Goal: Task Accomplishment & Management: Use online tool/utility

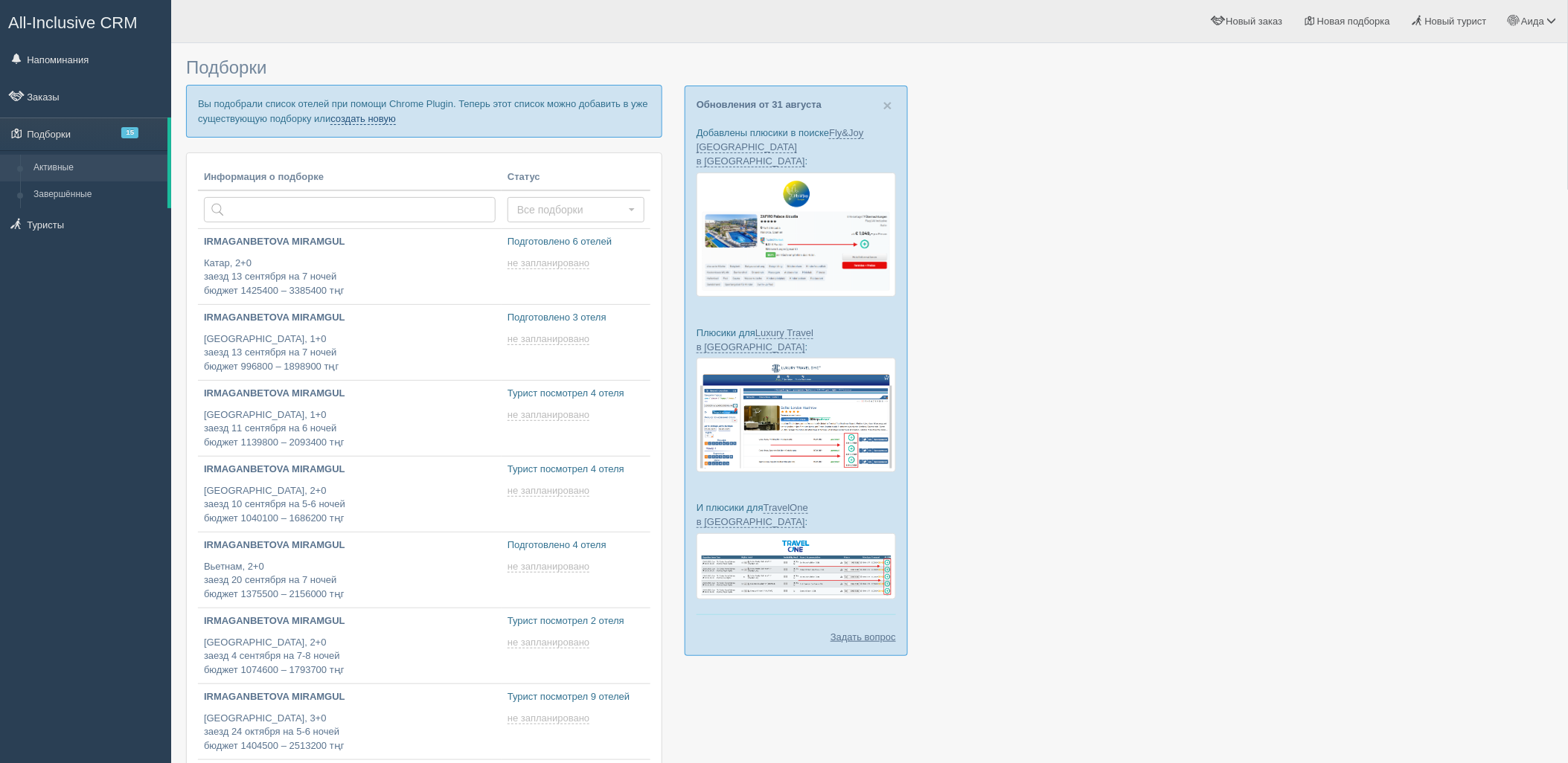
click at [364, 118] on link "создать новую" at bounding box center [363, 119] width 65 height 12
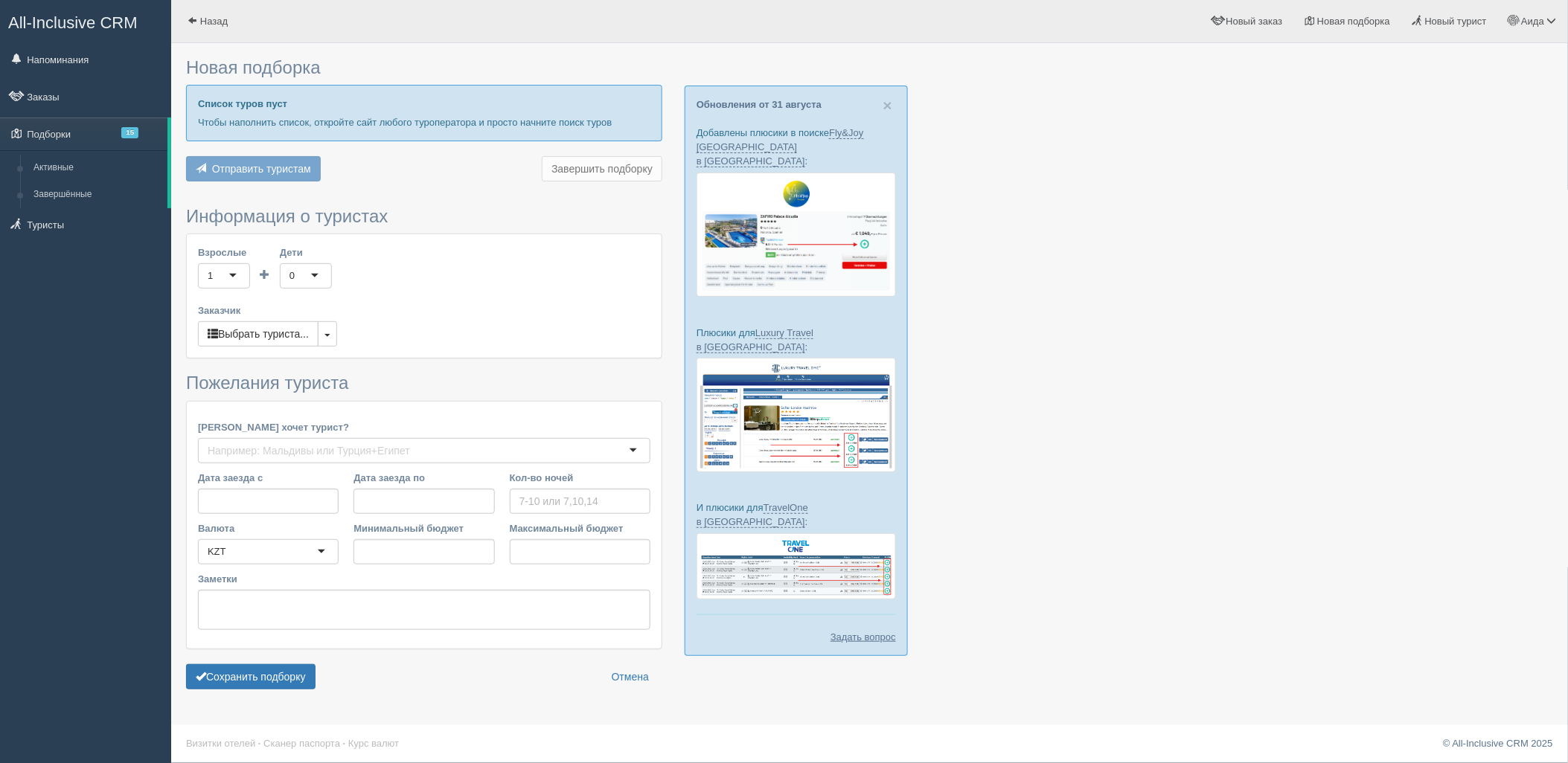
type input "6-7"
type input "1444400"
type input "2326200"
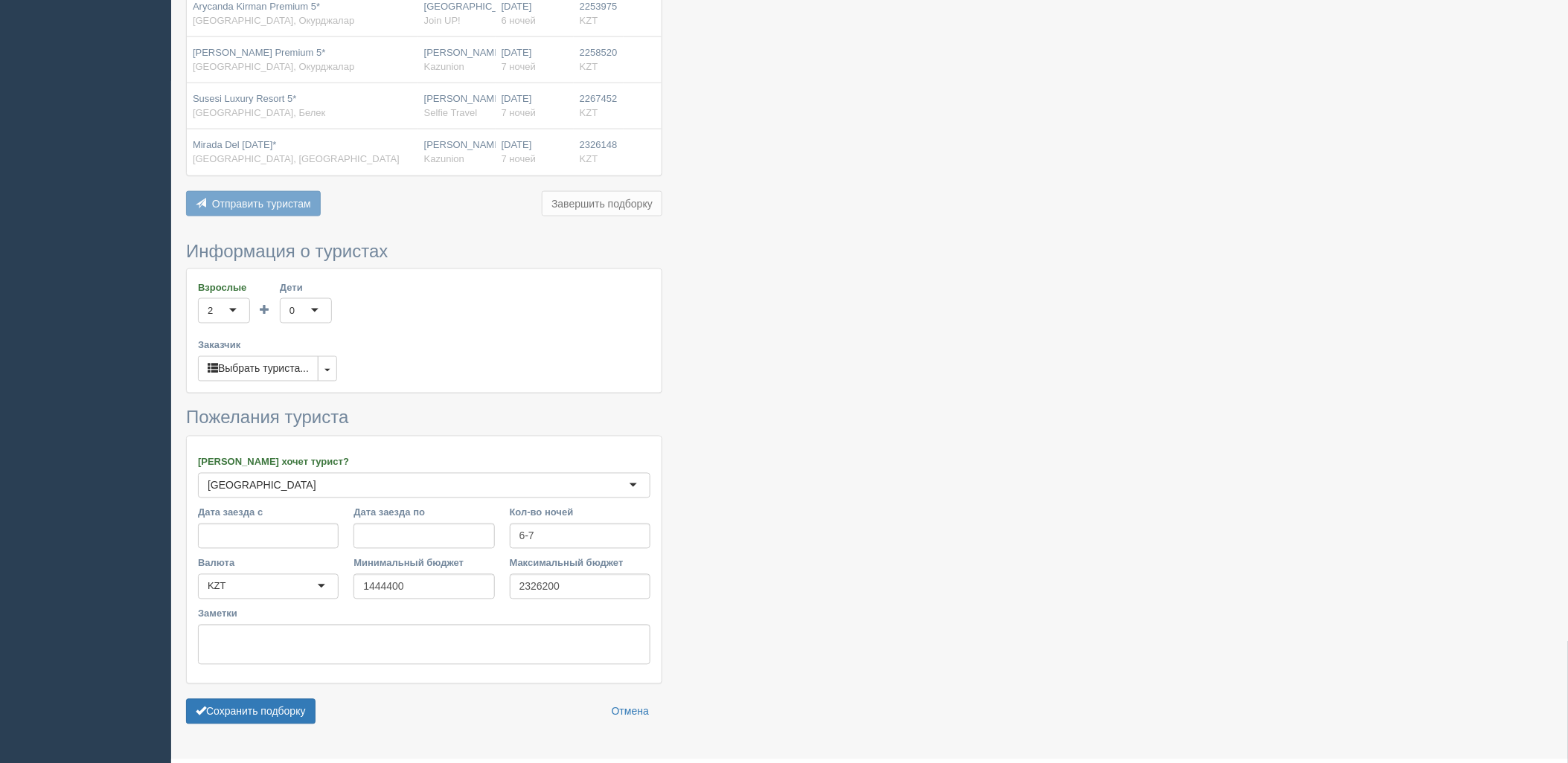
scroll to position [705, 0]
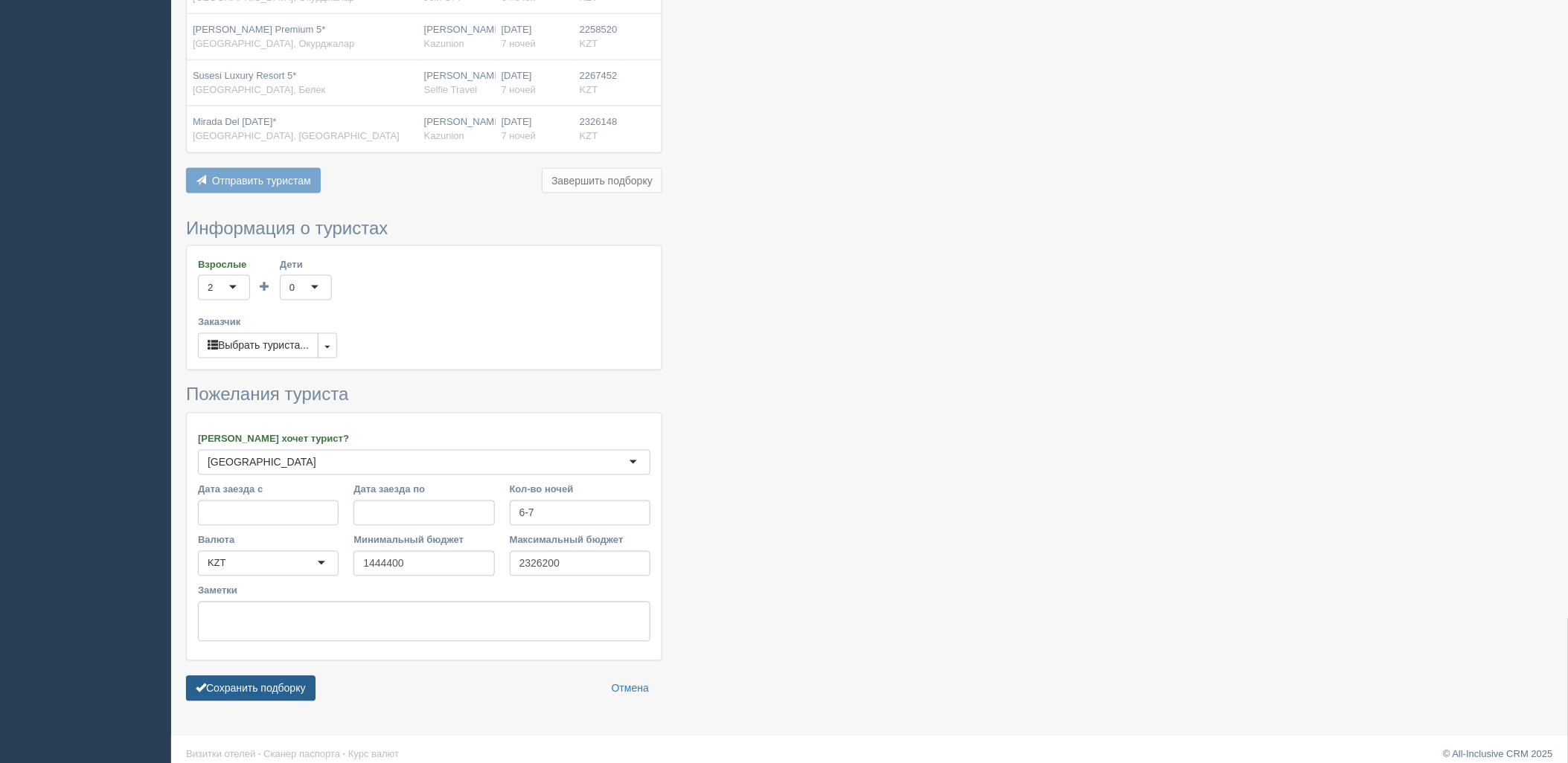
click at [297, 676] on button "Сохранить подборку" at bounding box center [250, 689] width 130 height 25
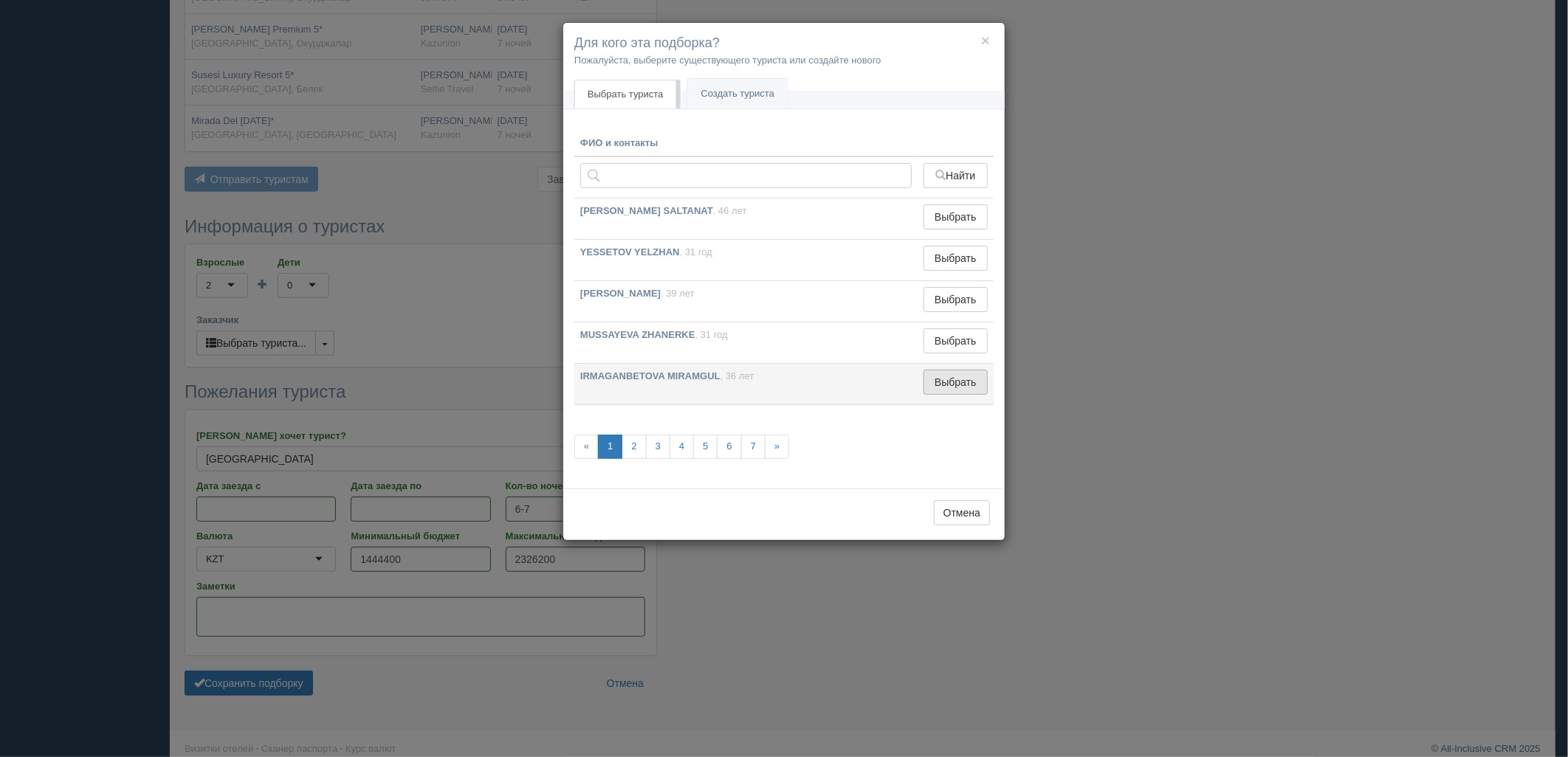
click at [955, 390] on button "Выбрать" at bounding box center [955, 382] width 64 height 25
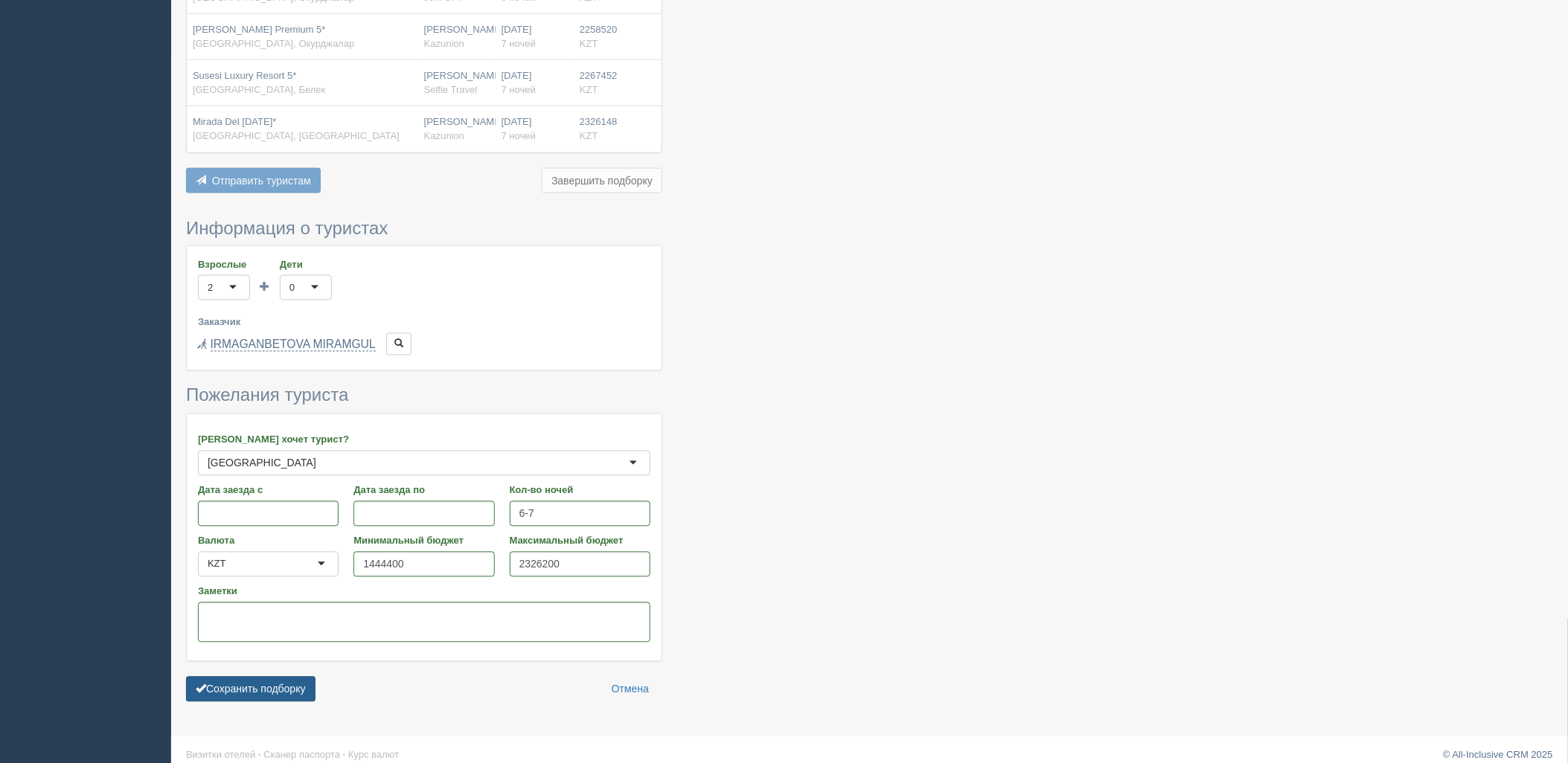
click at [285, 677] on button "Сохранить подборку" at bounding box center [250, 690] width 130 height 25
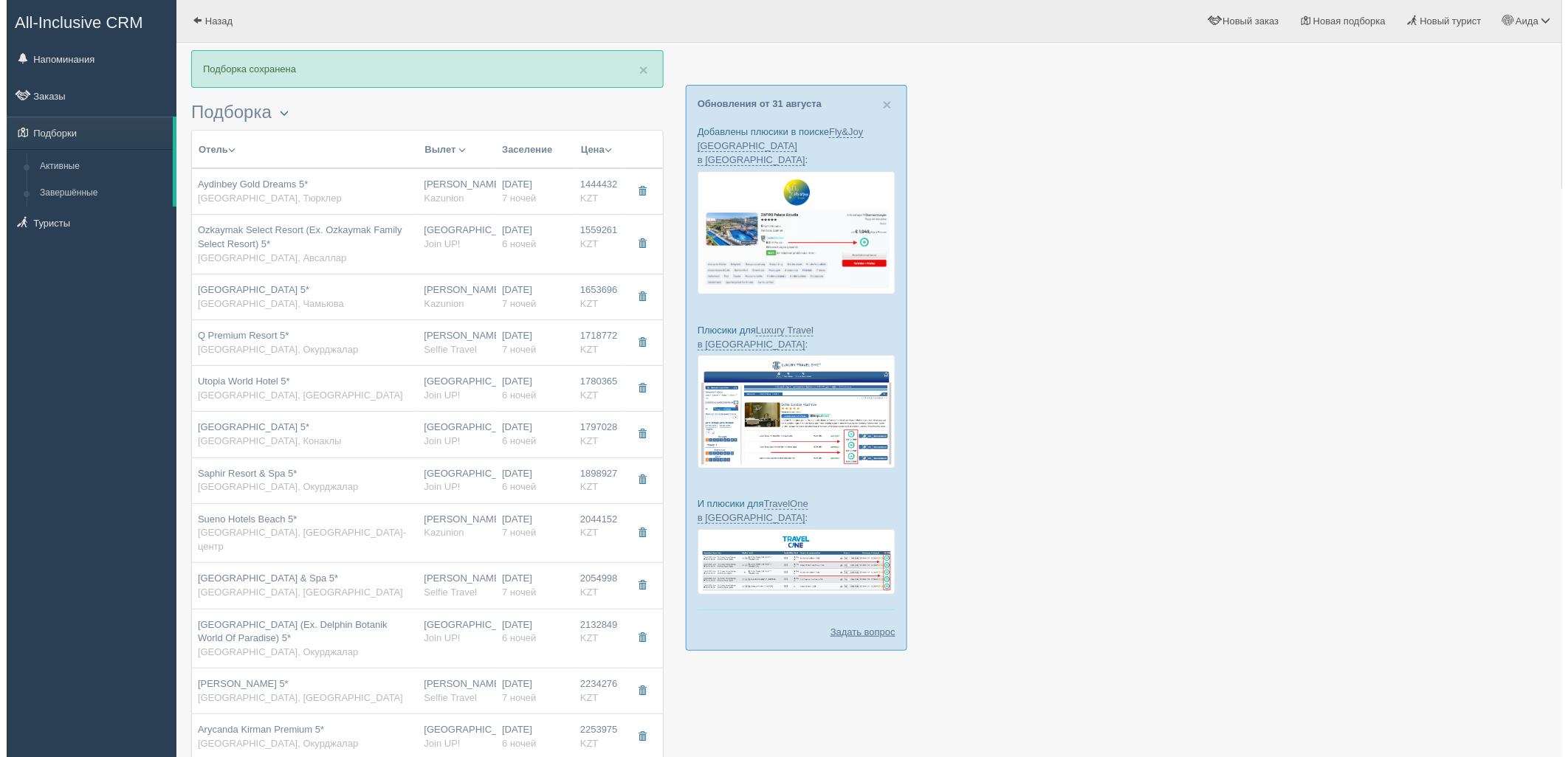
scroll to position [282, 0]
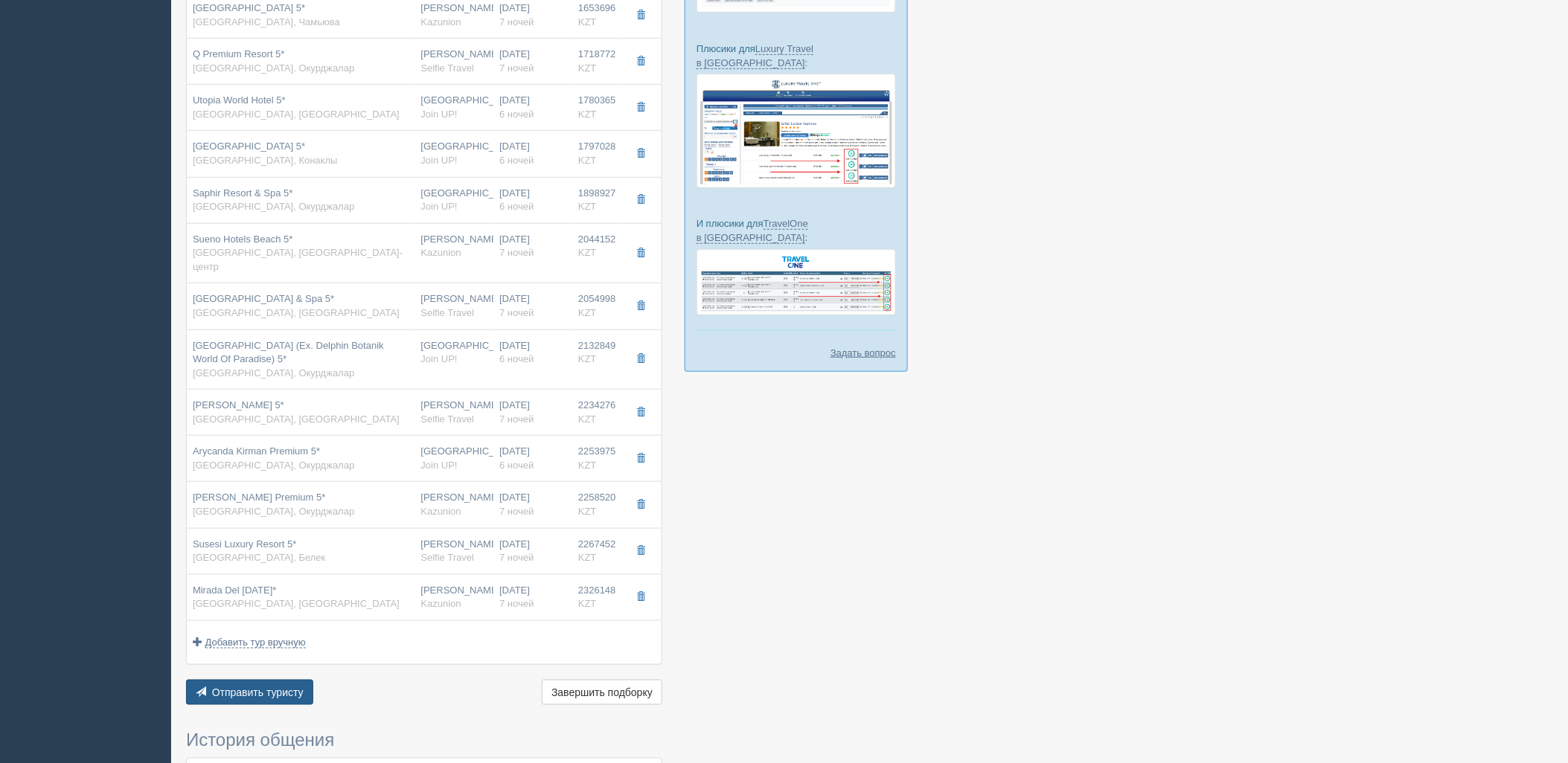
click at [302, 680] on button "Отправить туристу Отправить" at bounding box center [249, 692] width 127 height 25
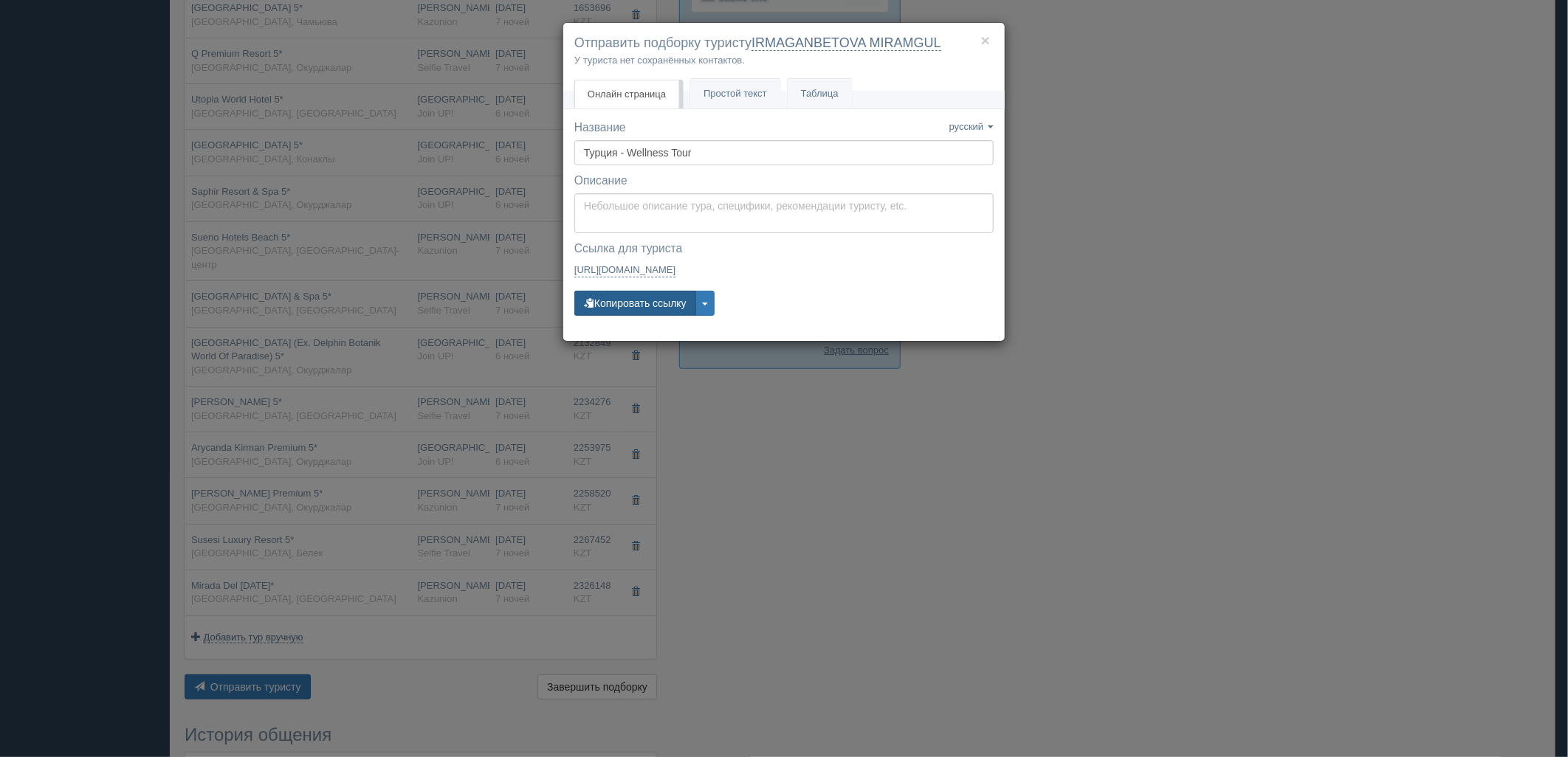
click at [663, 298] on button "Копировать ссылку" at bounding box center [635, 304] width 121 height 25
click at [626, 310] on button "Копировать ссылку" at bounding box center [635, 304] width 121 height 25
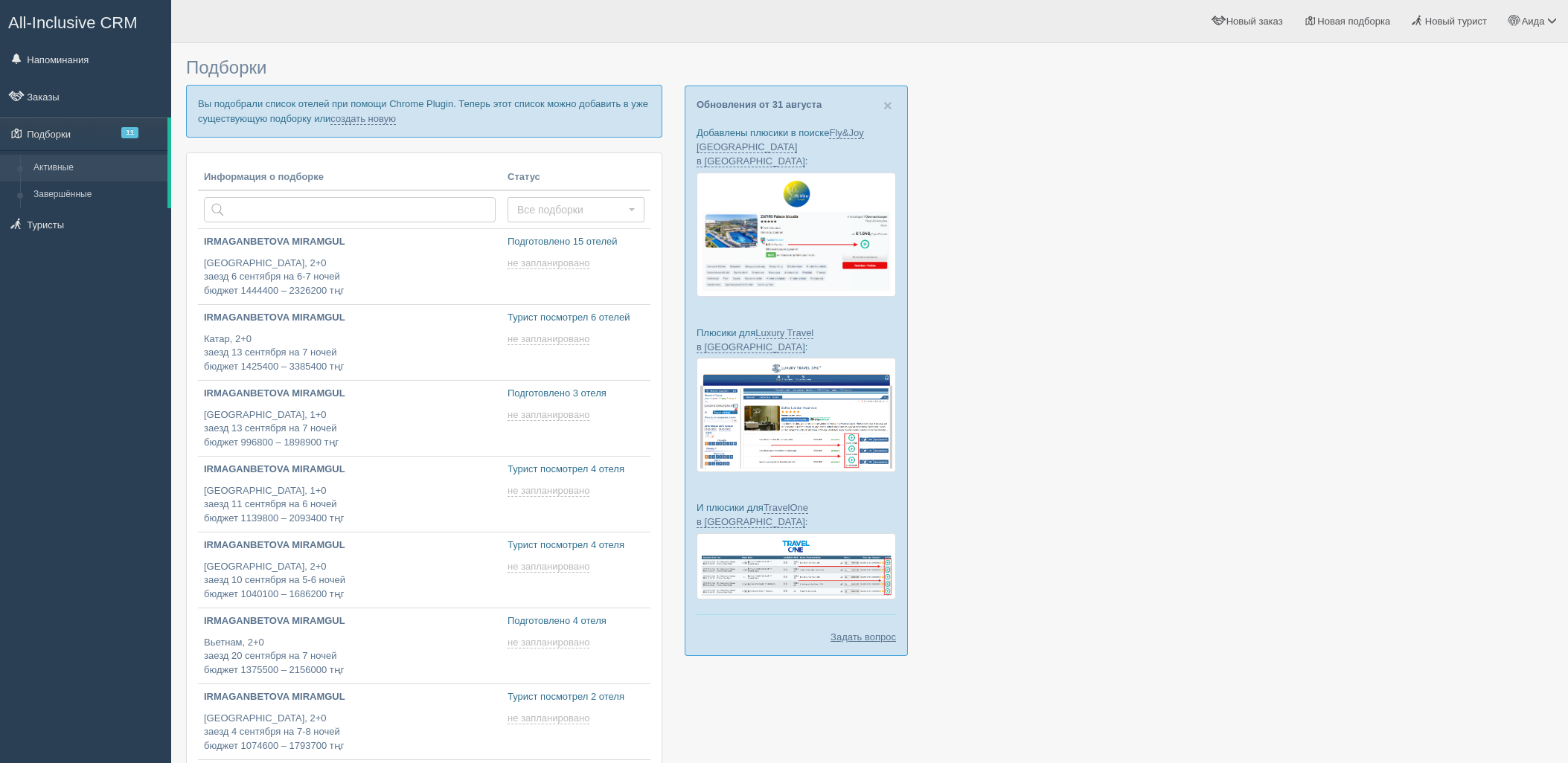
type input "[DATE] 17:00"
type input "[DATE] 18:00"
click at [346, 116] on link "создать новую" at bounding box center [363, 119] width 65 height 12
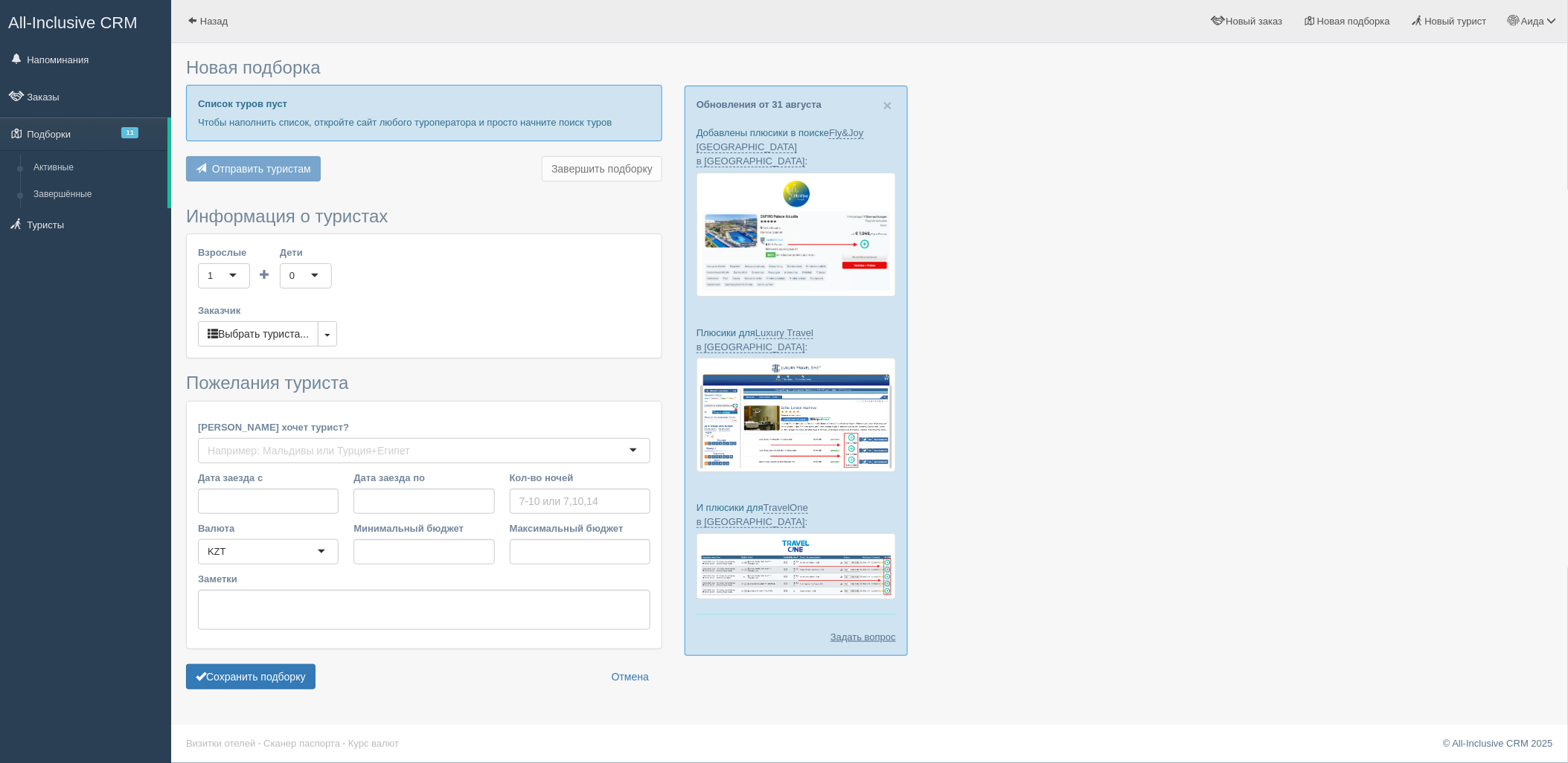
type input "7"
type input "2691700"
type input "3488800"
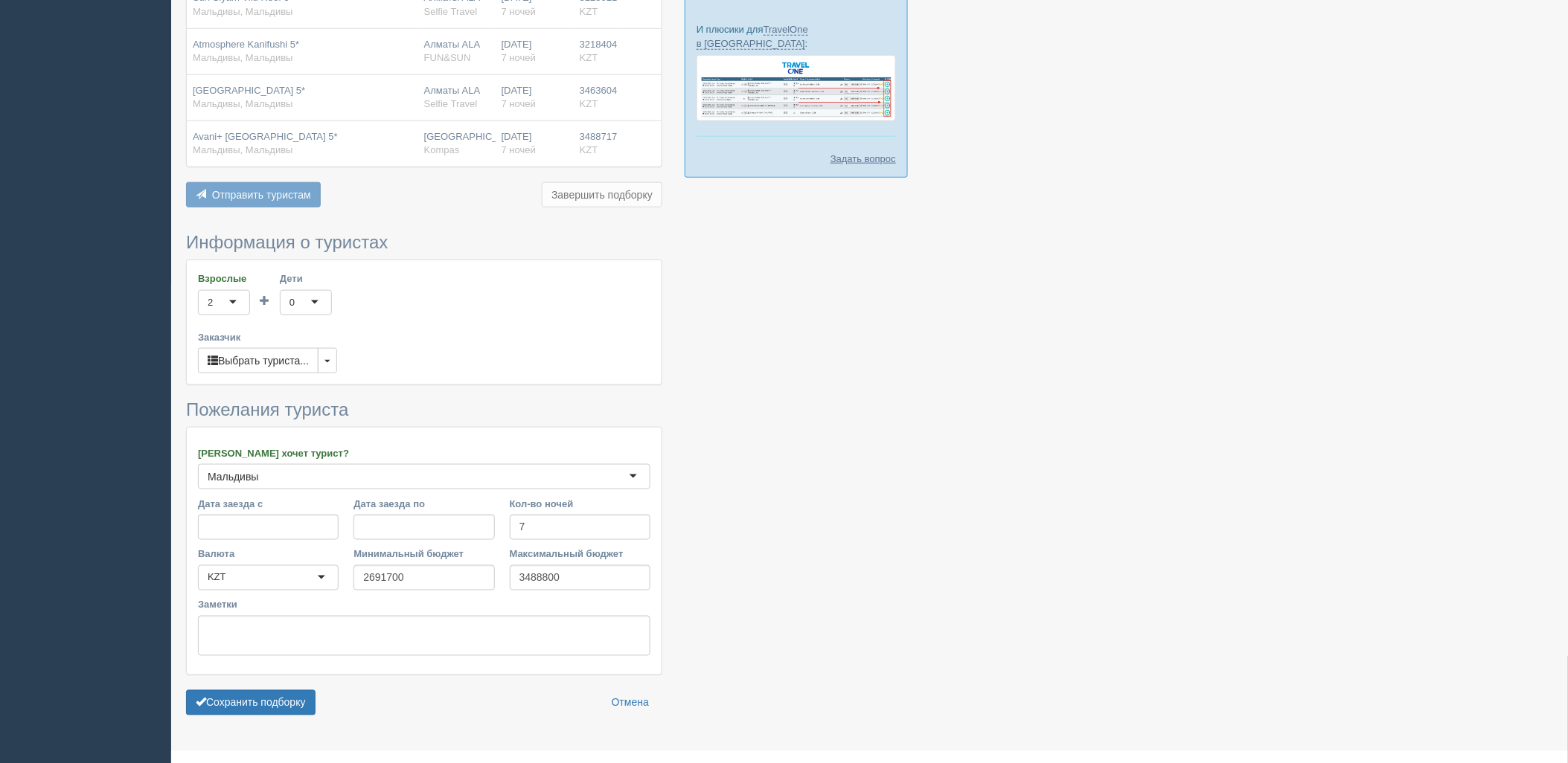
scroll to position [507, 0]
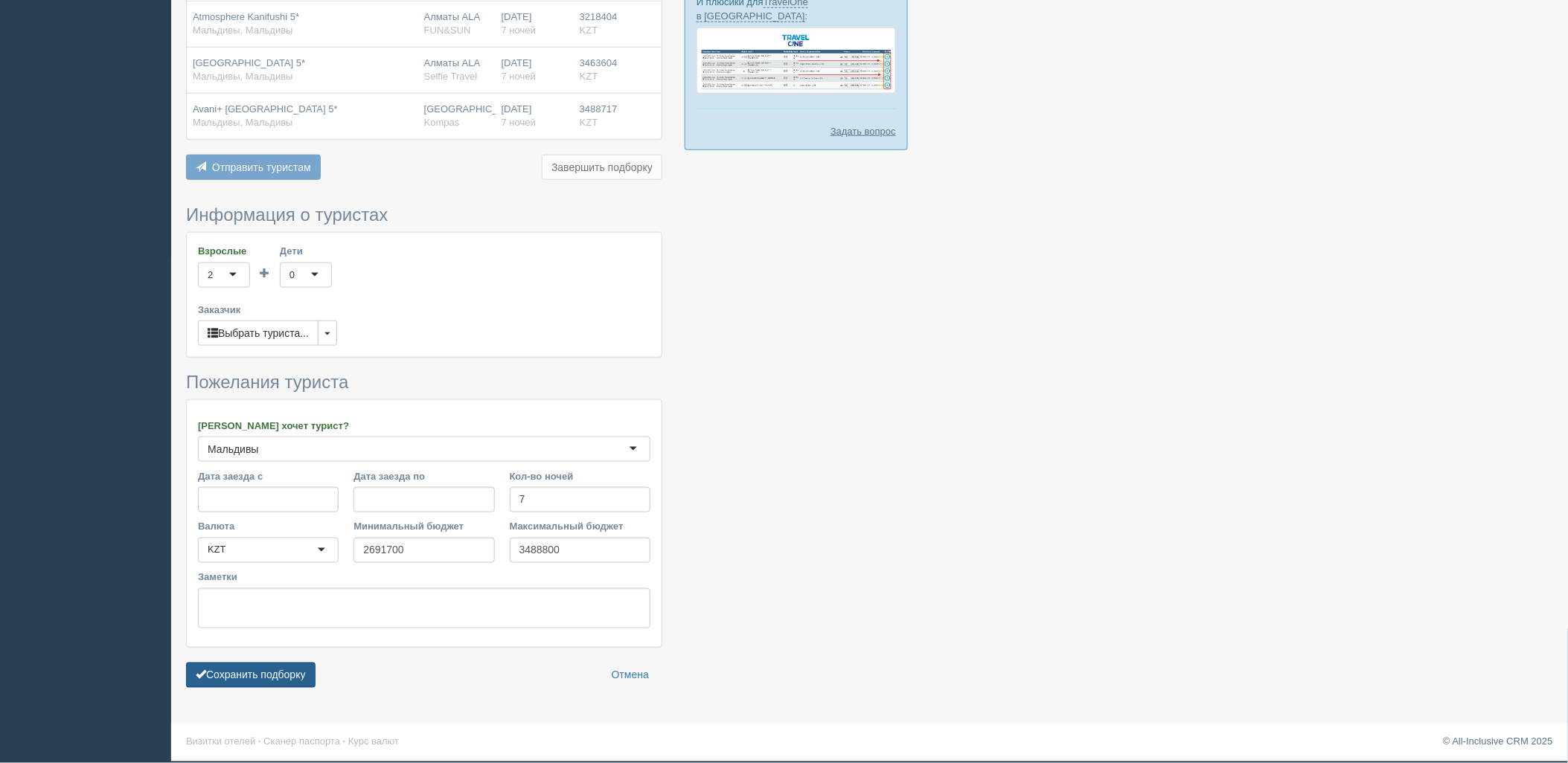
click at [290, 663] on button "Сохранить подборку" at bounding box center [250, 676] width 130 height 25
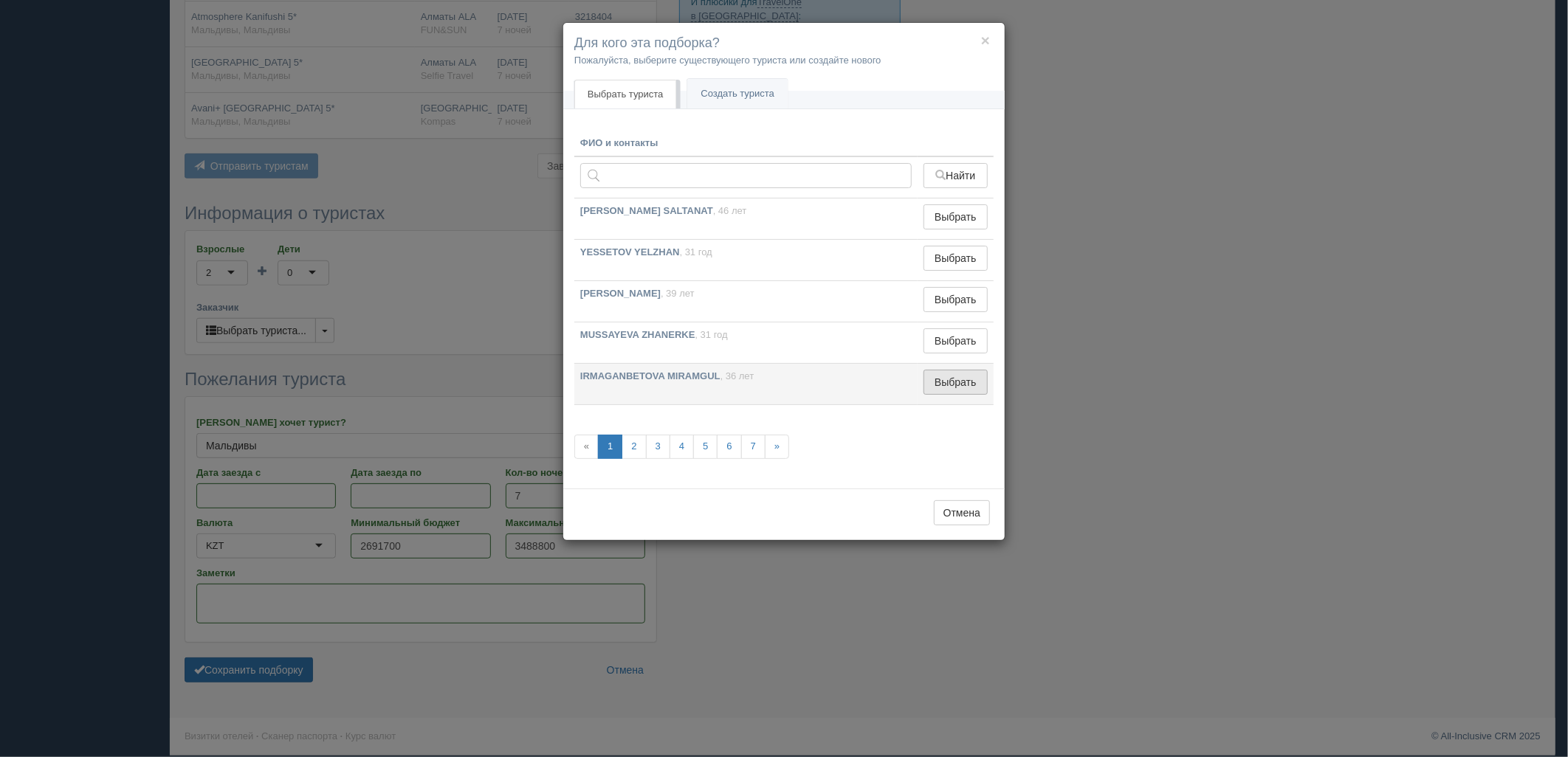
click at [940, 382] on button "Выбрать" at bounding box center [955, 382] width 64 height 25
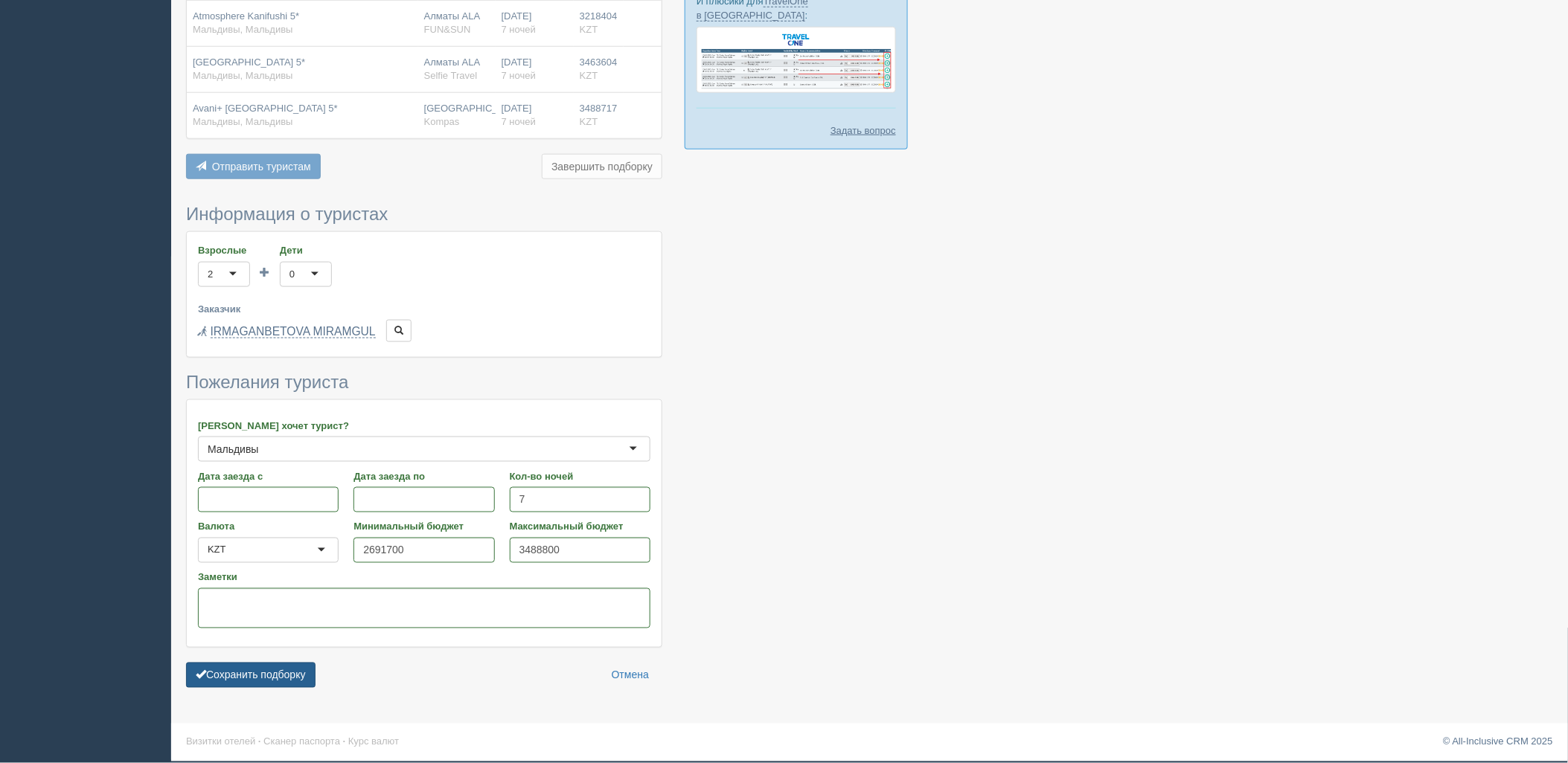
click at [218, 660] on form "Информация о туристах Взрослые 2 2 1 2 3 4 5 6 7 8 9 10 11 12 13 14 15 16 17 18…" at bounding box center [424, 450] width 477 height 491
drag, startPoint x: 235, startPoint y: 682, endPoint x: 397, endPoint y: 668, distance: 162.6
click at [235, 682] on button "Сохранить подборку" at bounding box center [250, 676] width 130 height 25
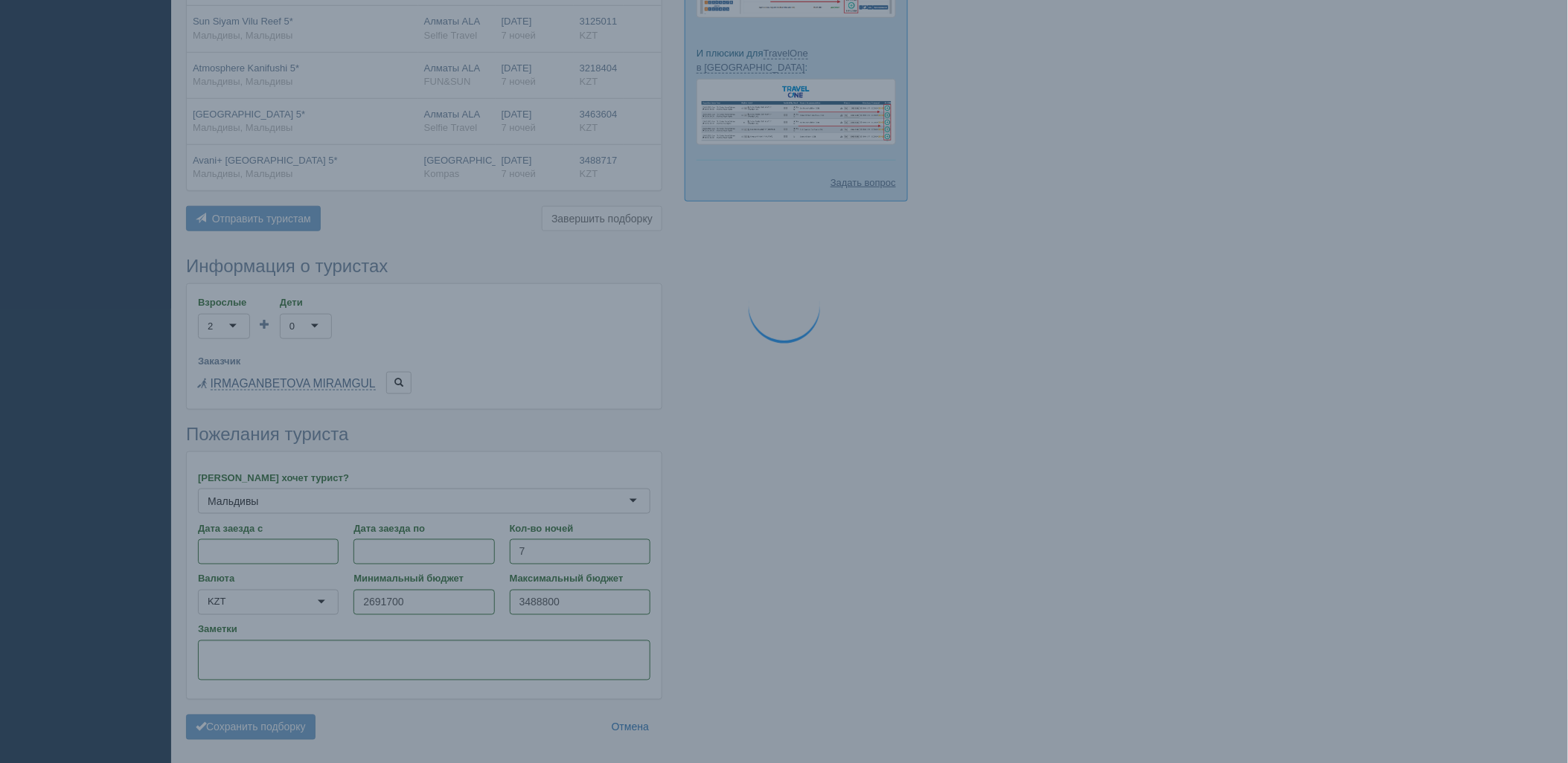
scroll to position [426, 0]
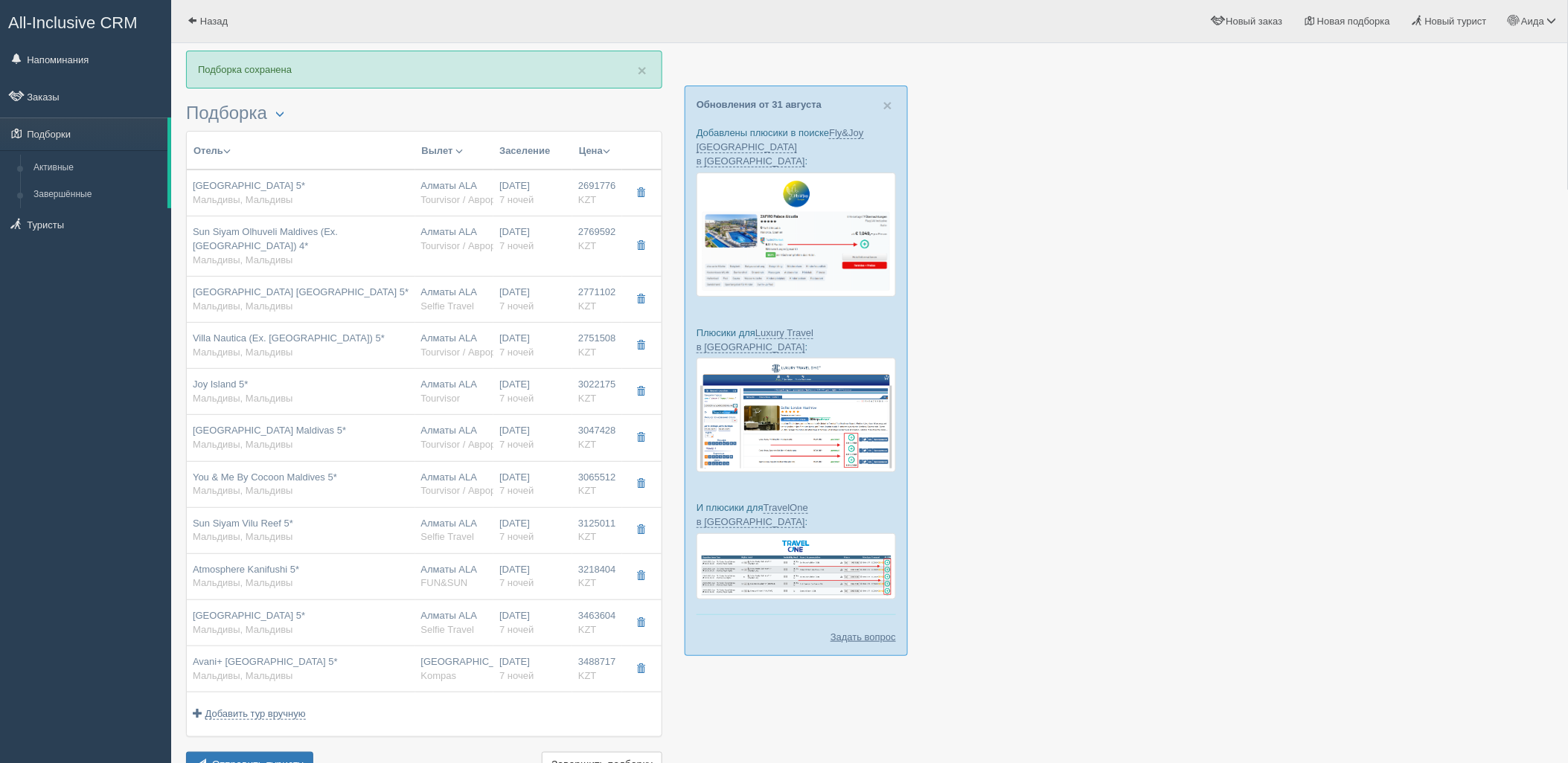
click at [310, 751] on div "Отель Разделить отели... Вылет Выезд Авиа Автобус Заселение Цена Дешёвые вначале" at bounding box center [424, 457] width 477 height 651
click at [305, 756] on button "Отправить туристу Отправить" at bounding box center [249, 765] width 127 height 25
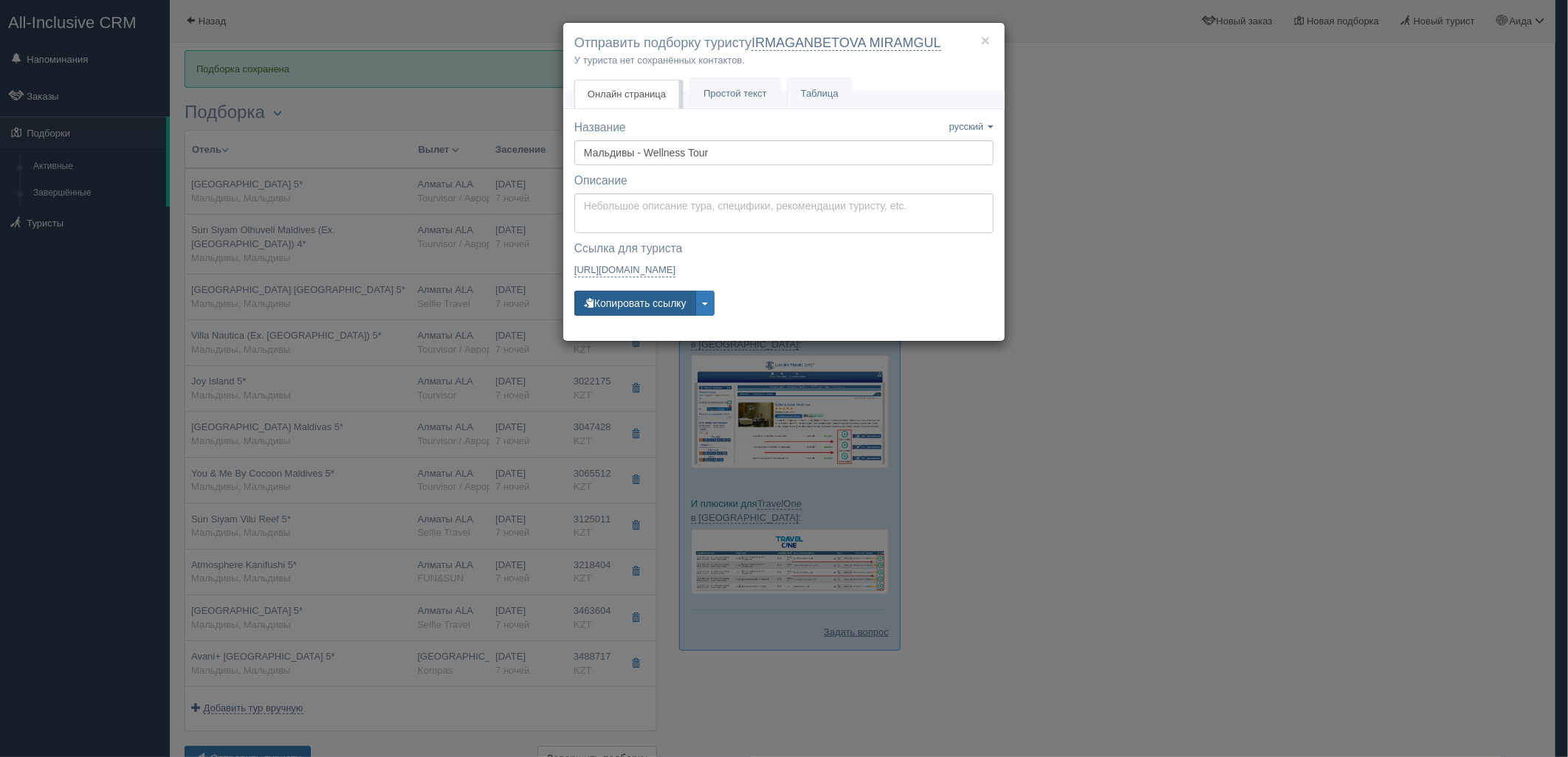
click at [650, 296] on button "Копировать ссылку" at bounding box center [635, 304] width 121 height 25
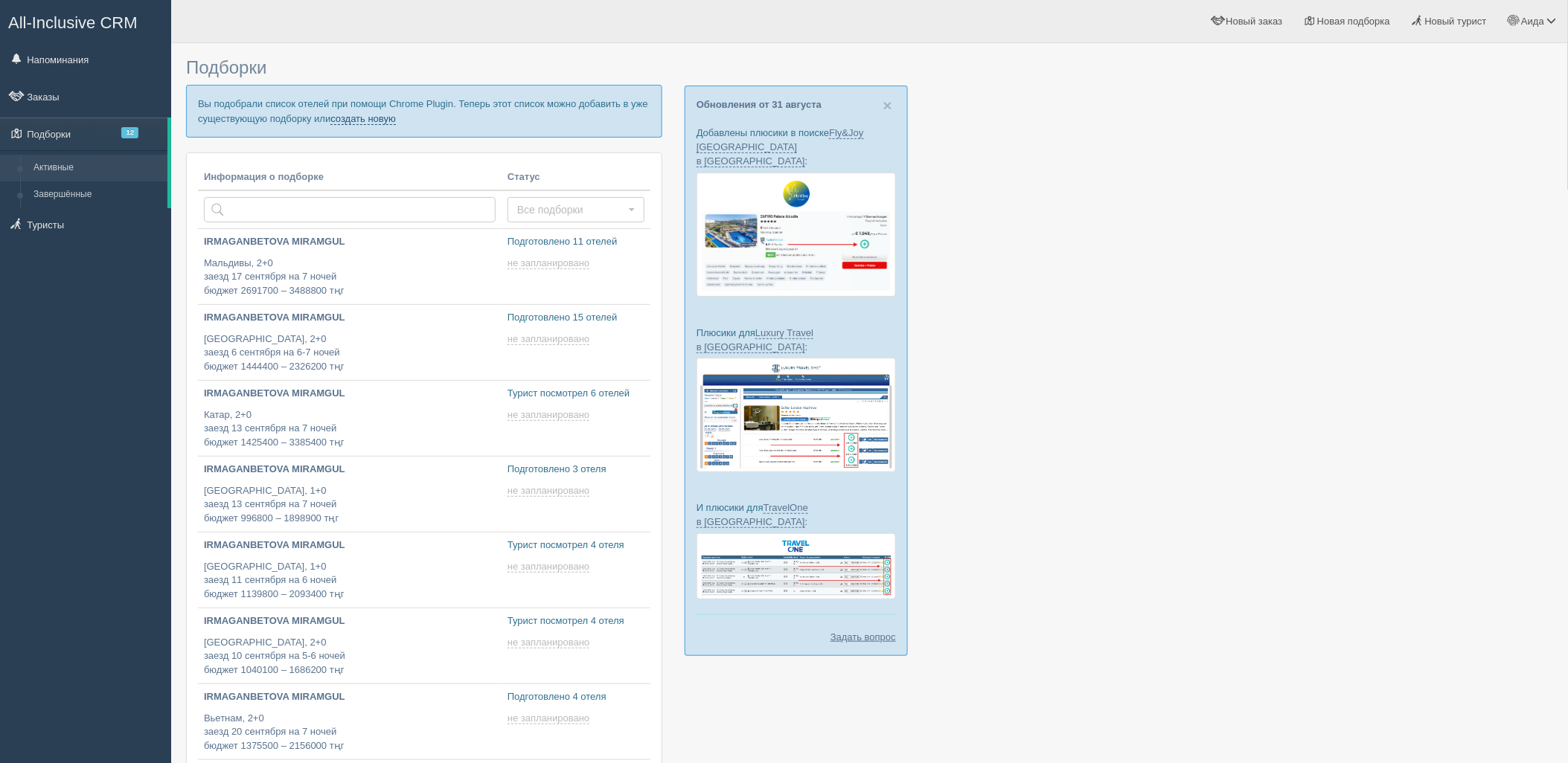
click at [381, 121] on link "создать новую" at bounding box center [363, 119] width 65 height 12
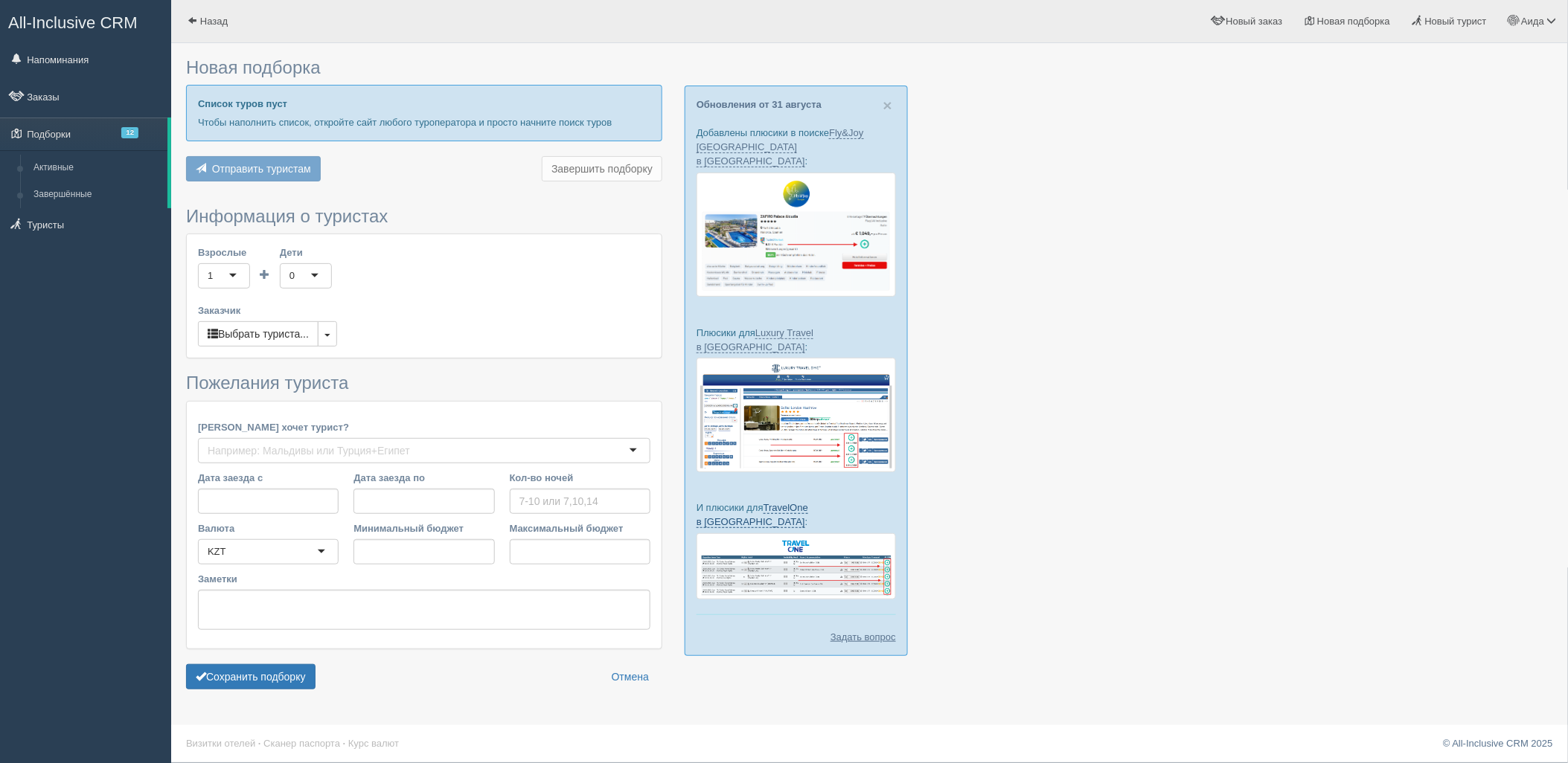
type input "7"
type input "2853100"
type input "4383700"
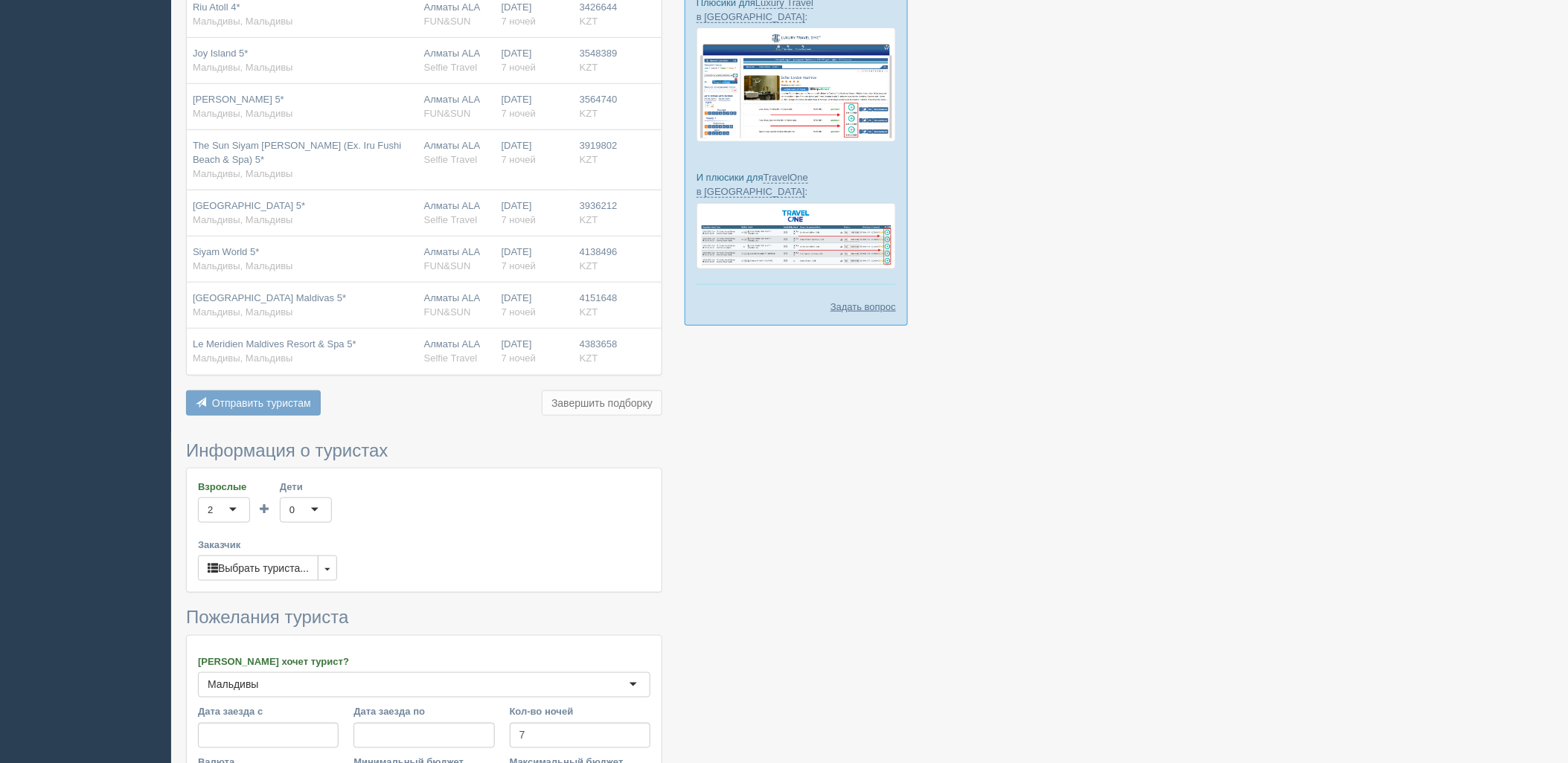
scroll to position [498, 0]
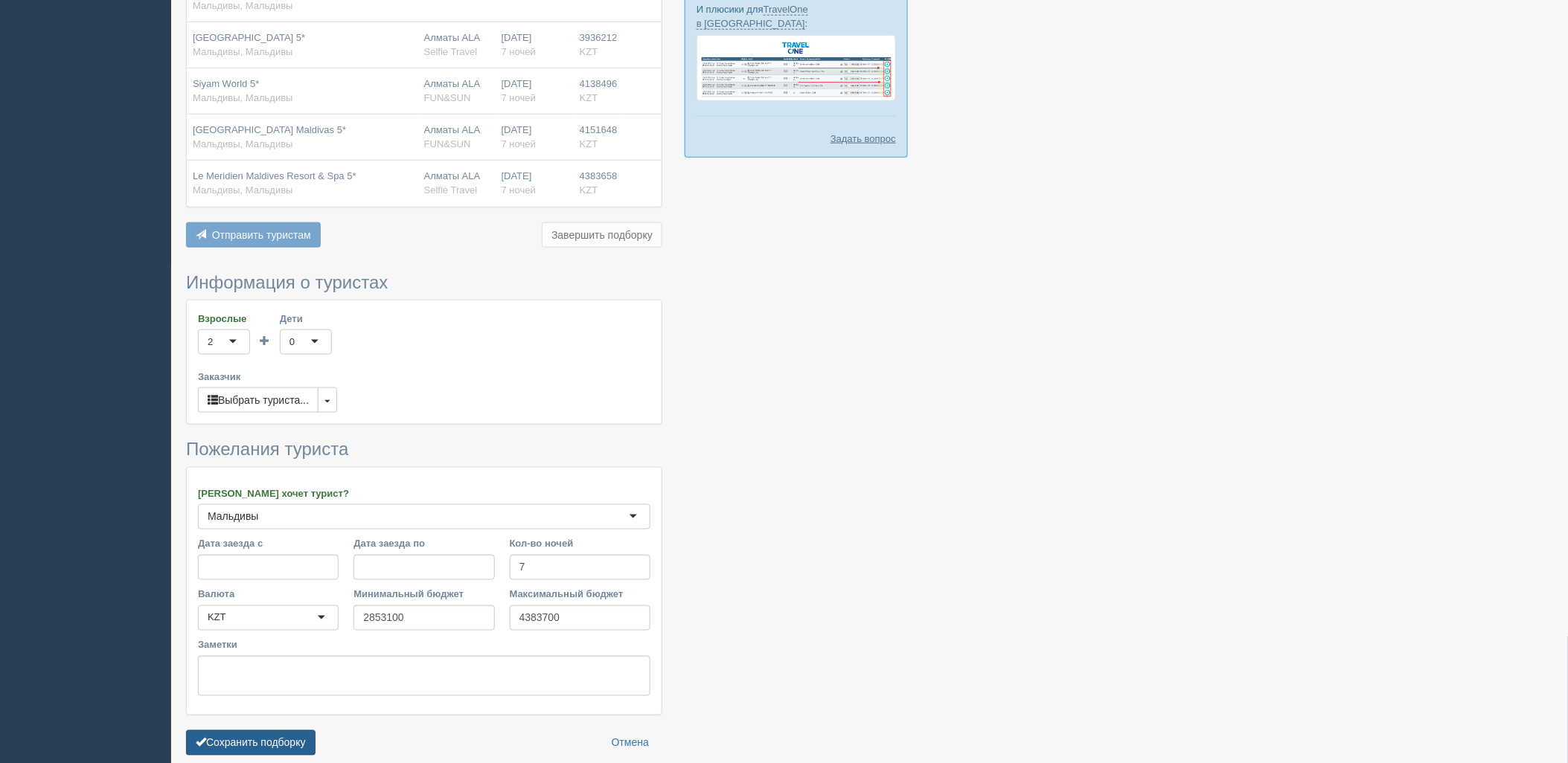
click at [299, 735] on button "Сохранить подборку" at bounding box center [250, 743] width 130 height 25
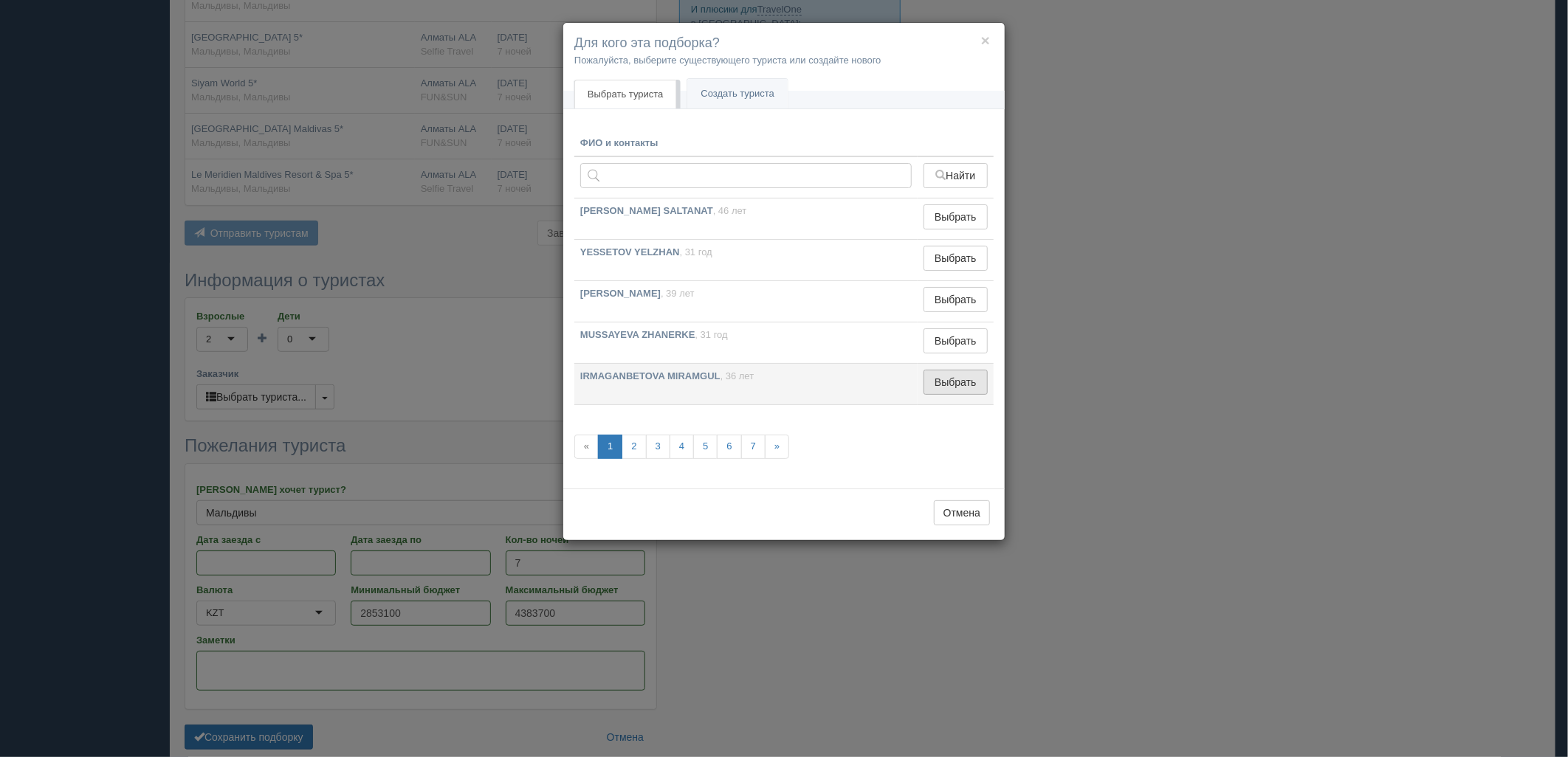
click at [949, 393] on button "Выбрать" at bounding box center [955, 382] width 64 height 25
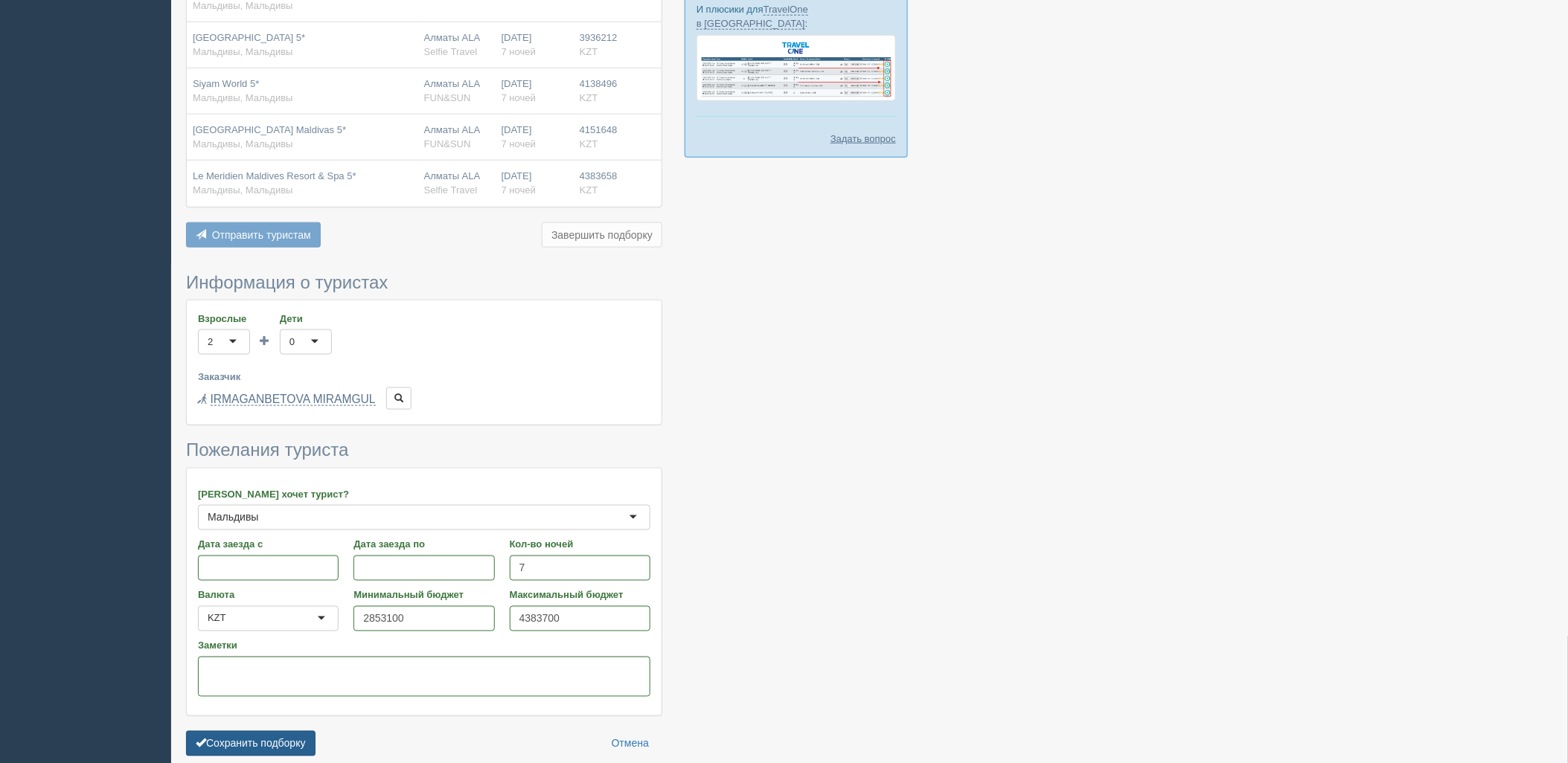
click at [242, 747] on button "Сохранить подборку" at bounding box center [250, 744] width 130 height 25
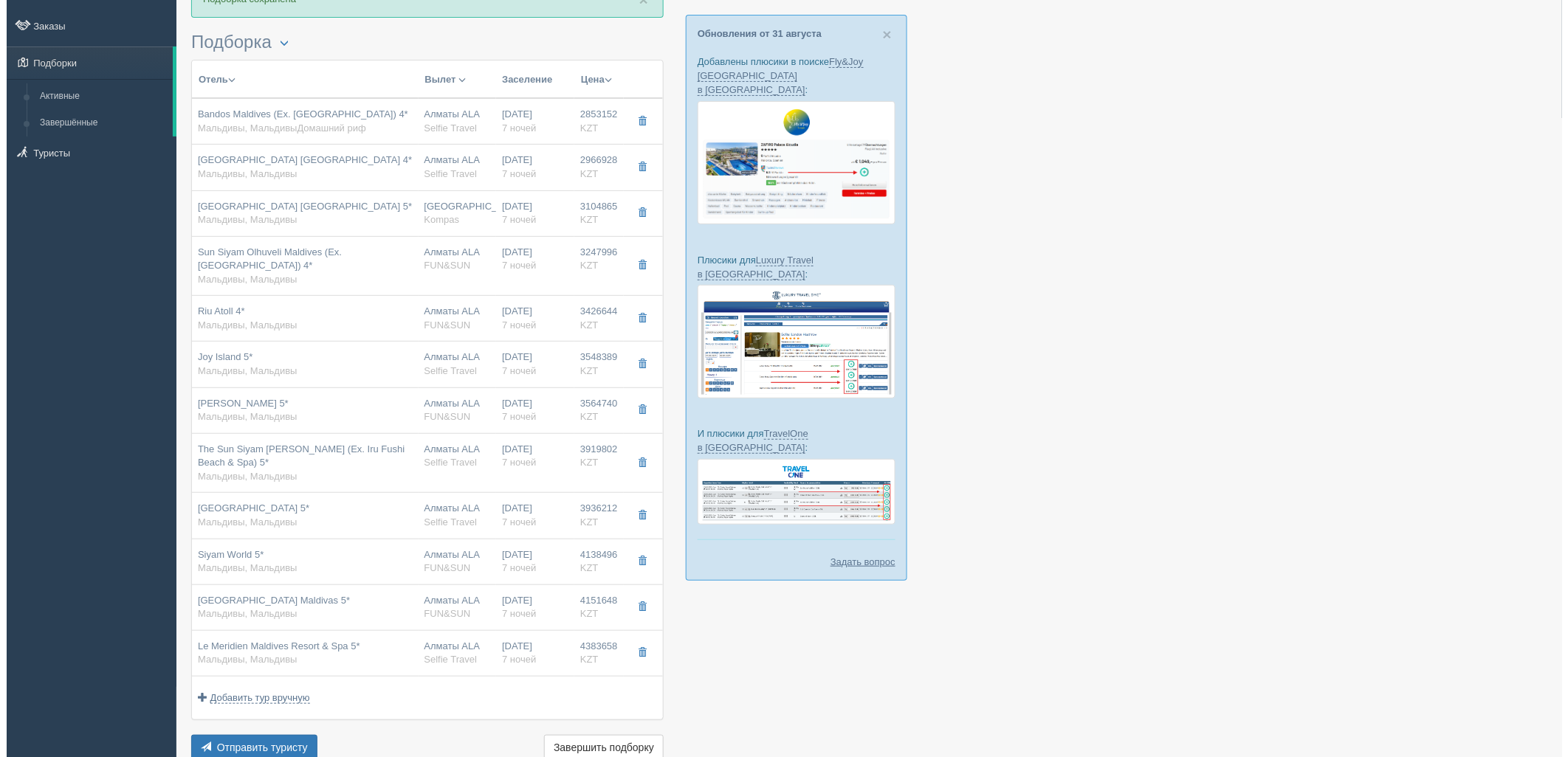
scroll to position [253, 0]
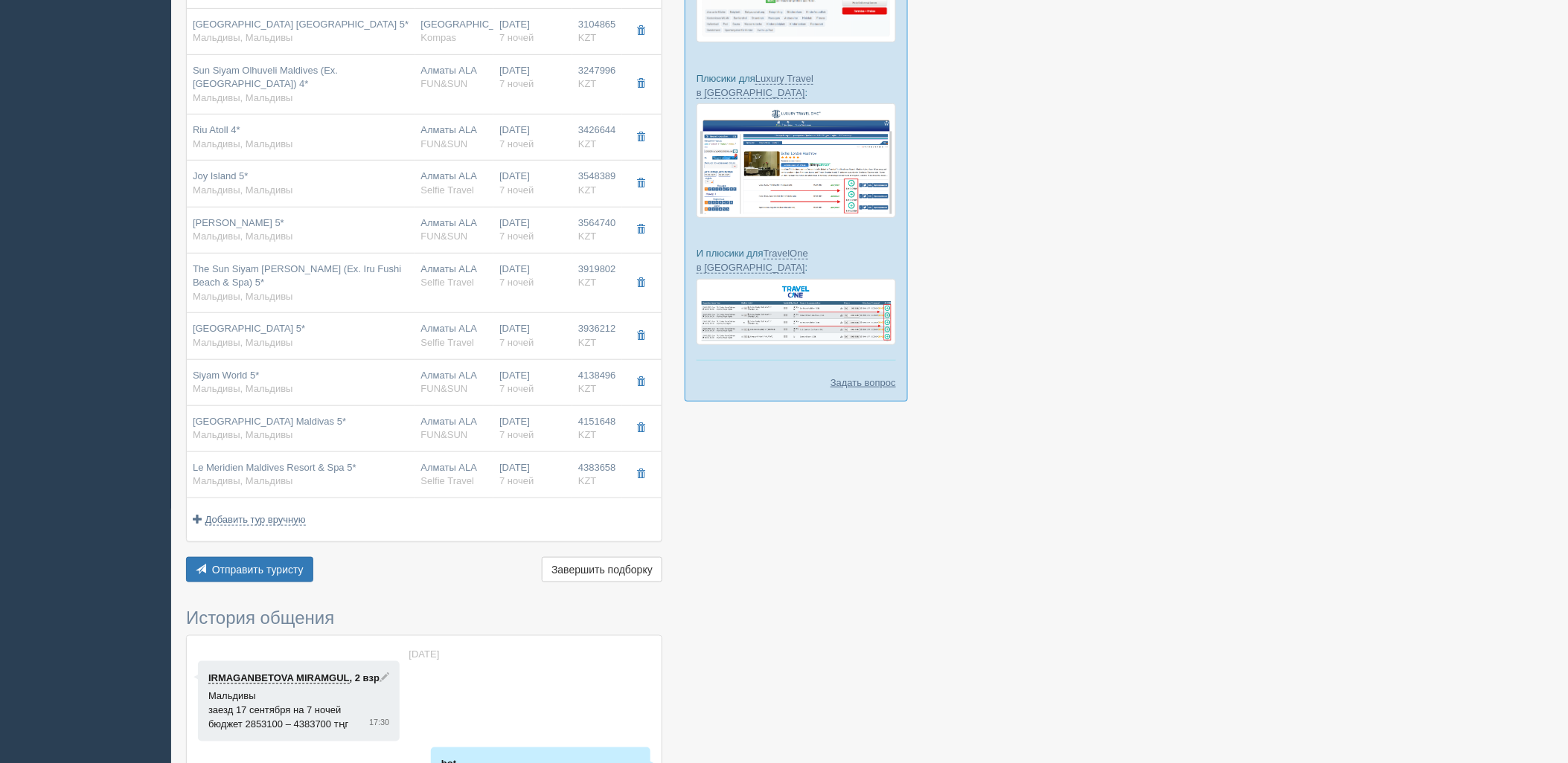
click at [256, 585] on div "Отправить туристу Отправить Завершить подборку Активировать подборку Добавить и…" at bounding box center [424, 572] width 477 height 29
click at [256, 570] on span "Отправить туристу" at bounding box center [257, 569] width 92 height 12
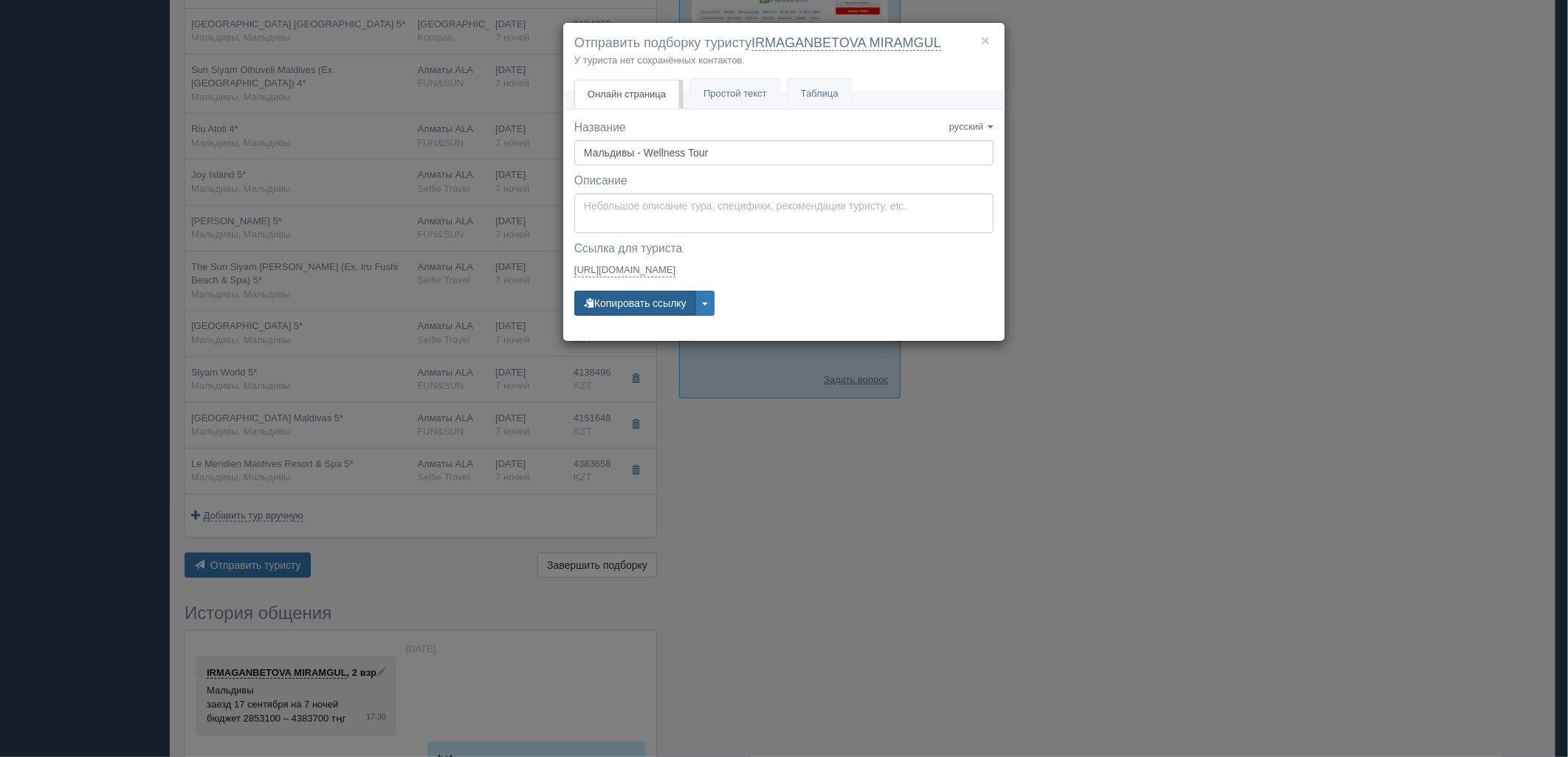
click at [667, 301] on button "Копировать ссылку" at bounding box center [635, 304] width 121 height 25
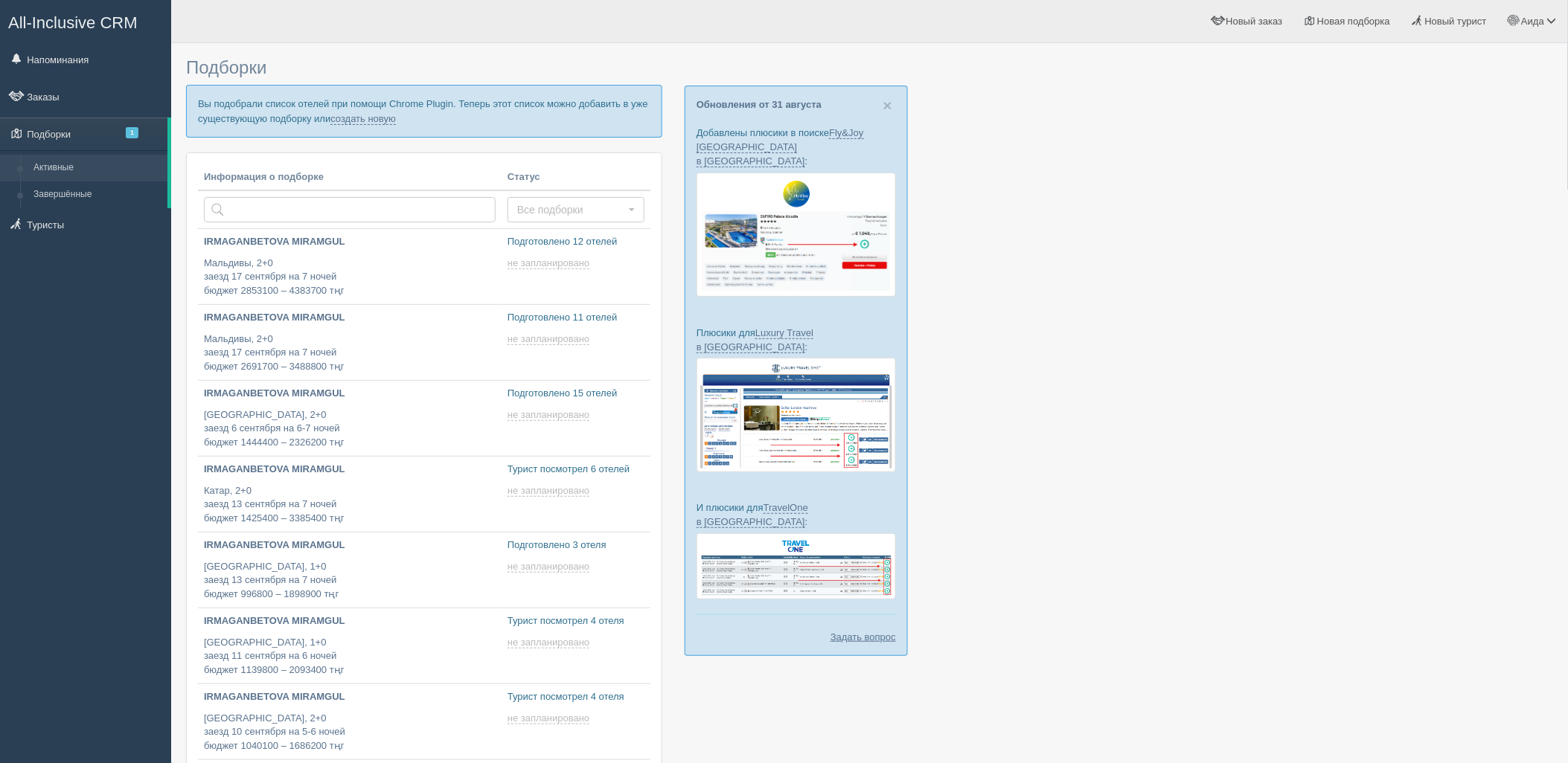
click at [373, 124] on p "Вы подобрали список отелей при помощи Chrome Plugin. Теперь этот список можно д…" at bounding box center [424, 111] width 477 height 52
click at [375, 120] on link "создать новую" at bounding box center [363, 119] width 65 height 12
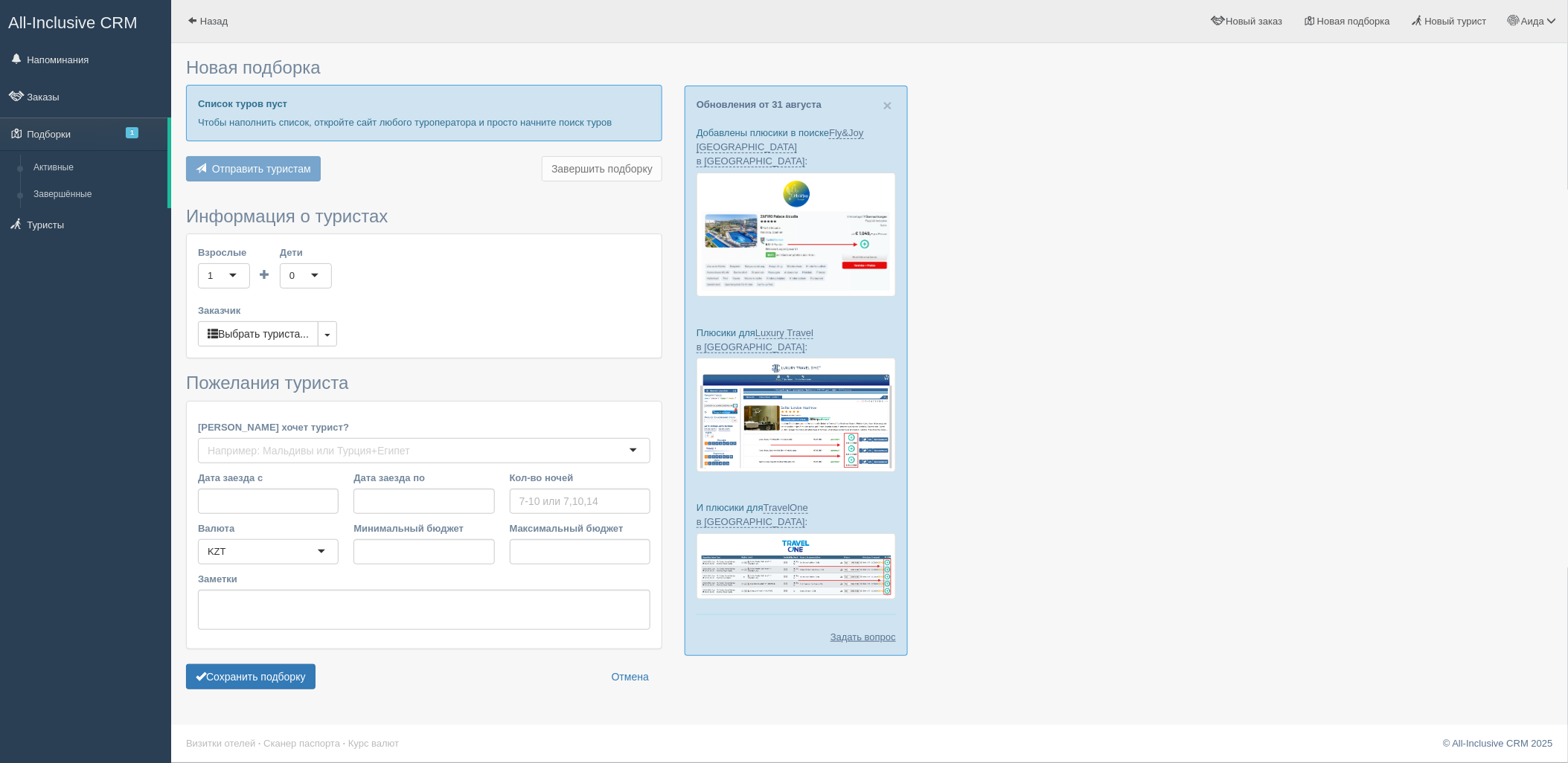
type input "6"
type input "863000"
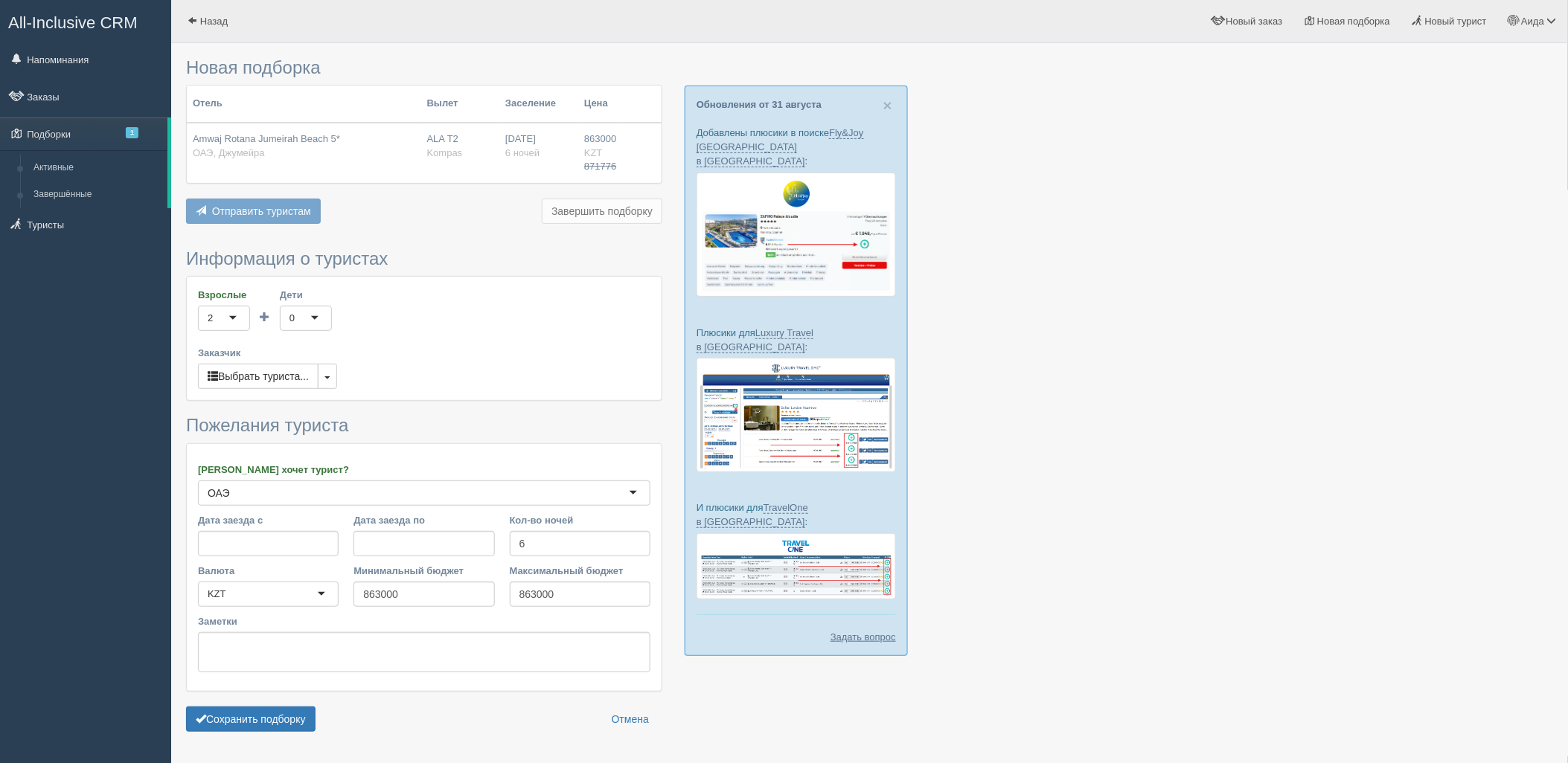
scroll to position [43, 0]
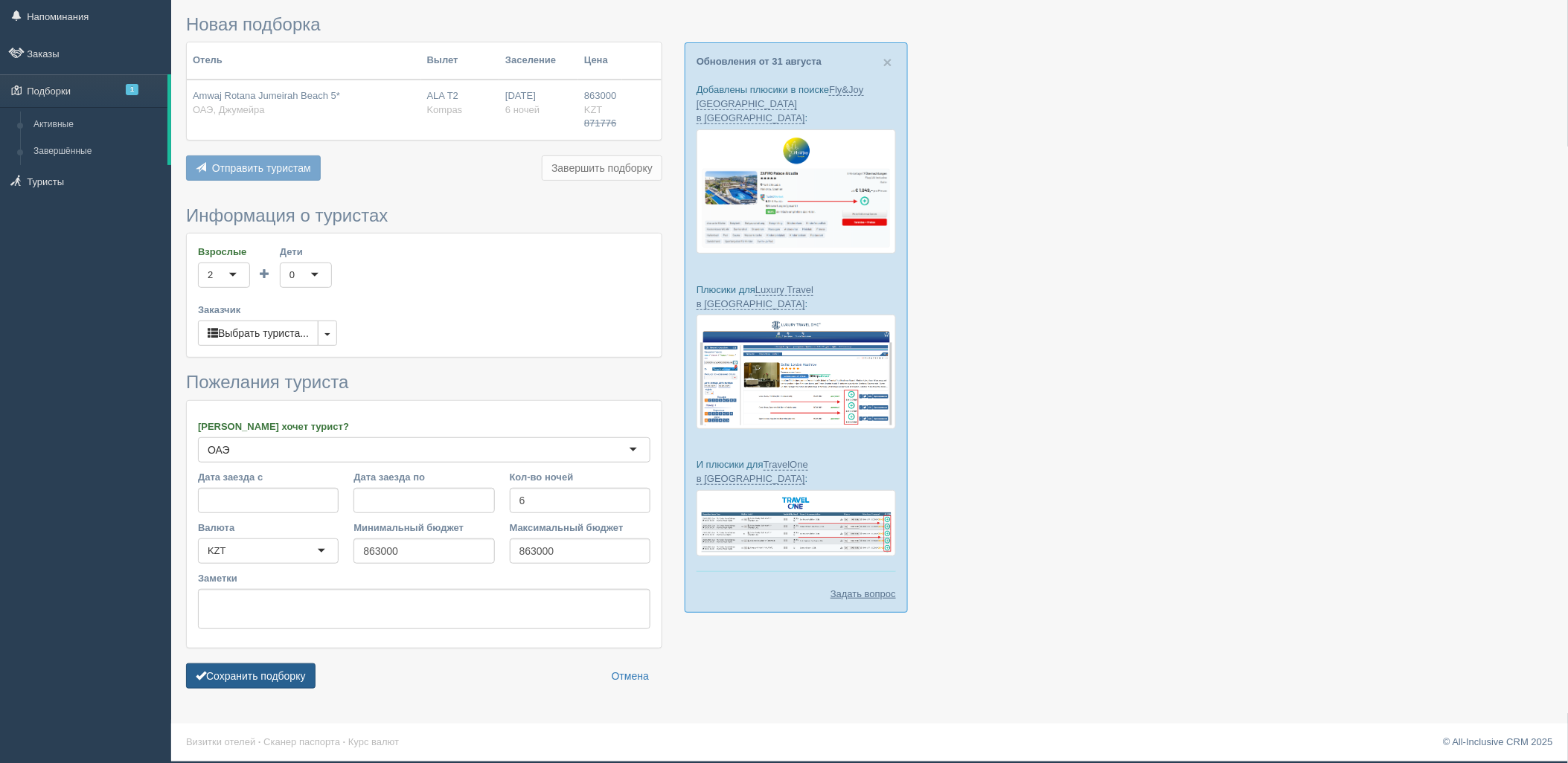
click at [276, 671] on button "Сохранить подборку" at bounding box center [250, 676] width 130 height 25
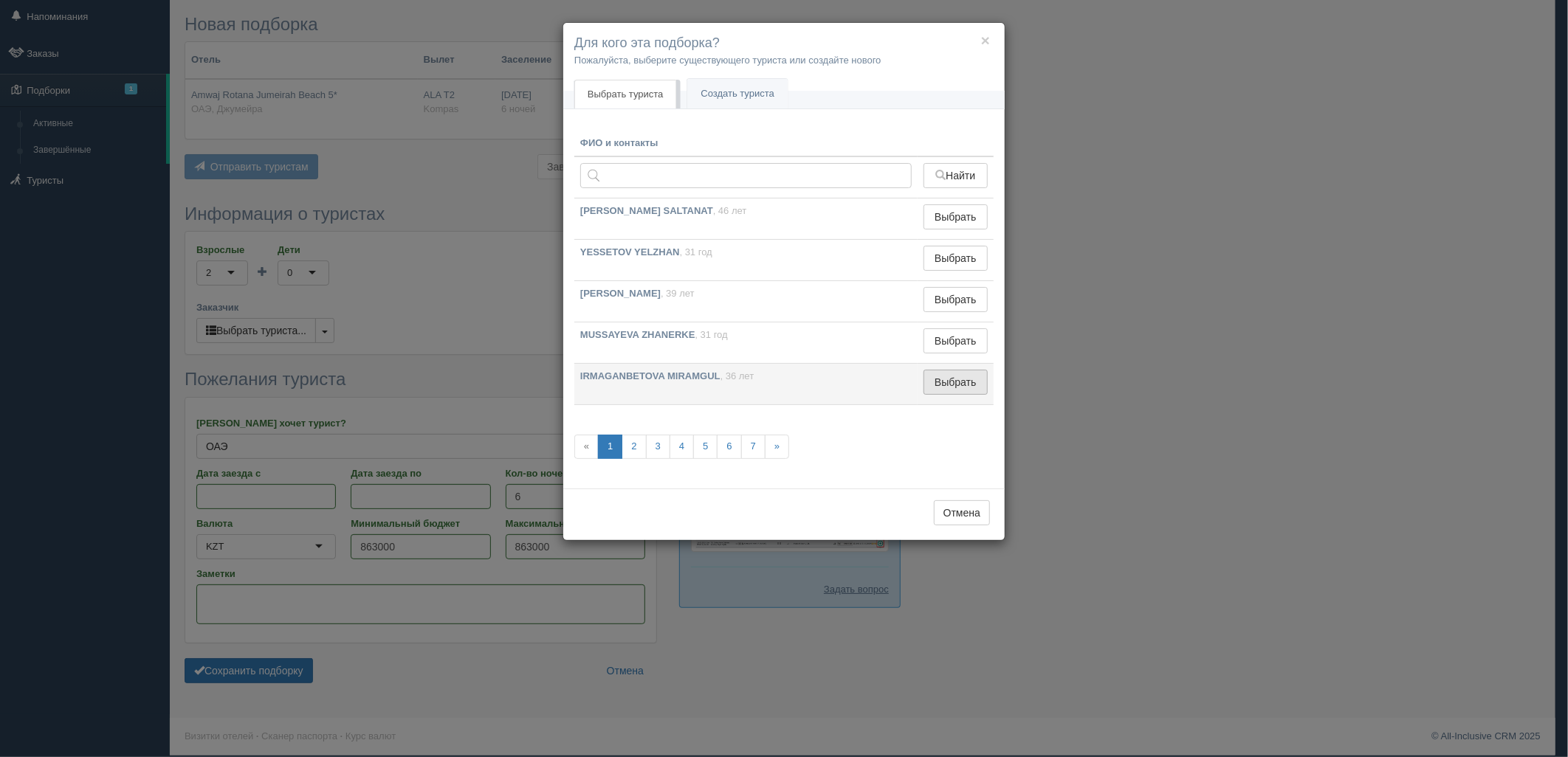
click at [952, 381] on button "Выбрать" at bounding box center [955, 382] width 64 height 25
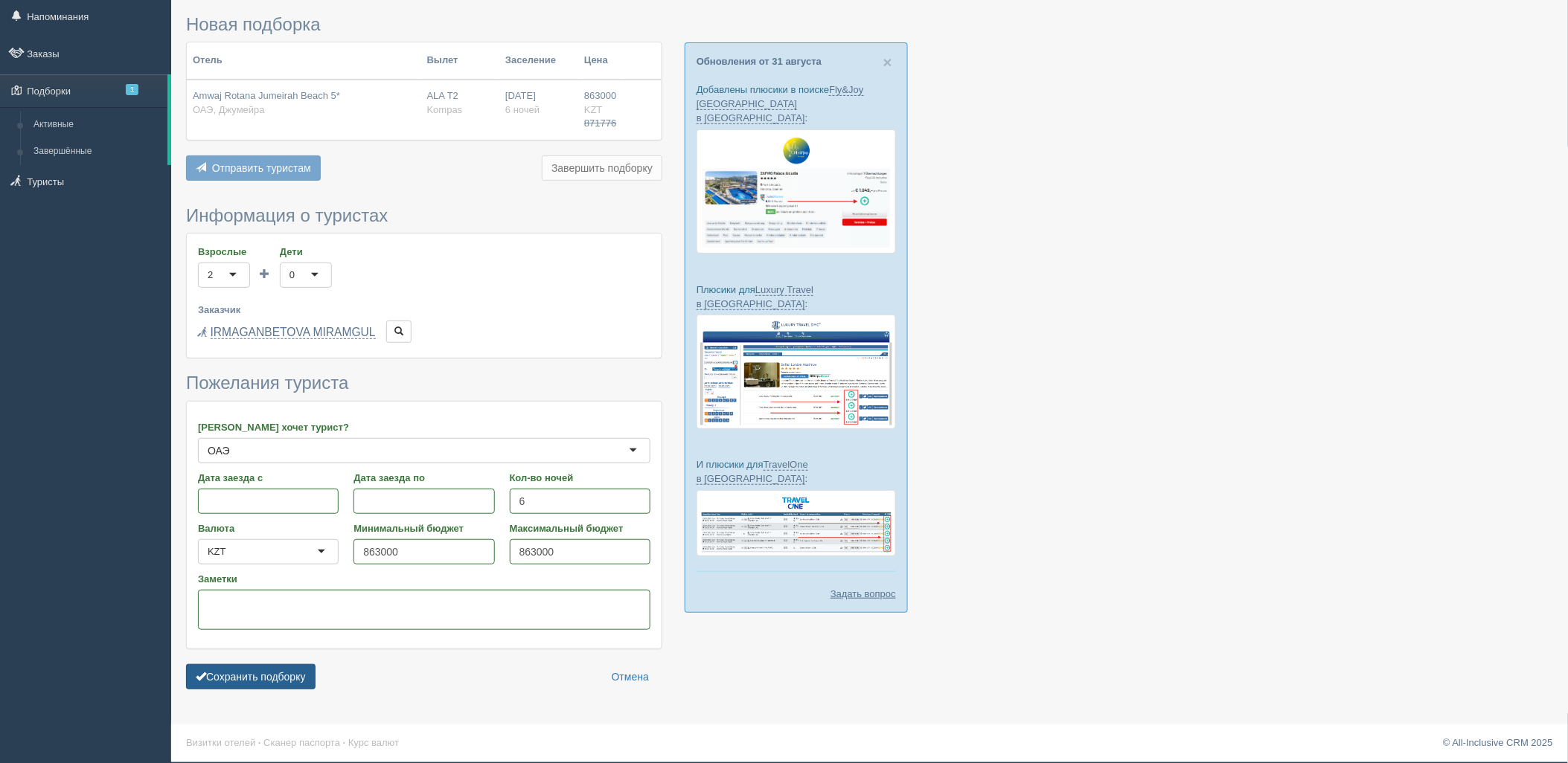
click at [261, 686] on button "Сохранить подборку" at bounding box center [250, 677] width 130 height 25
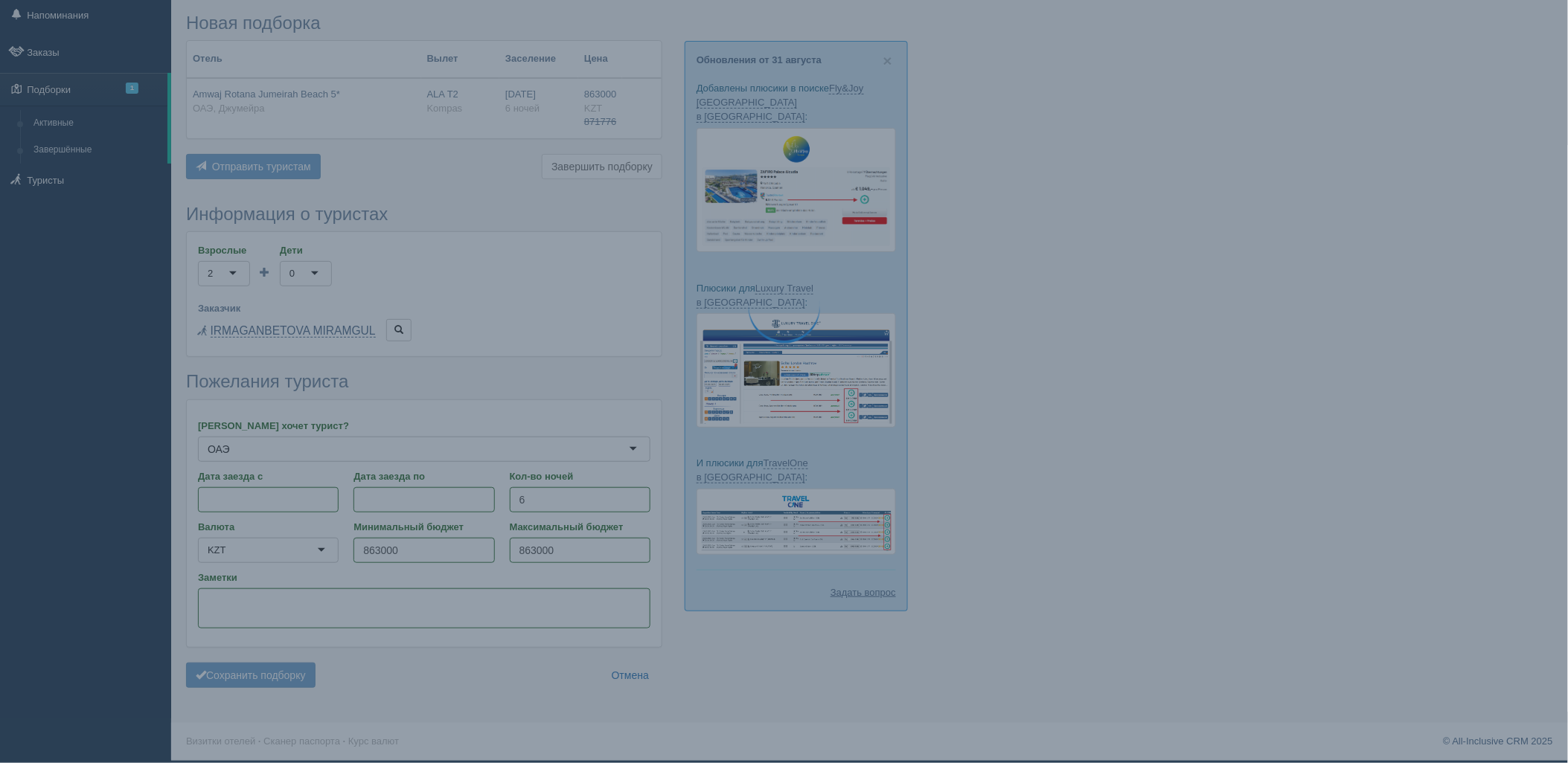
scroll to position [21, 0]
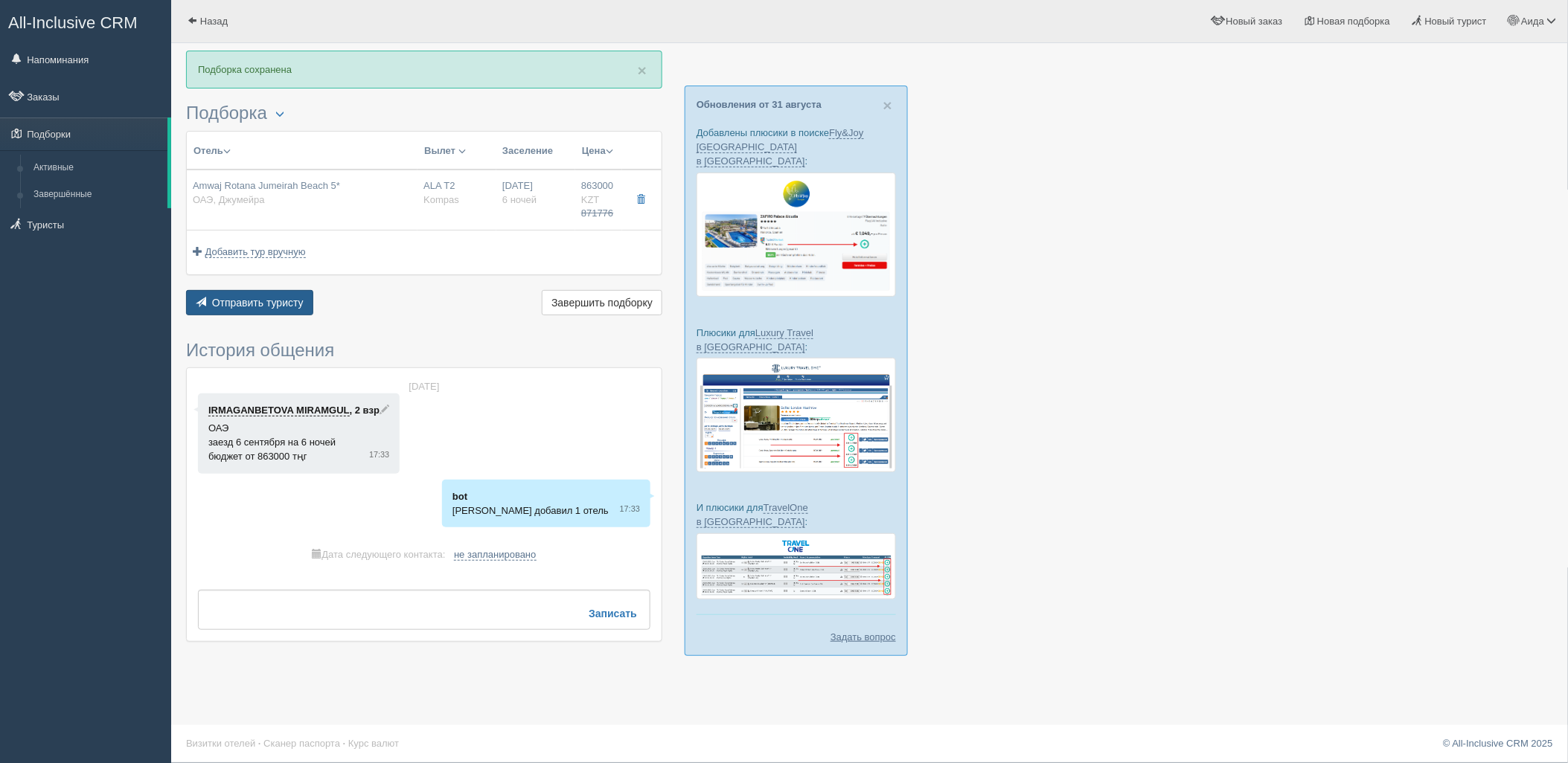
click at [263, 290] on button "Отправить туристу Отправить" at bounding box center [249, 303] width 127 height 25
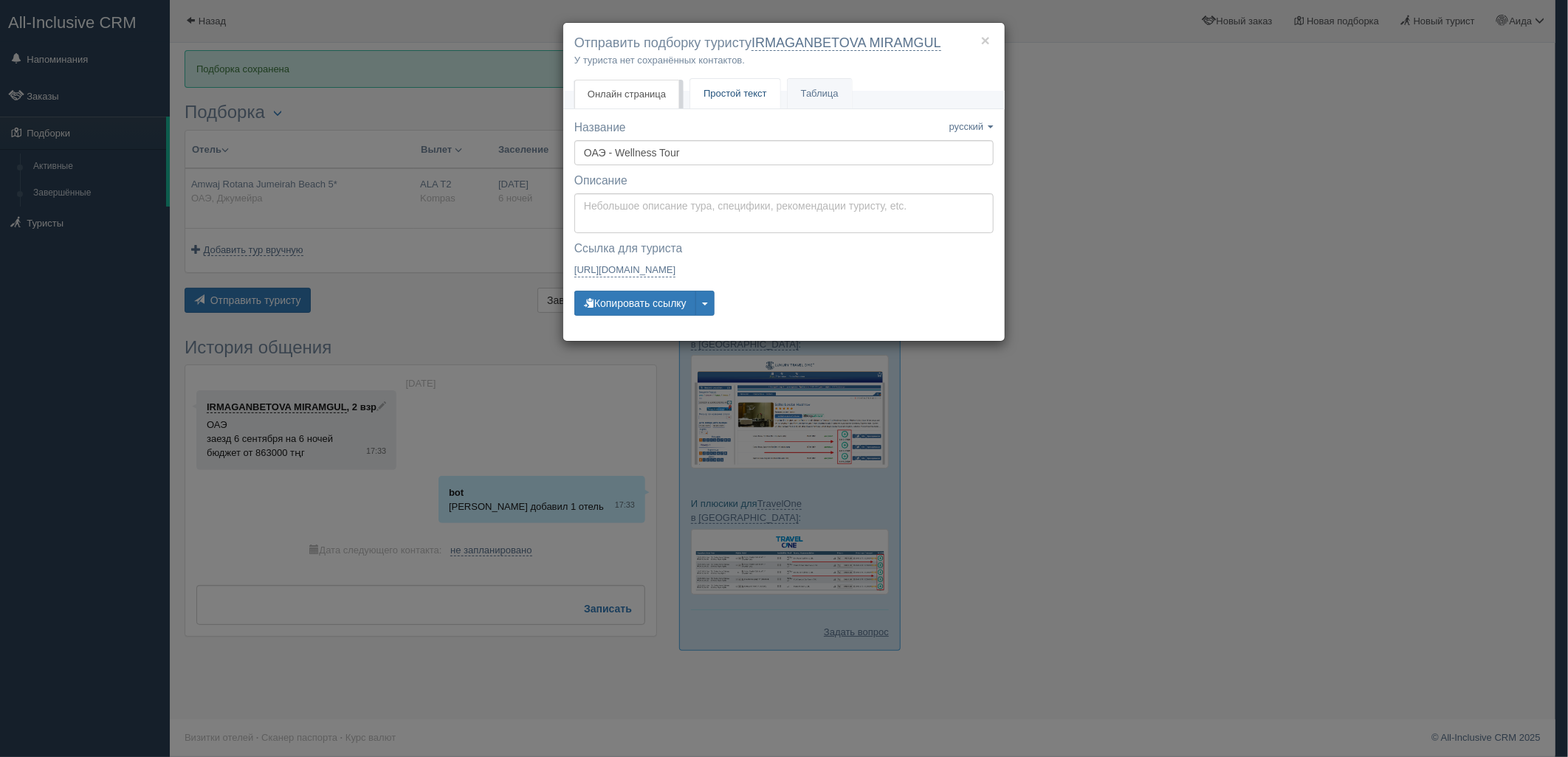
click at [736, 92] on span "Простой текст" at bounding box center [735, 94] width 64 height 11
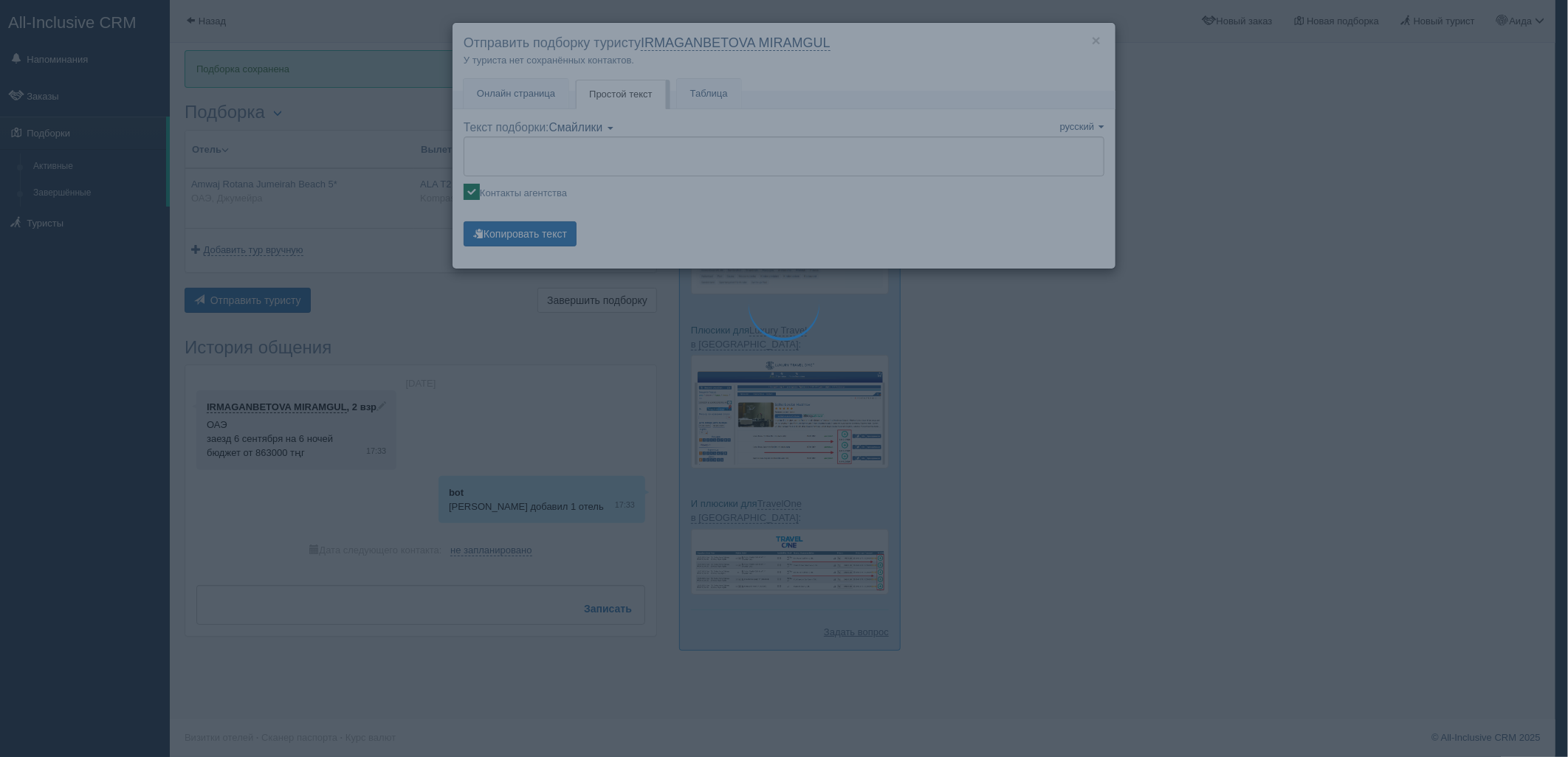
type textarea "🌞 Добрый день! Предлагаем Вам рассмотреть следующие варианты: 🌎 ОАЭ, Джумейра 🏩…"
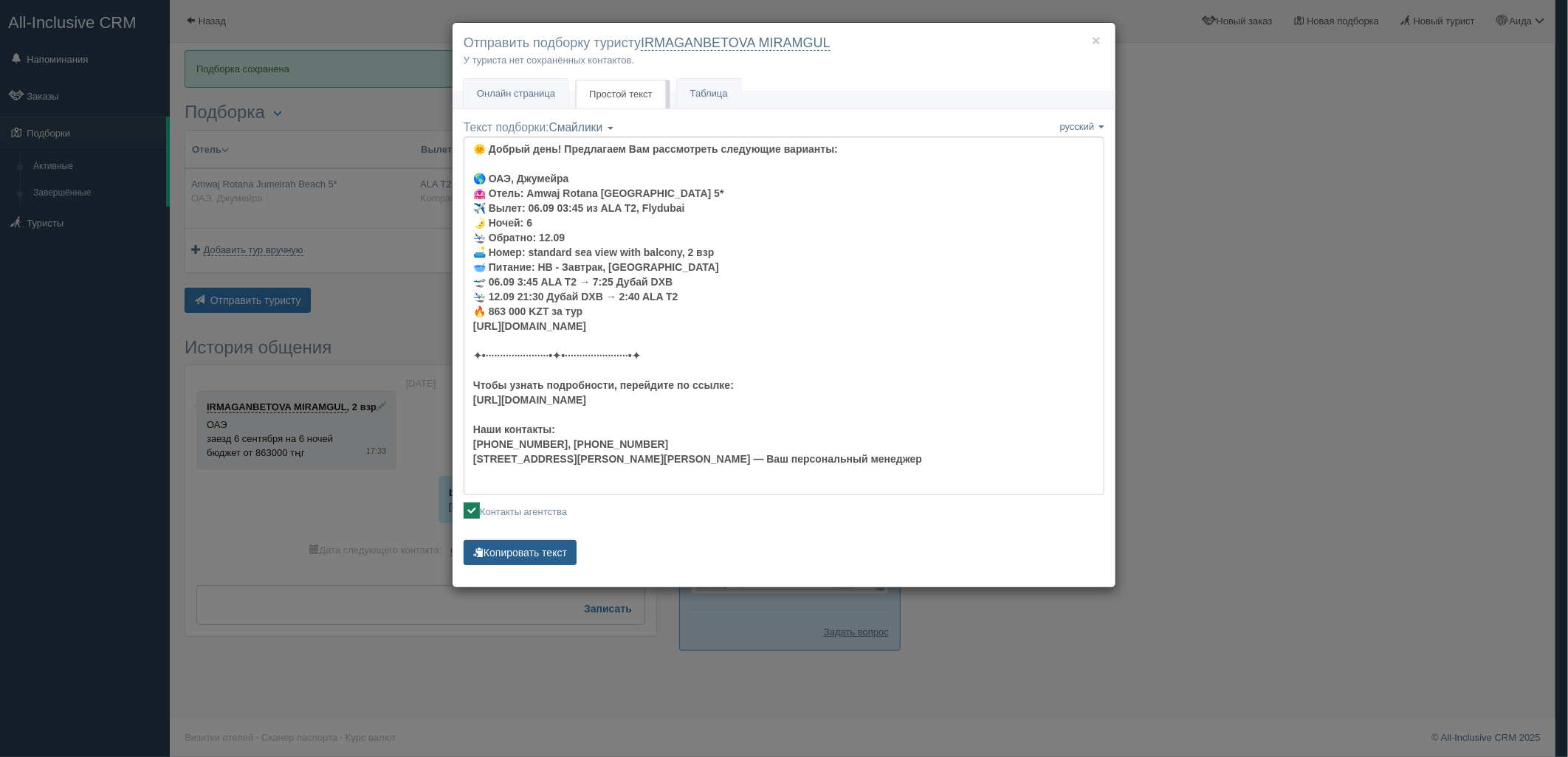
click at [537, 542] on button "Копировать текст" at bounding box center [521, 553] width 113 height 25
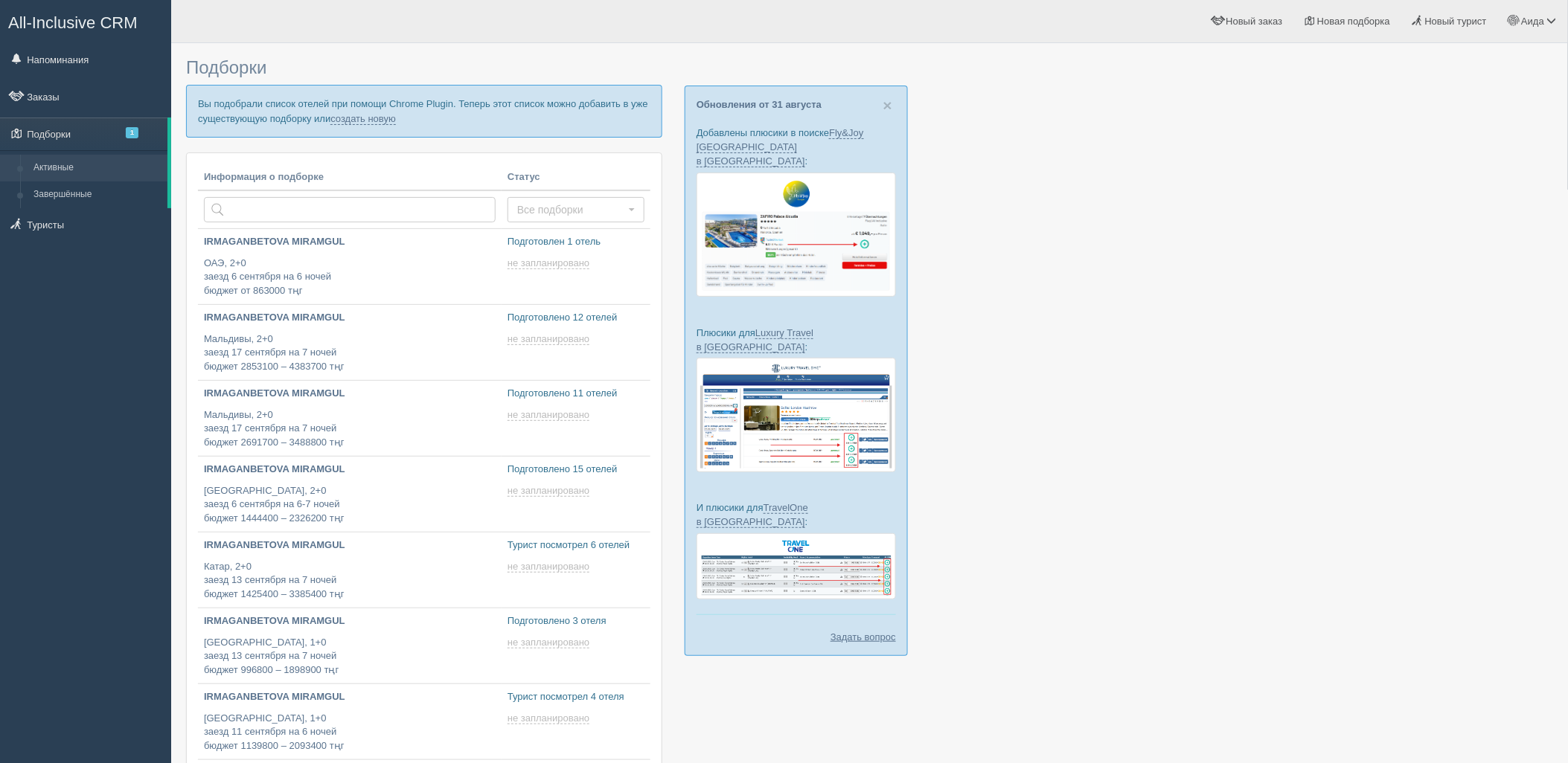
type input "[DATE] 18:30"
click at [381, 109] on p "Вы подобрали список отелей при помощи Chrome Plugin. Теперь этот список можно д…" at bounding box center [424, 111] width 477 height 52
click at [385, 115] on link "создать новую" at bounding box center [363, 119] width 65 height 12
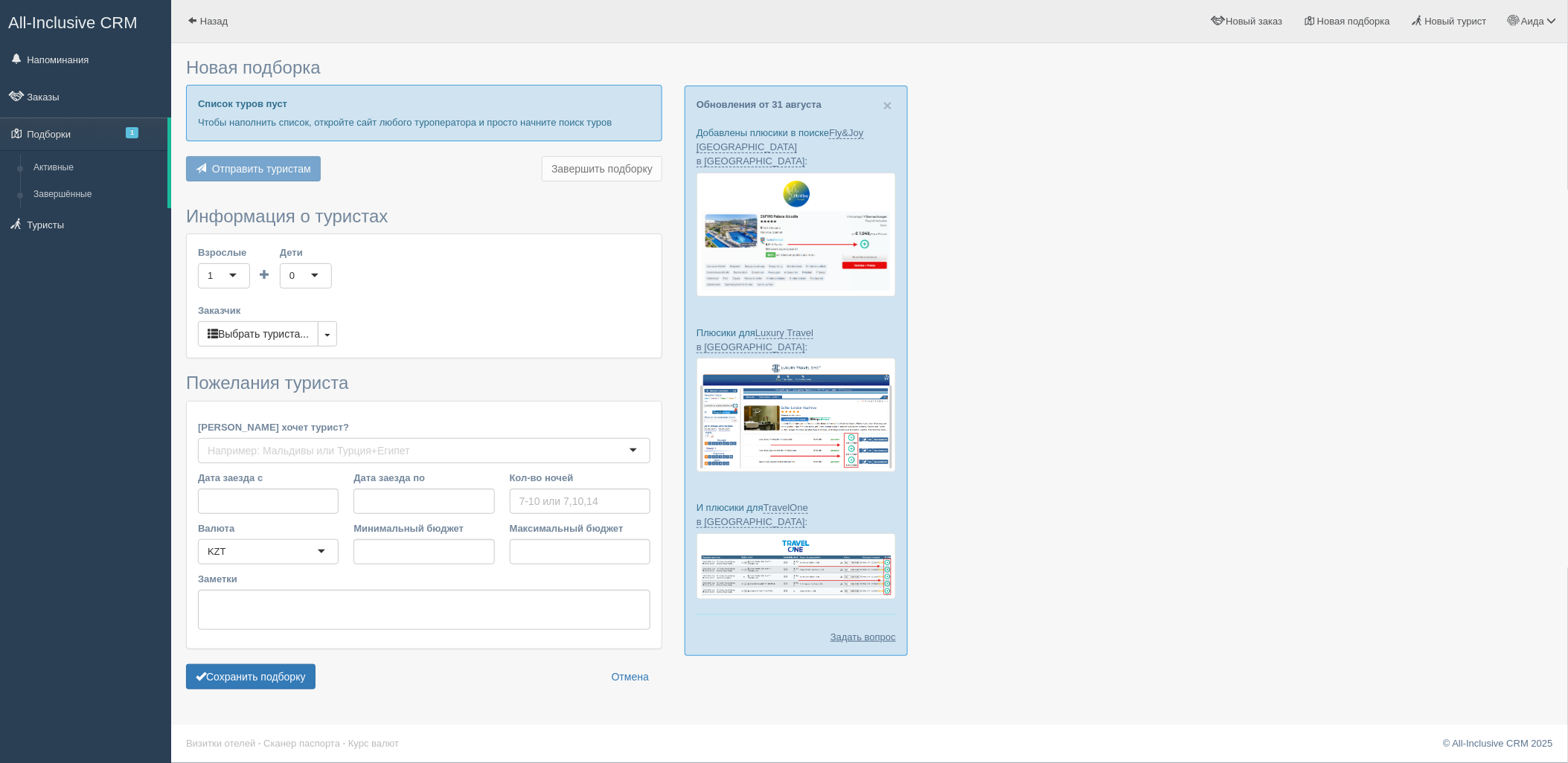
type input "5"
type input "773600"
type input "773700"
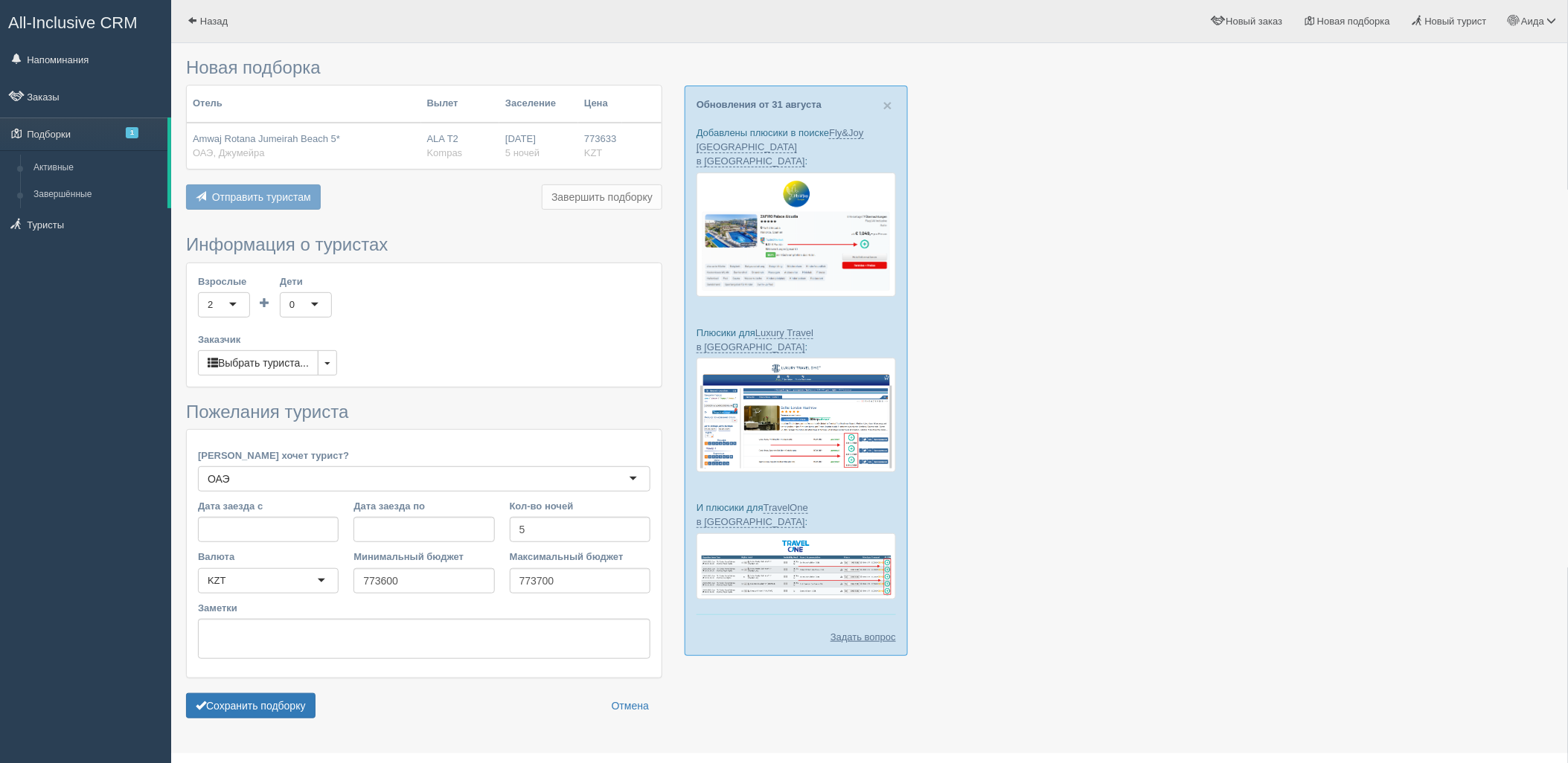
scroll to position [31, 0]
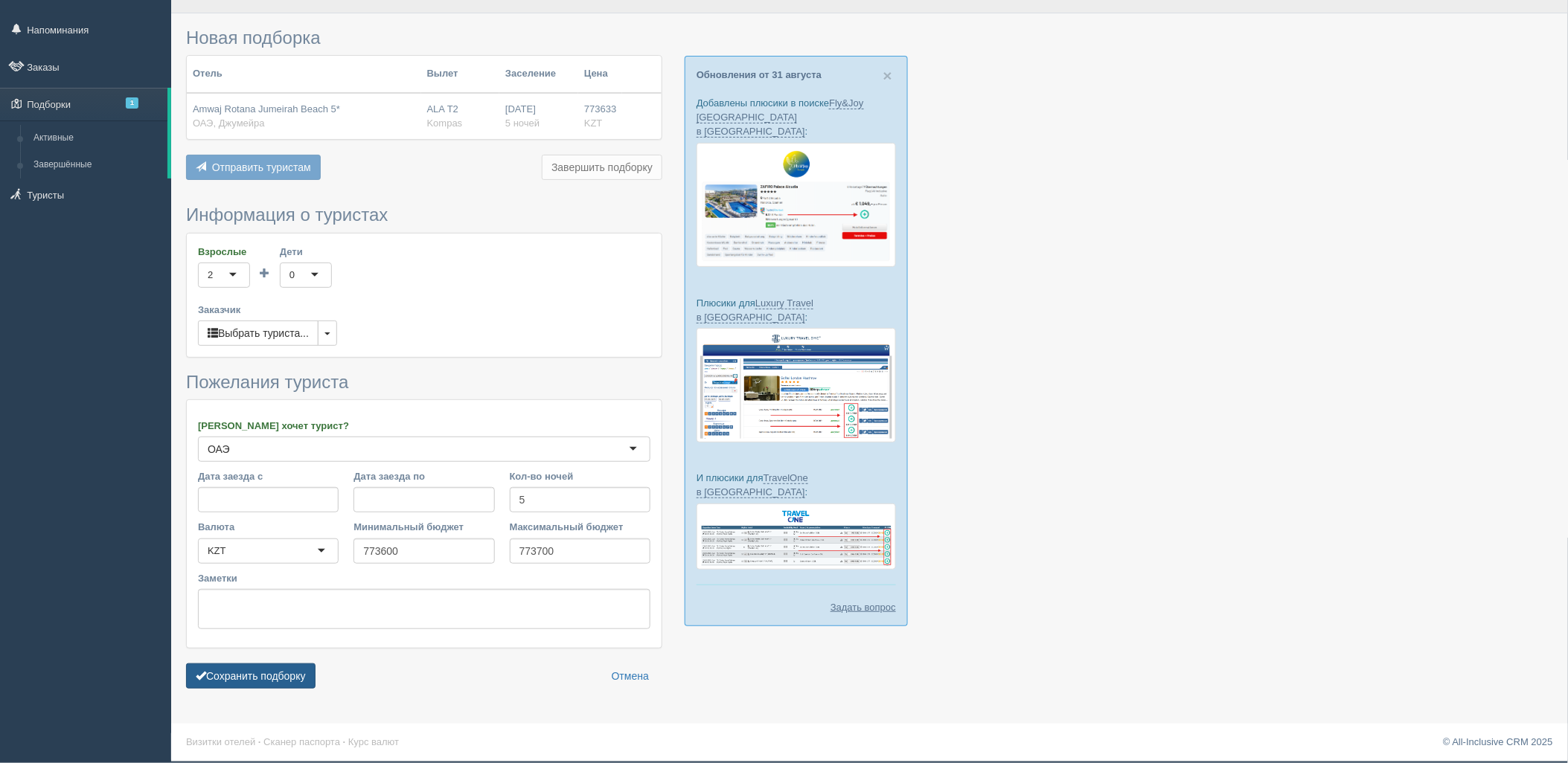
click at [302, 672] on button "Сохранить подборку" at bounding box center [250, 676] width 130 height 25
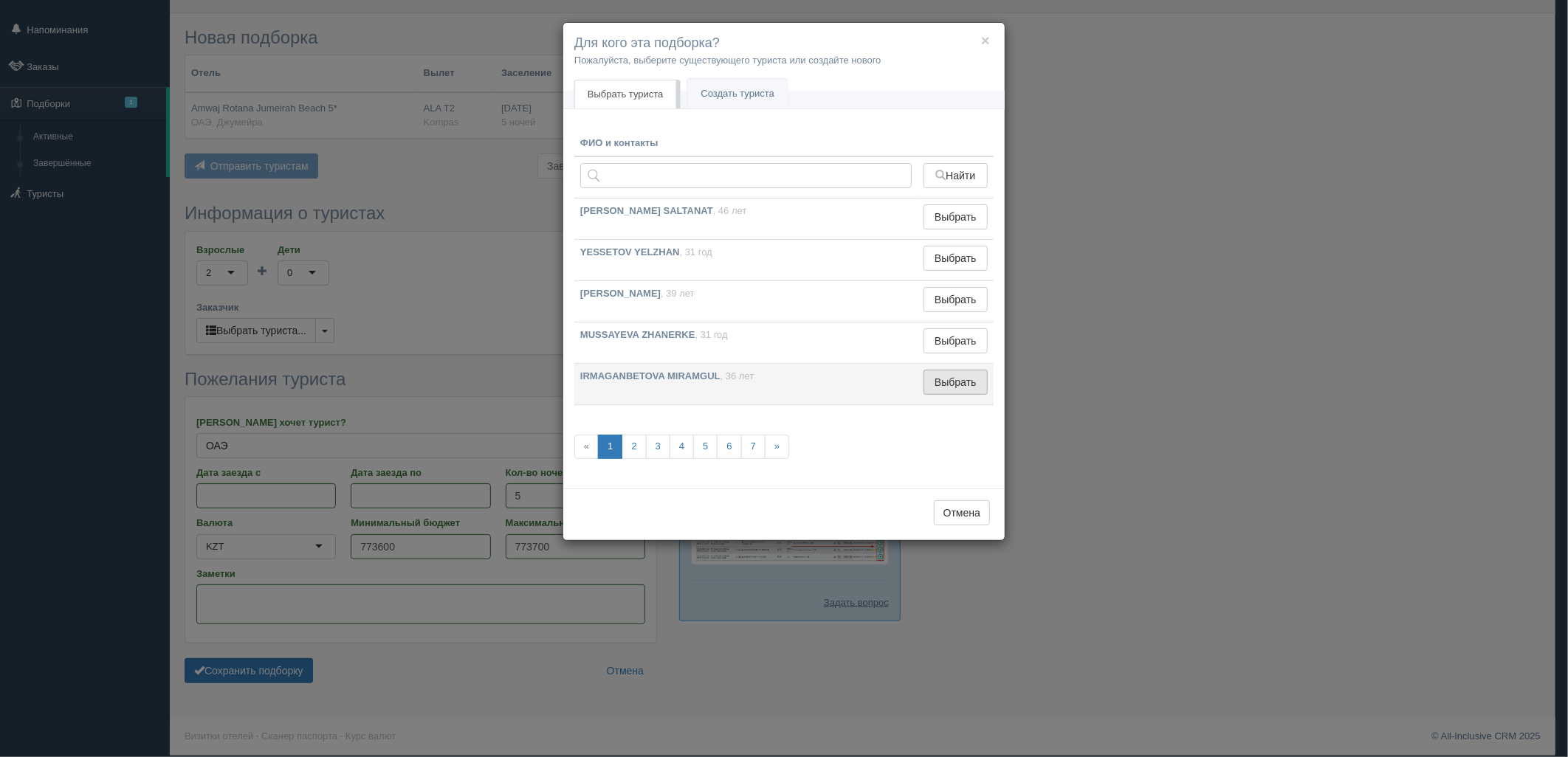
click at [960, 385] on button "Выбрать" at bounding box center [955, 382] width 64 height 25
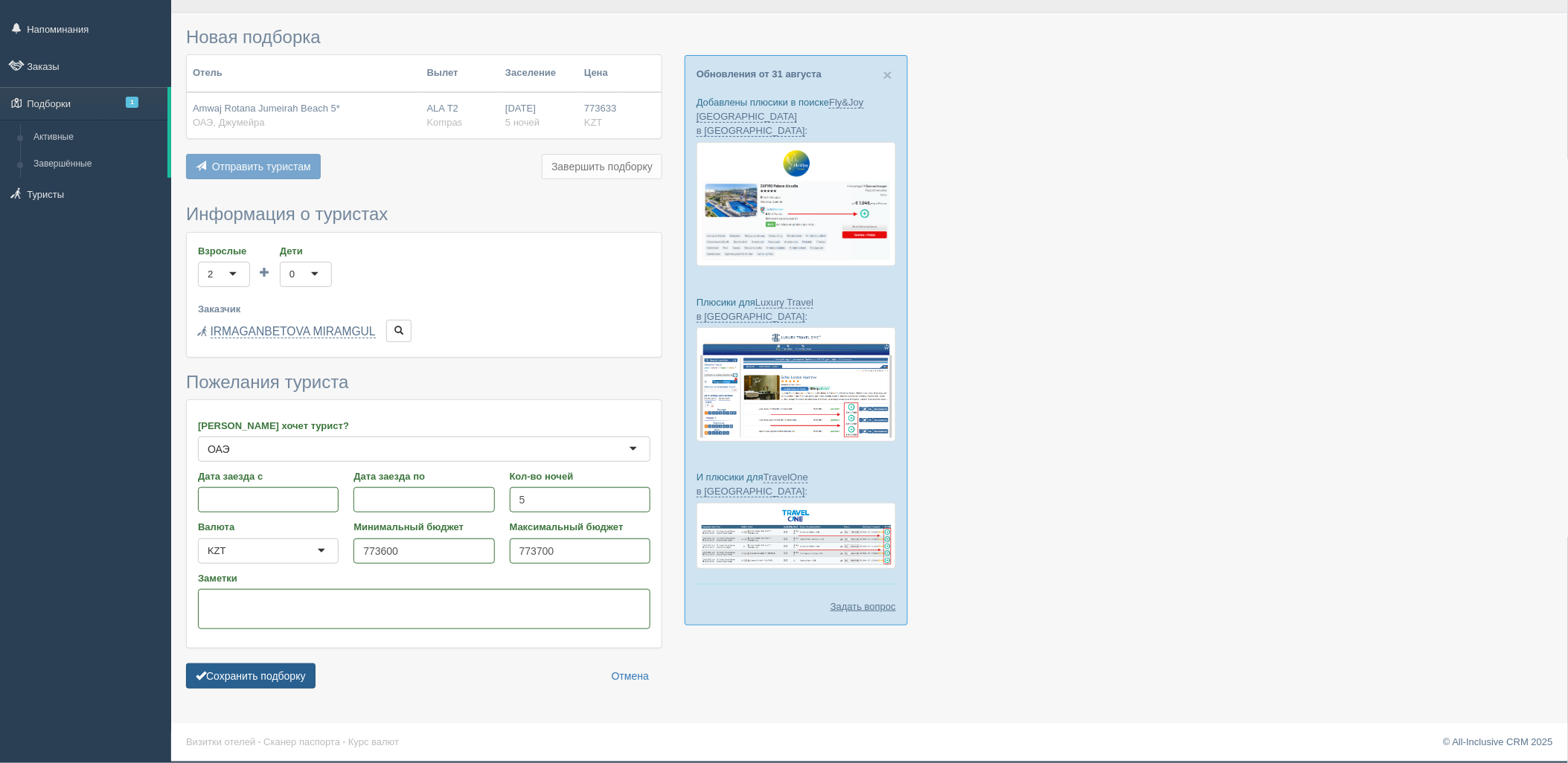
click at [273, 672] on button "Сохранить подборку" at bounding box center [250, 676] width 130 height 25
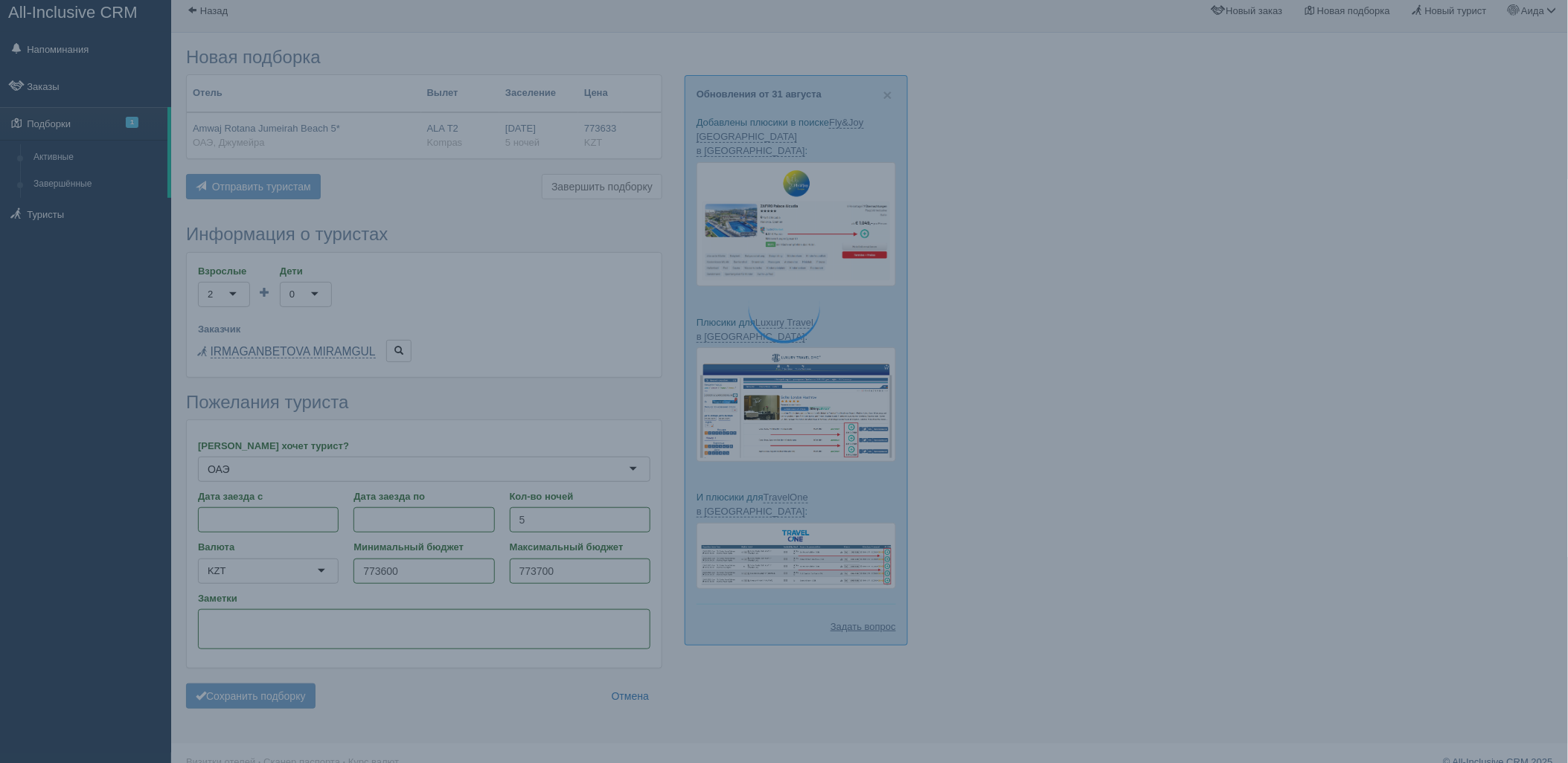
scroll to position [0, 0]
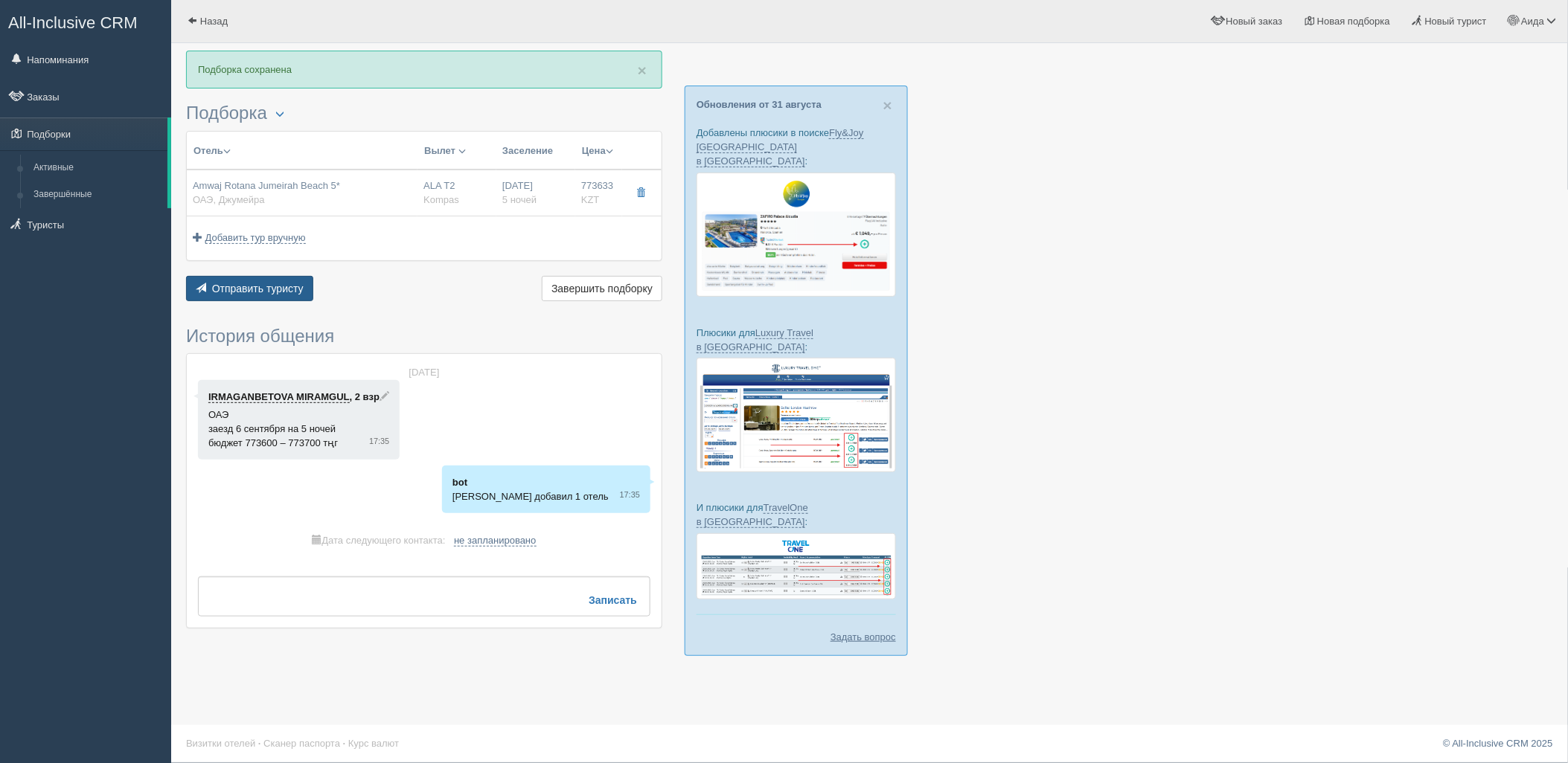
click at [283, 295] on button "Отправить туристу Отправить" at bounding box center [249, 289] width 127 height 25
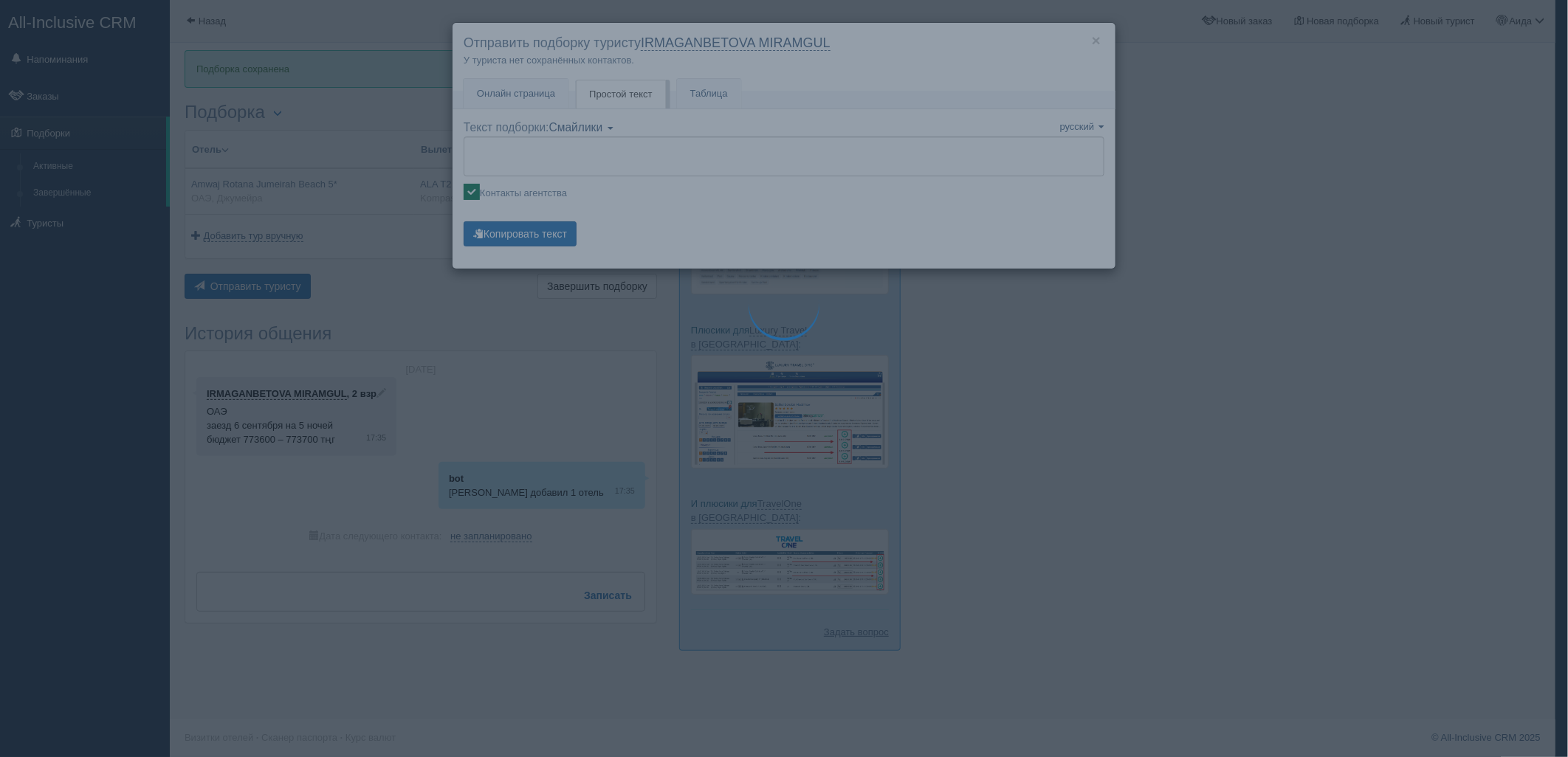
type textarea "🌞 Добрый день! Предлагаем Вам рассмотреть следующие варианты: 🌎 ОАЭ, Джумейра 🏩…"
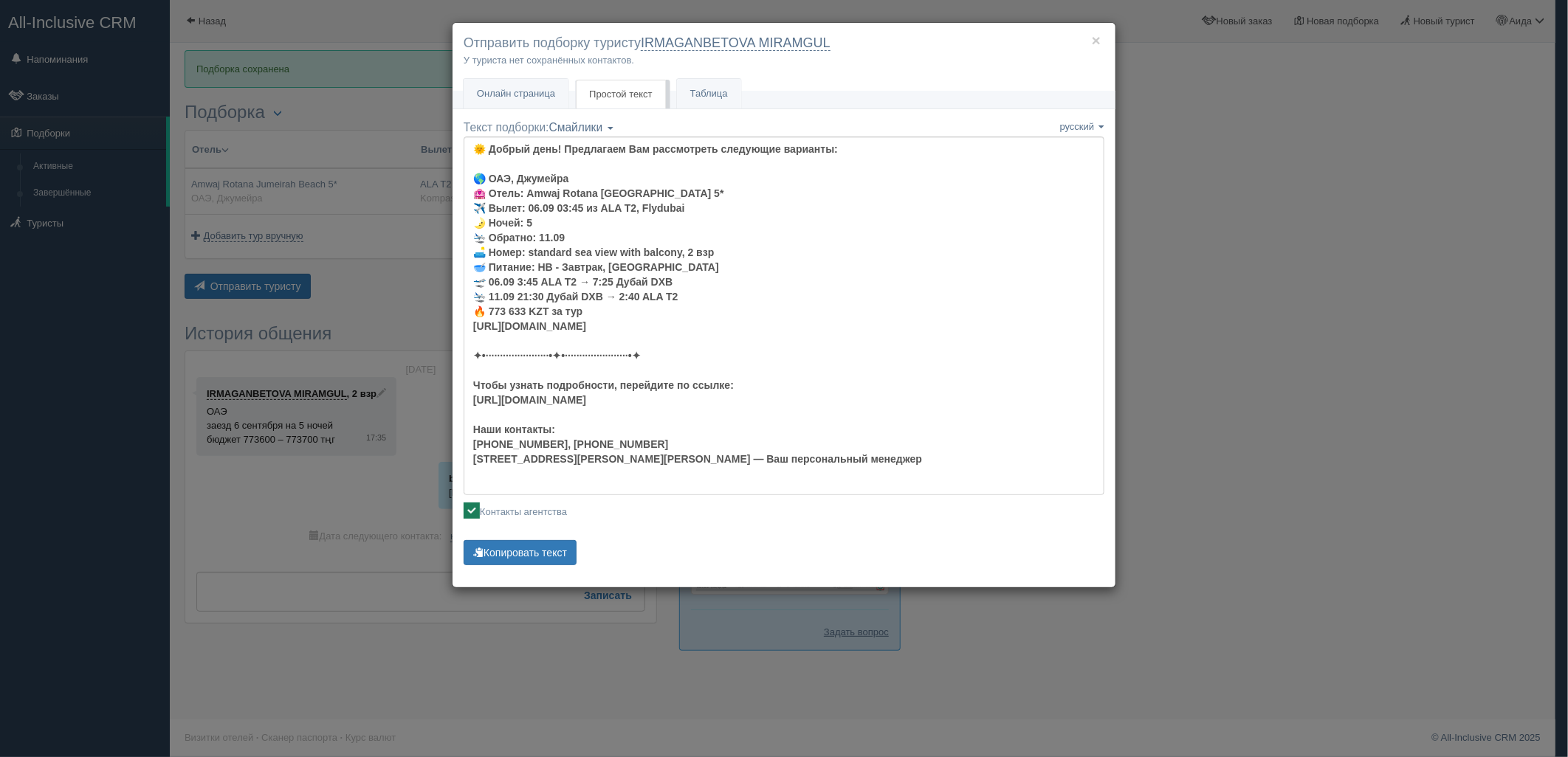
click at [562, 537] on div "Текст подборки: Смайлики Компактный Аскетический Смайлики Смайлики Компактный А…" at bounding box center [784, 344] width 641 height 450
click at [522, 555] on button "Копировать текст" at bounding box center [521, 553] width 113 height 25
click at [1370, 143] on div "× Отправить подборку туристу IRMAGANBETOVA MIRAMGUL У туриста нет сохранённых к…" at bounding box center [784, 378] width 1568 height 757
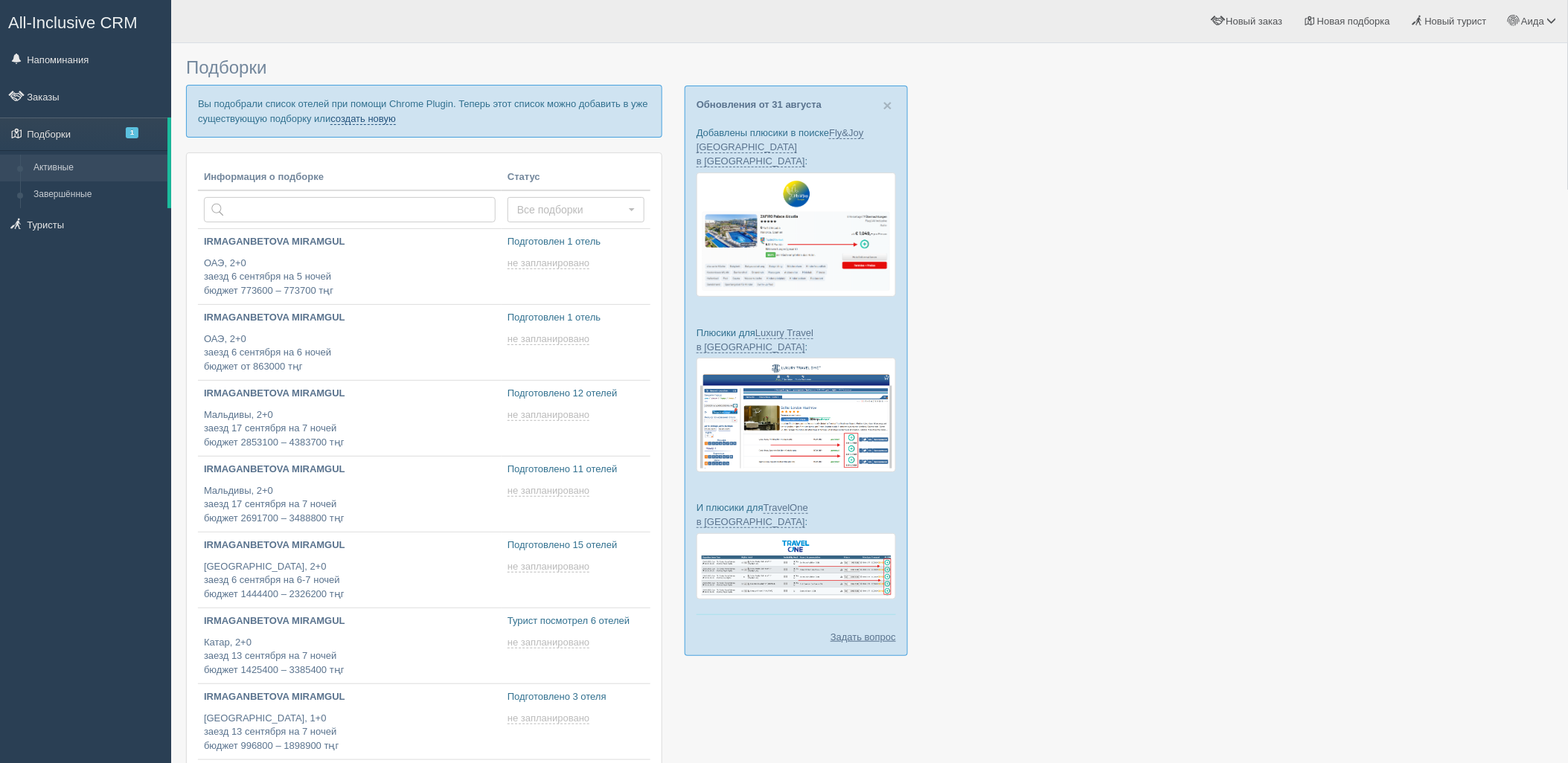
click at [381, 120] on link "создать новую" at bounding box center [363, 119] width 65 height 12
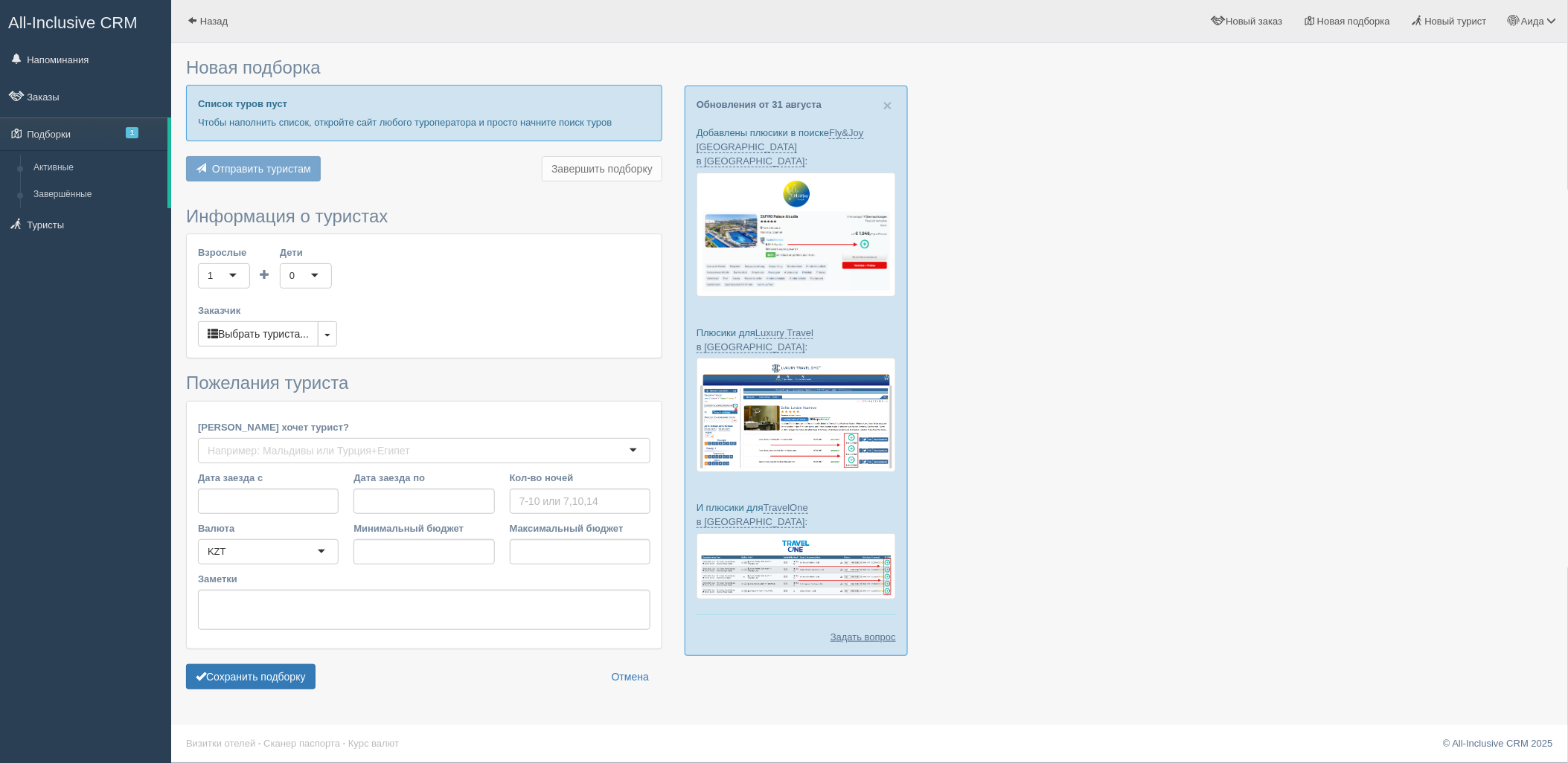
type input "5"
type input "3931400"
type input "3931500"
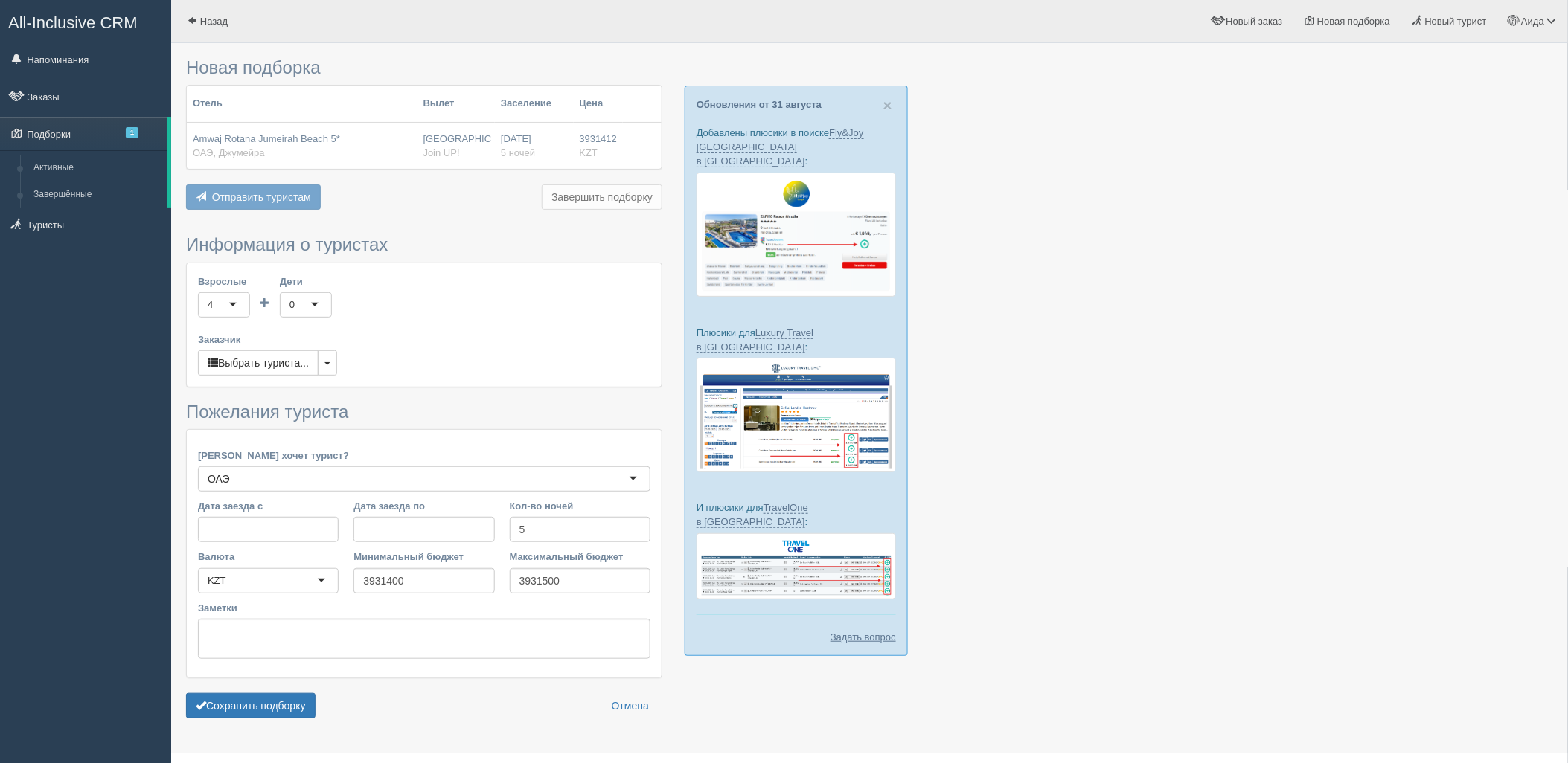
scroll to position [31, 0]
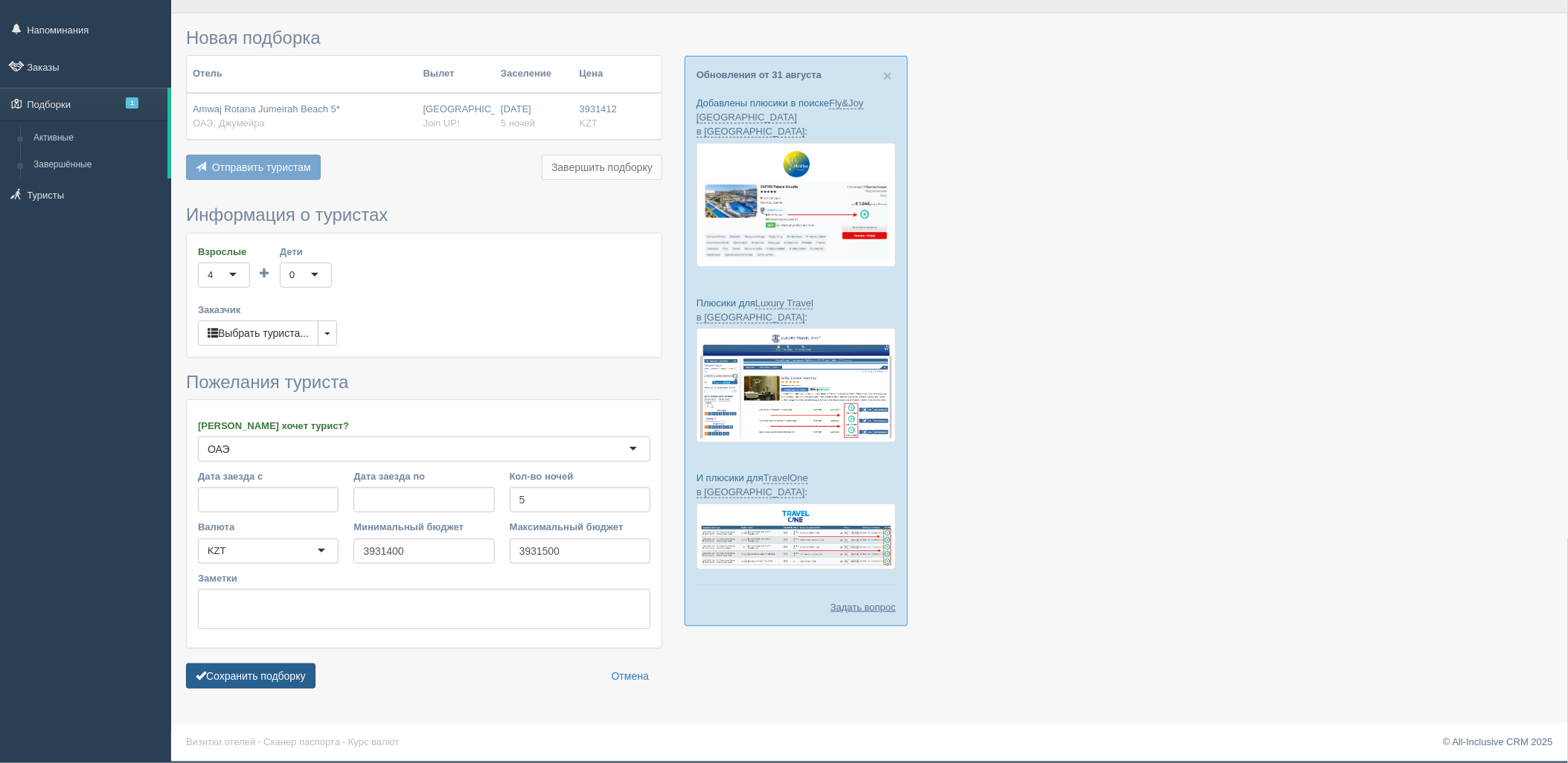
click at [269, 683] on button "Сохранить подборку" at bounding box center [250, 676] width 130 height 25
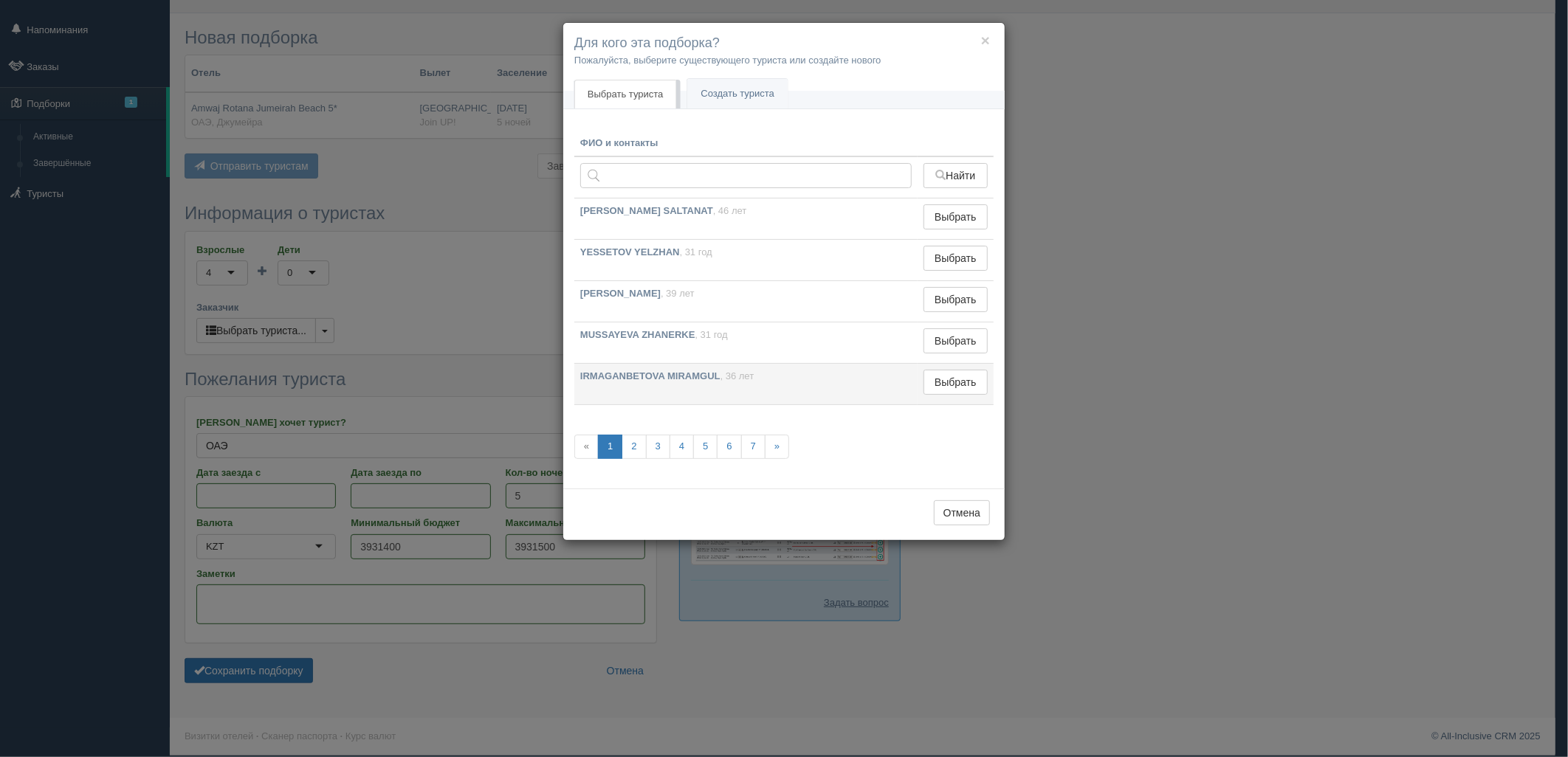
click at [955, 366] on td "Выбрать Выбран" at bounding box center [956, 385] width 76 height 41
click at [957, 377] on button "Выбрать" at bounding box center [955, 382] width 64 height 25
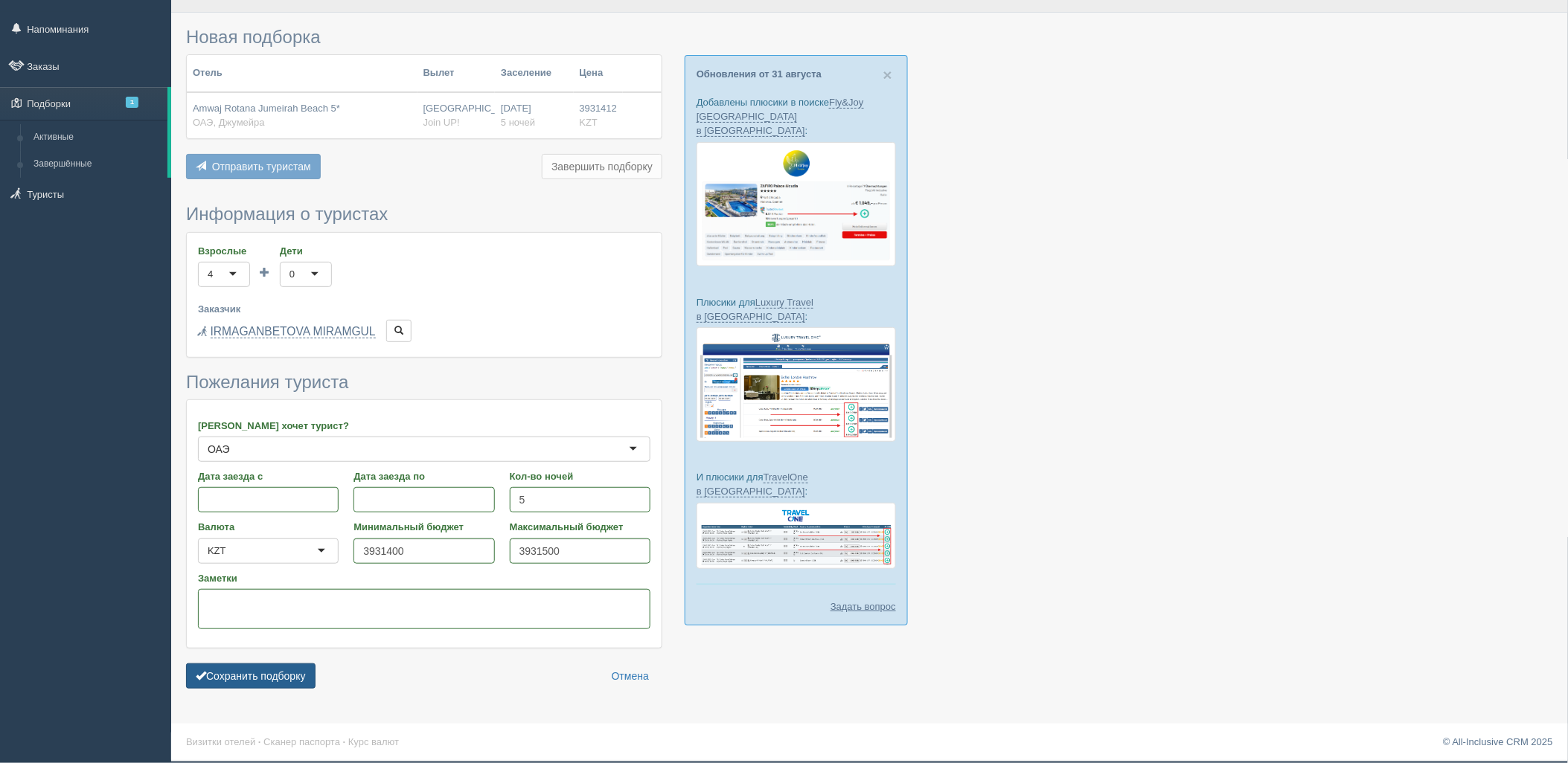
click at [266, 673] on button "Сохранить подборку" at bounding box center [250, 676] width 130 height 25
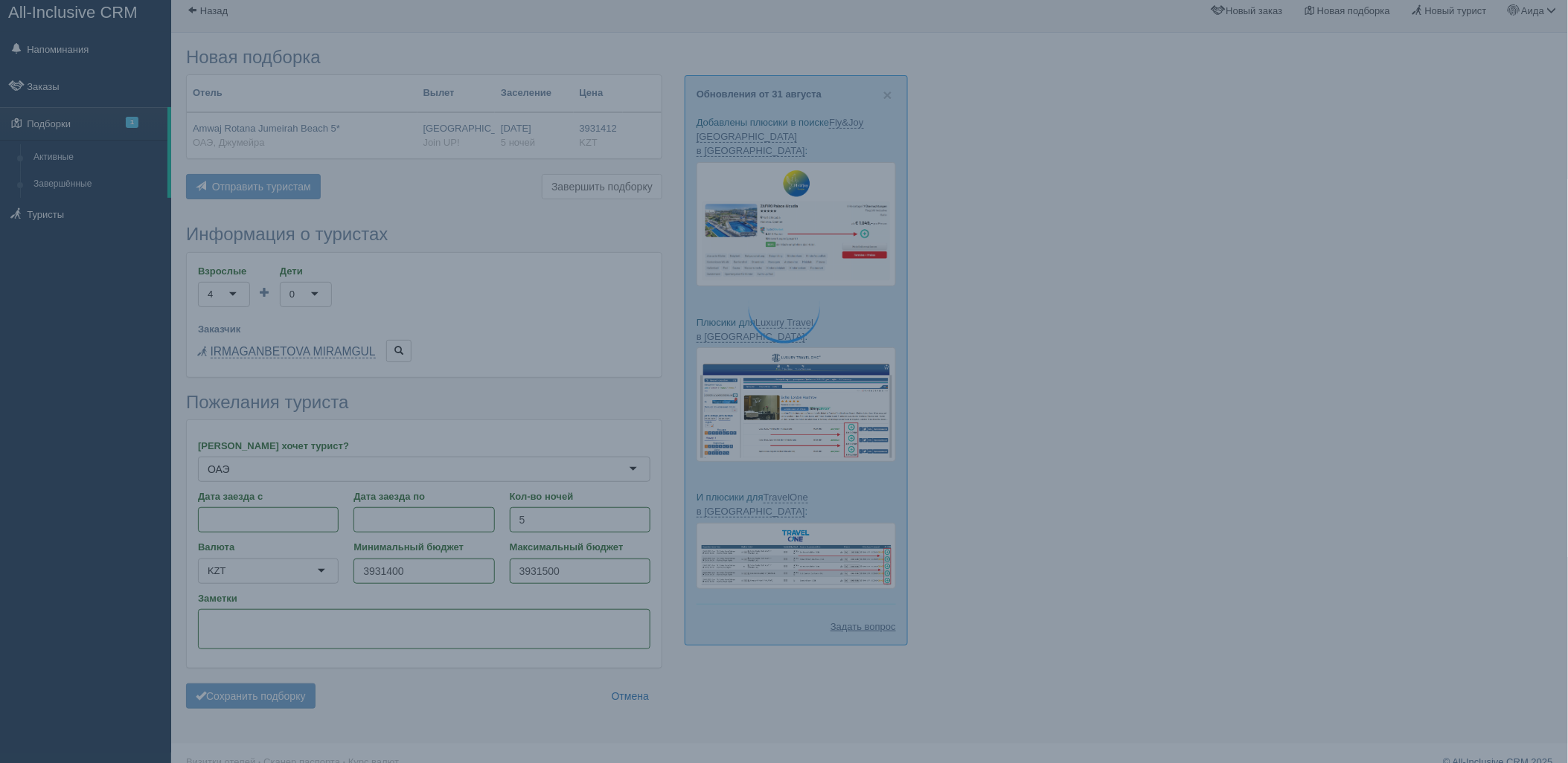
scroll to position [0, 0]
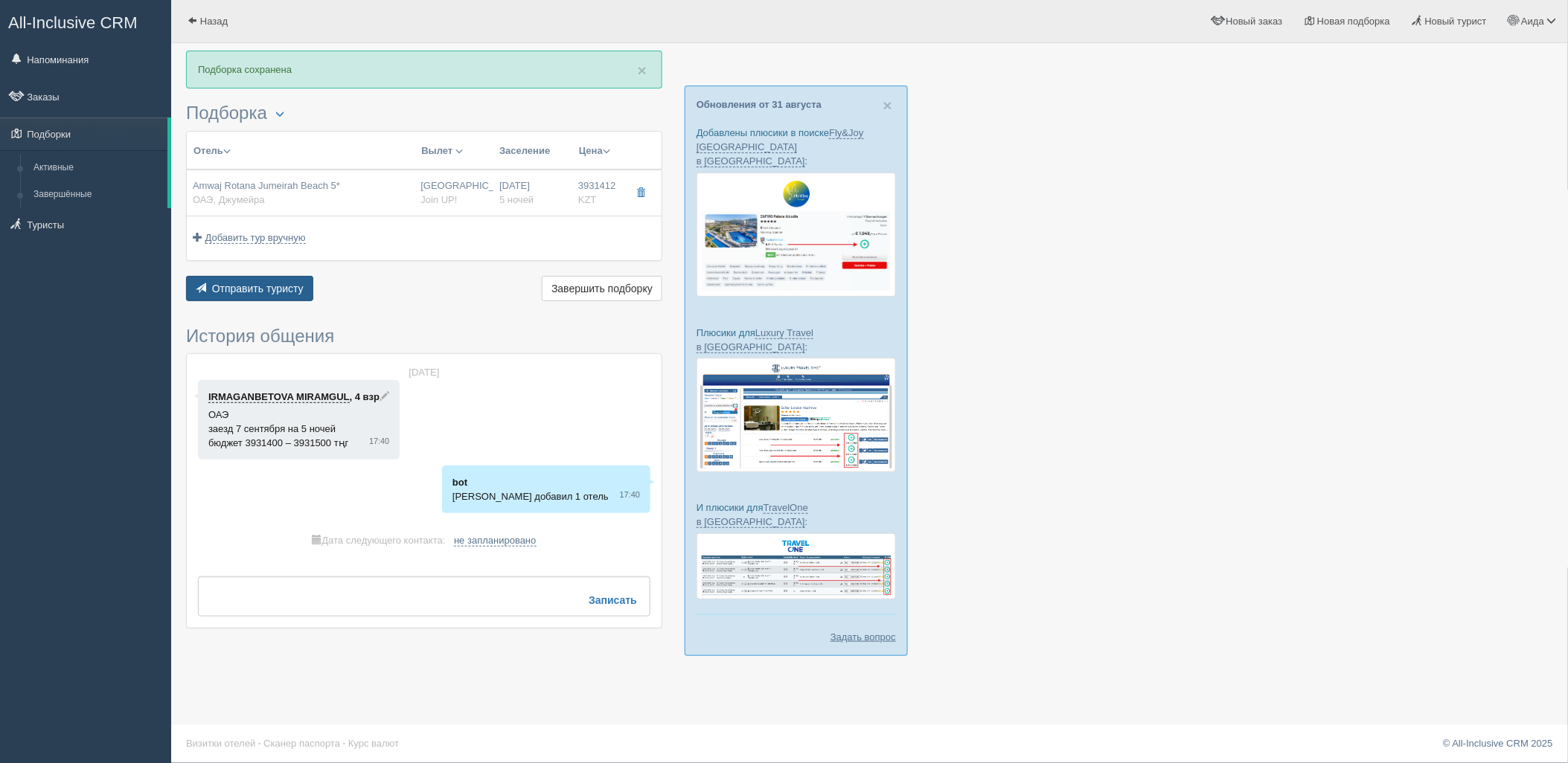
click at [273, 291] on span "Отправить туристу" at bounding box center [257, 288] width 92 height 12
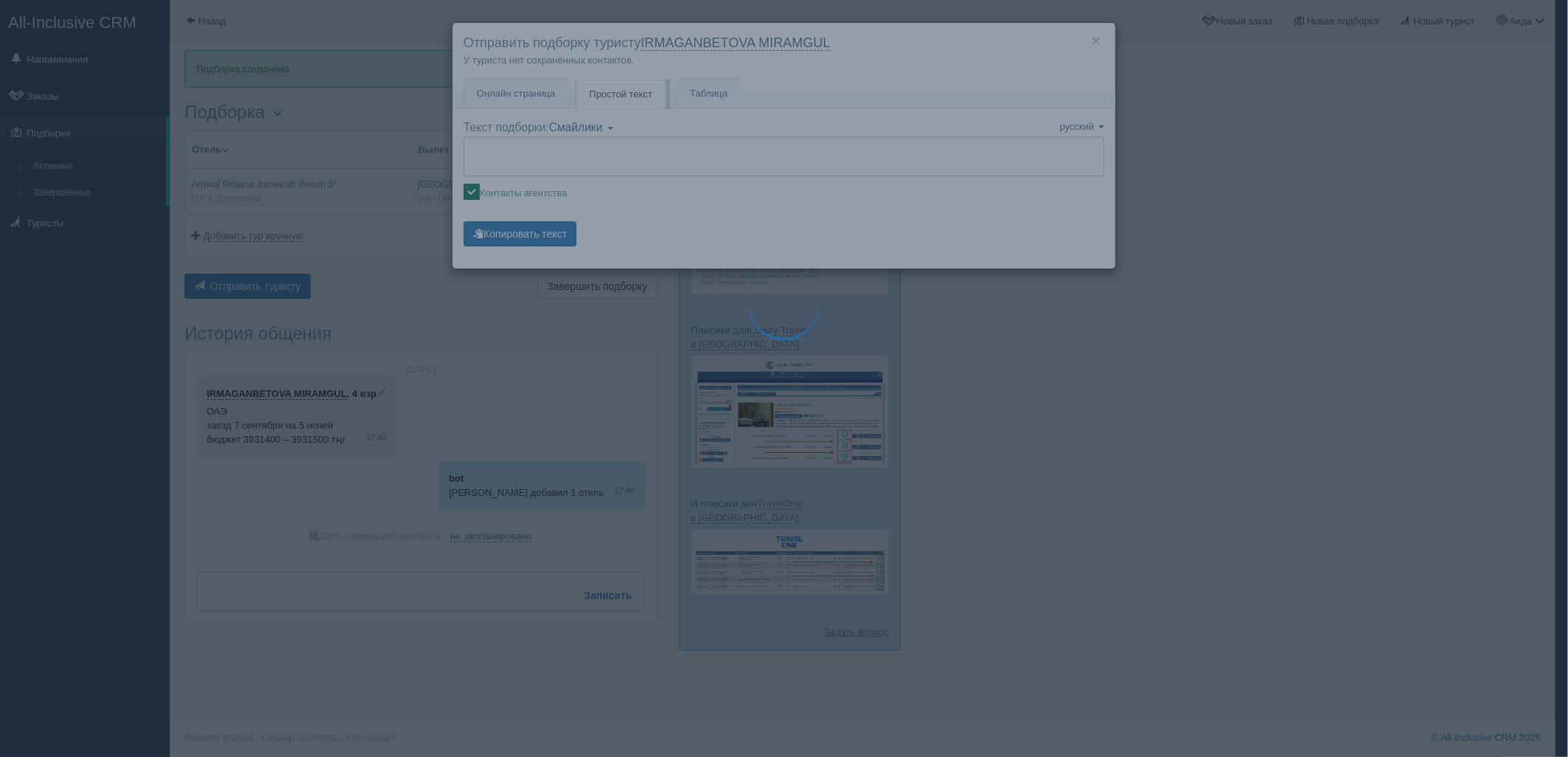
type textarea "🌞 Добрый день! Предлагаем Вам рассмотреть следующие варианты: 🌎 ОАЭ, Джумейра 🏩…"
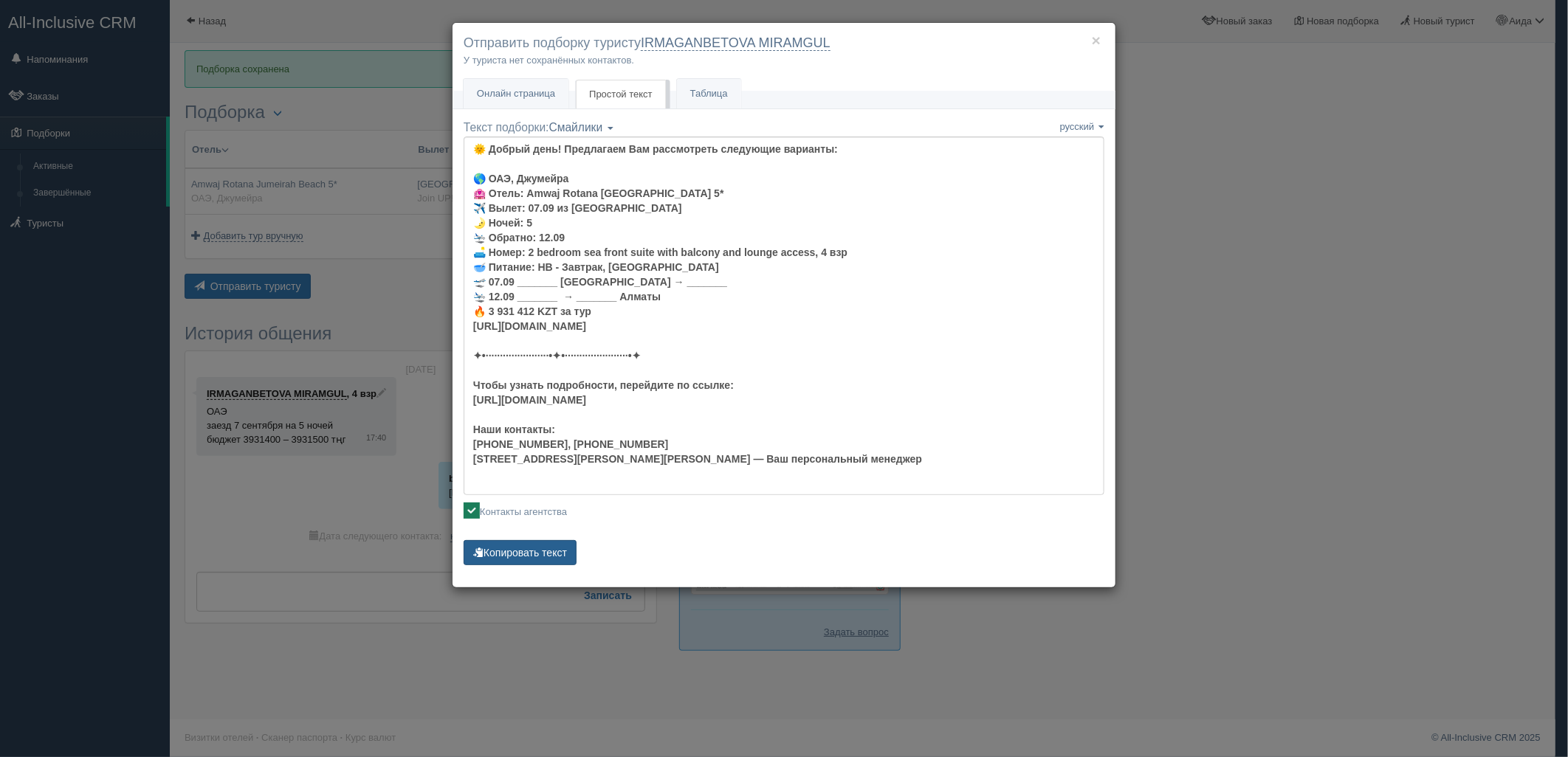
click at [518, 551] on button "Копировать текст" at bounding box center [521, 553] width 113 height 25
